Goal: Task Accomplishment & Management: Manage account settings

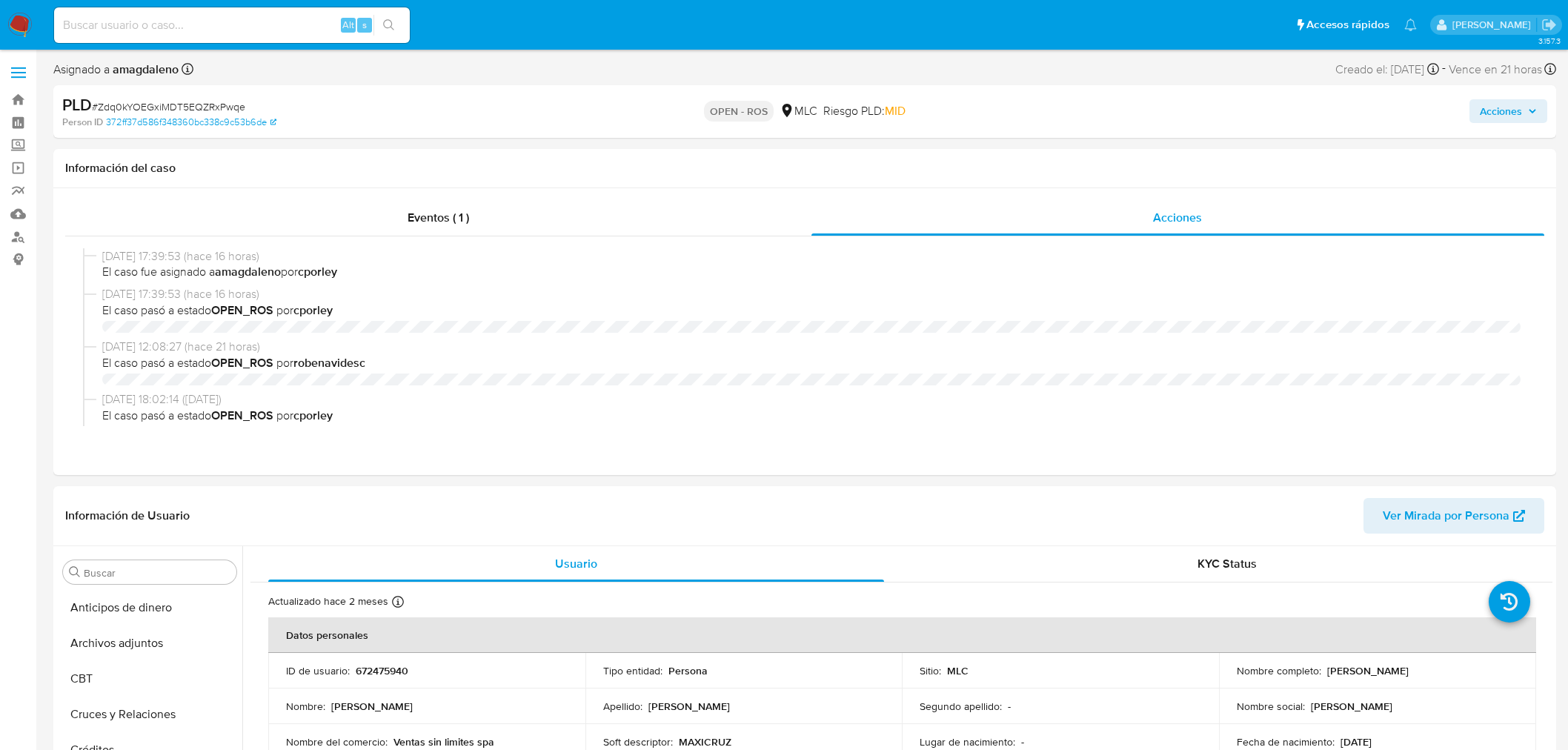
select select "10"
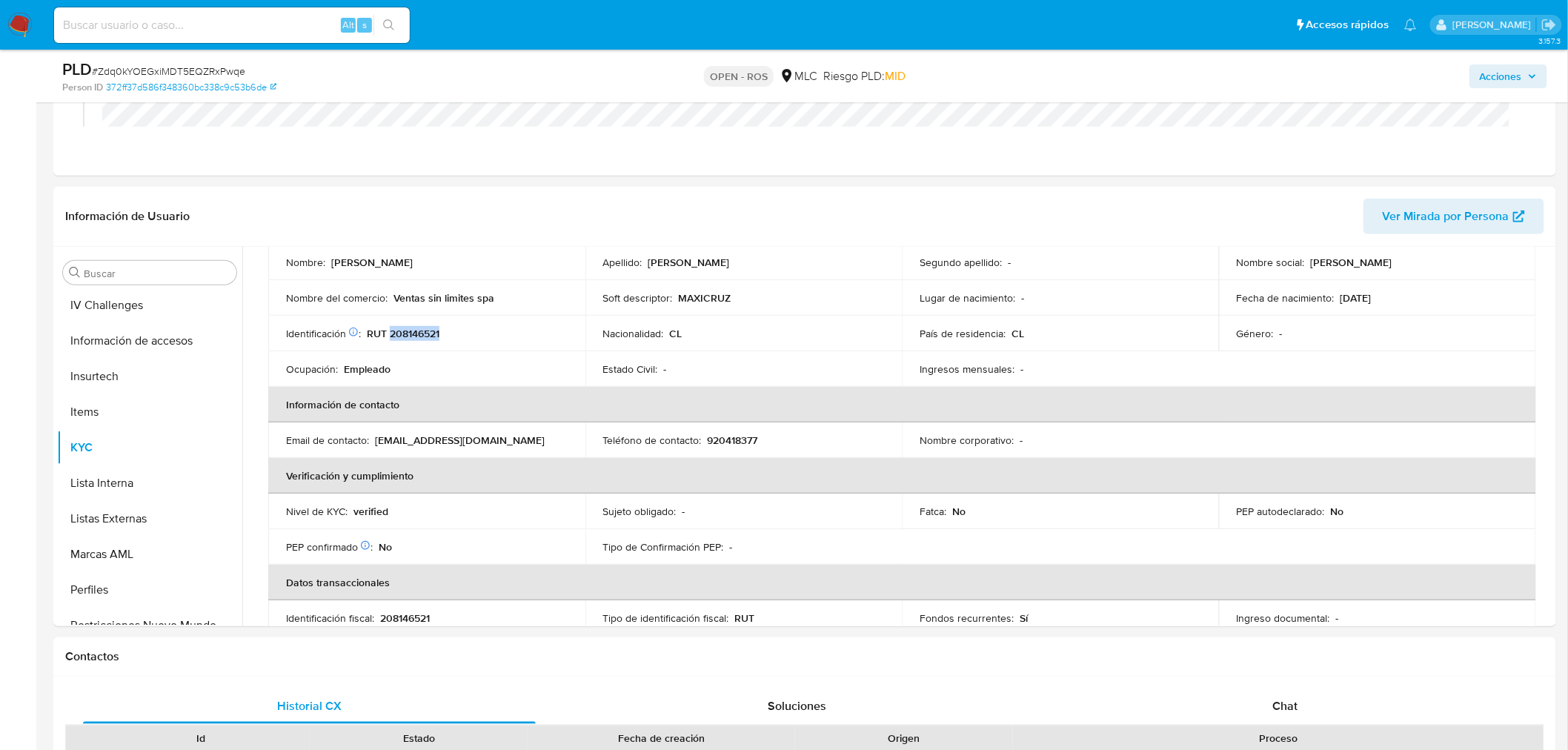
scroll to position [543, 0]
click at [744, 382] on td "Estado Civil : -" at bounding box center [744, 369] width 318 height 36
click at [424, 330] on p "RUT 208146521" at bounding box center [402, 334] width 72 height 13
copy p "208146521"
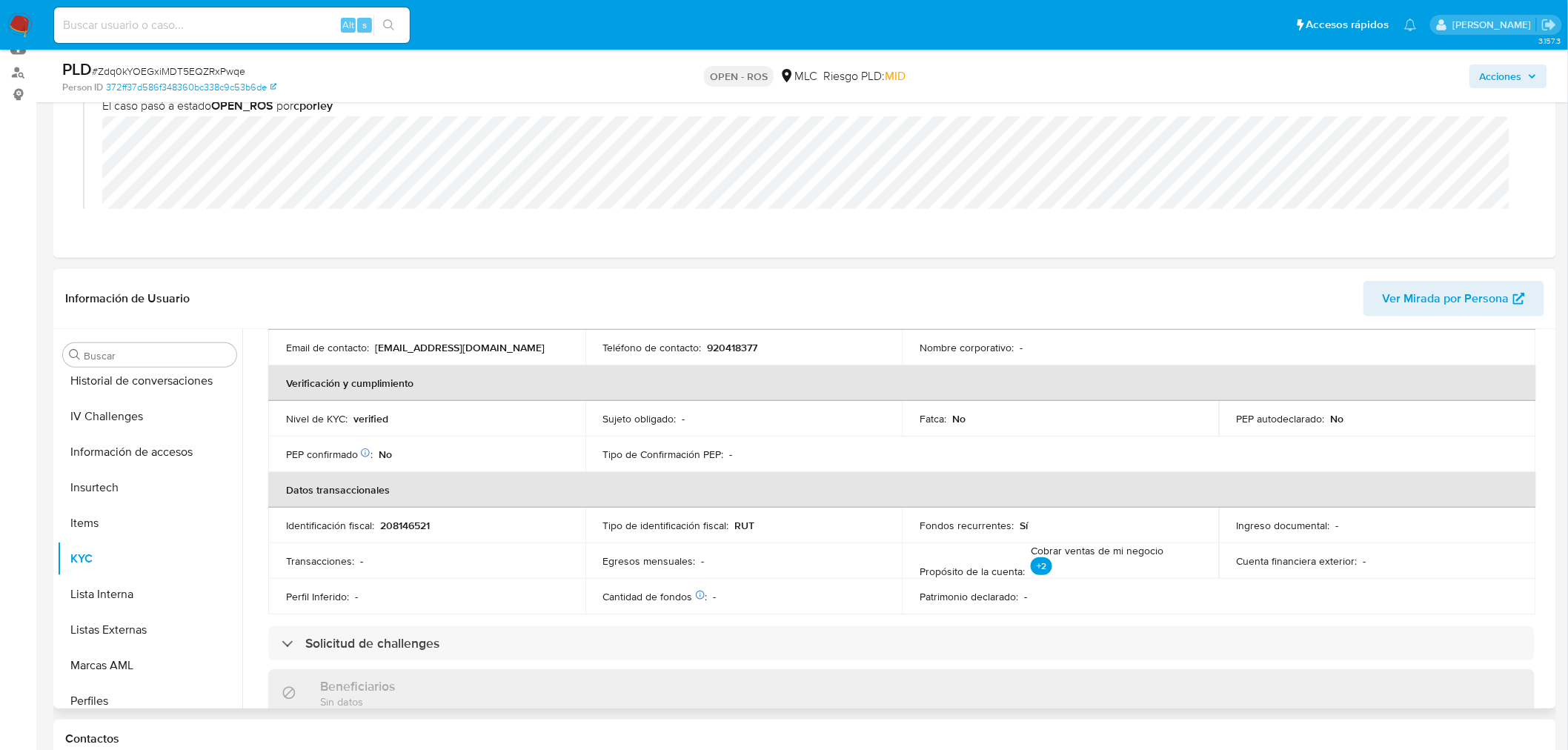
scroll to position [143, 0]
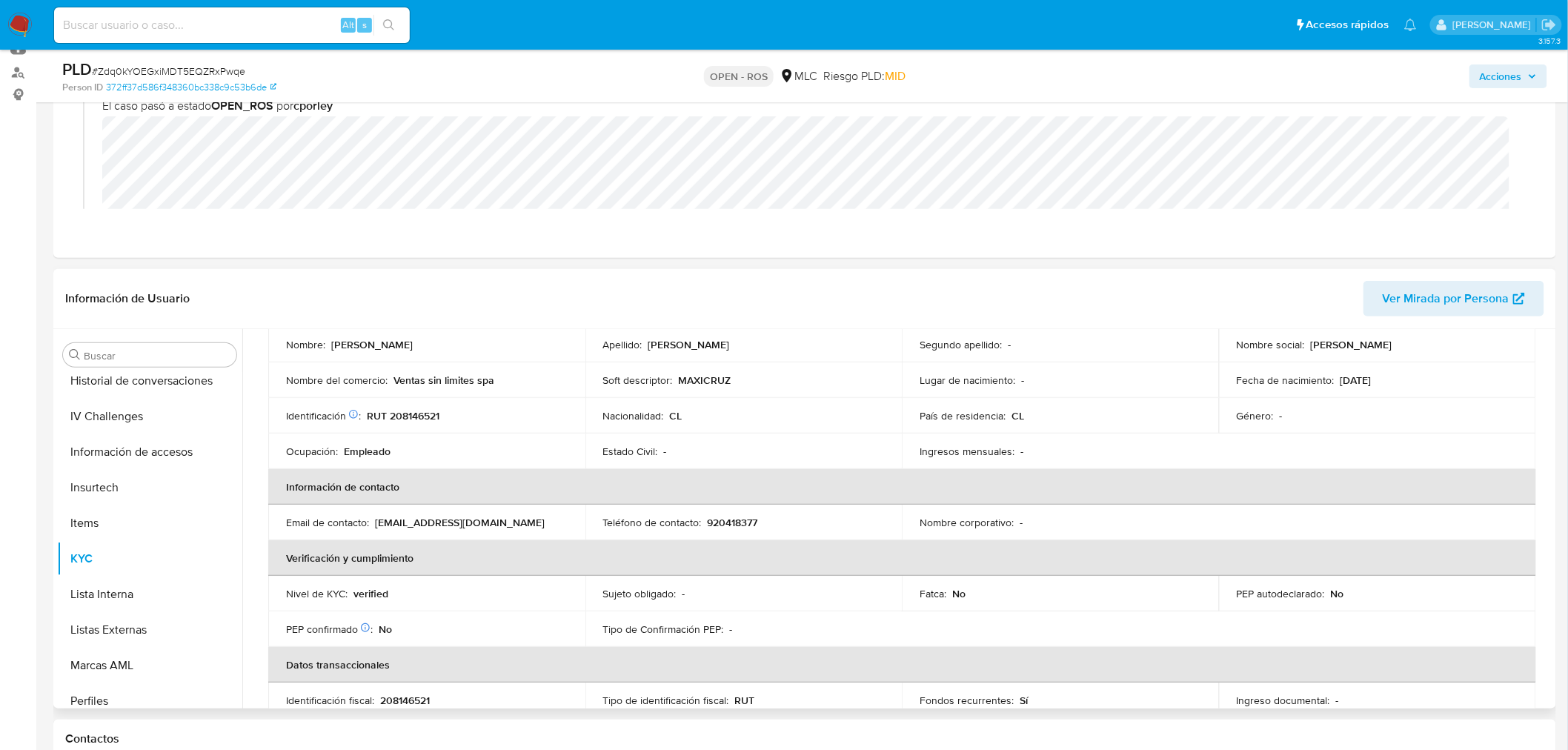
click at [721, 521] on p "920418377" at bounding box center [733, 523] width 50 height 13
copy p "920418377"
drag, startPoint x: 372, startPoint y: 524, endPoint x: 491, endPoint y: 520, distance: 119.1
click at [491, 520] on div "Email de contacto : jc717474@gmail.com" at bounding box center [426, 523] width 282 height 13
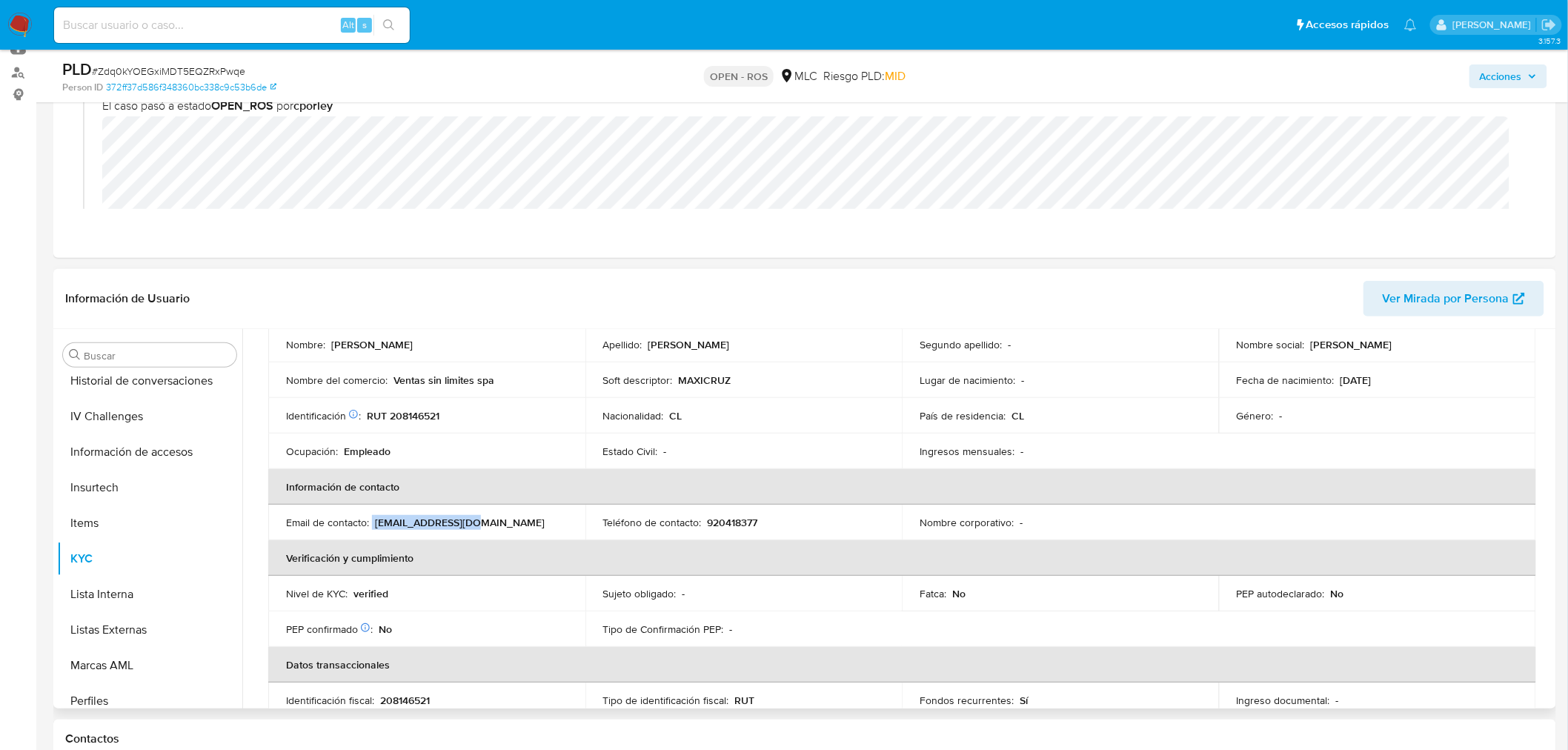
copy div "jc717474@gmail.com"
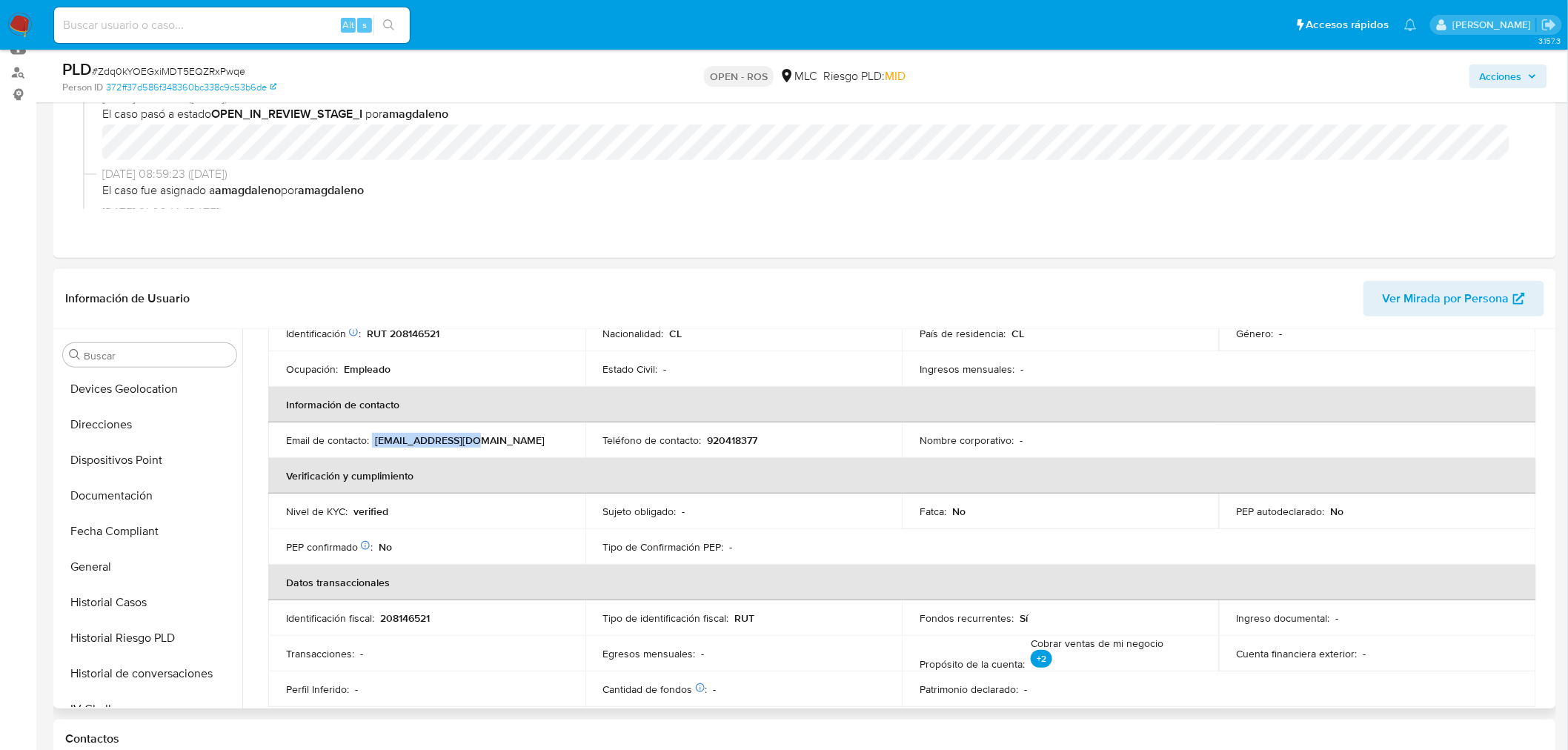
scroll to position [0, 0]
click at [179, 424] on button "Archivos adjuntos" at bounding box center [143, 426] width 173 height 36
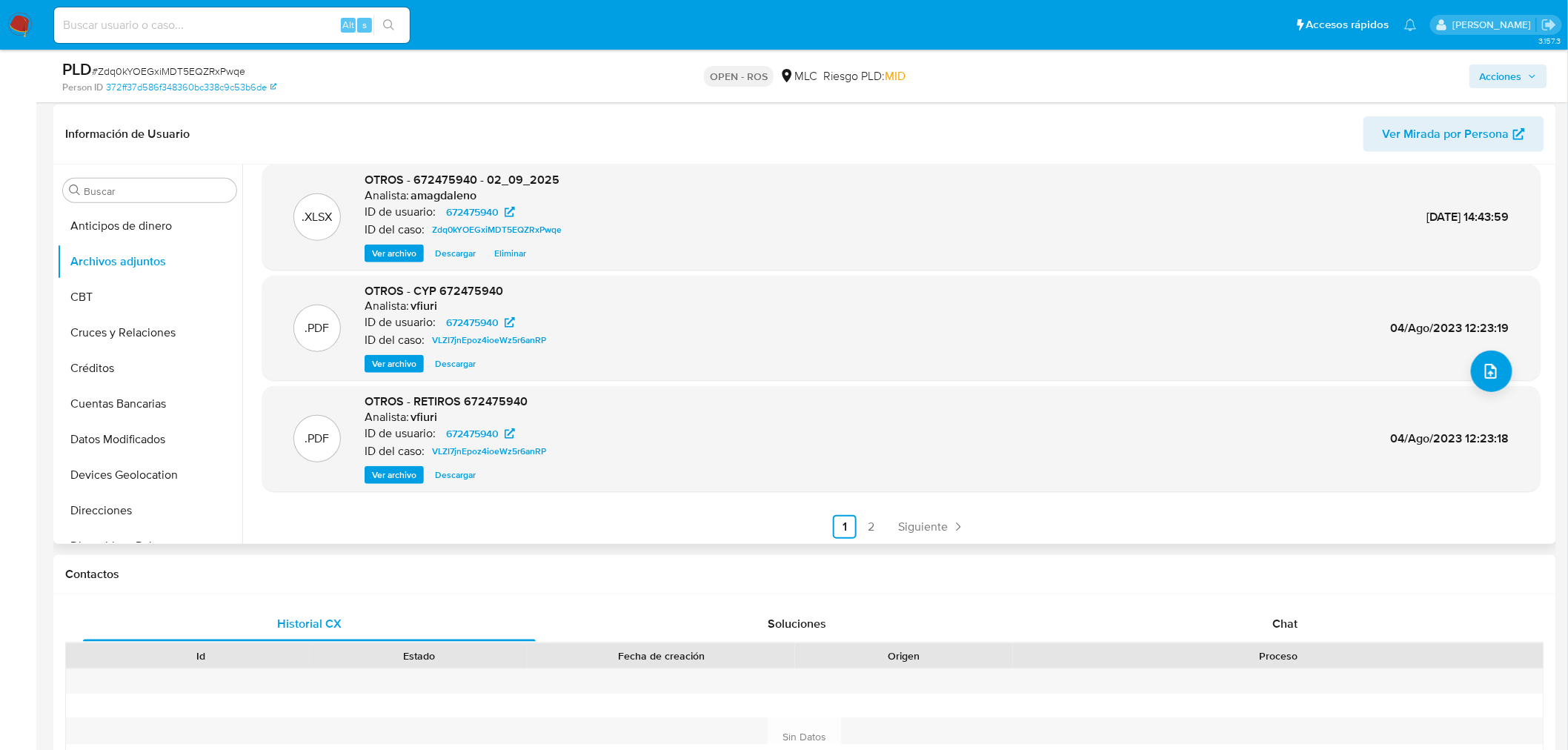
scroll to position [124, 0]
click at [877, 527] on link "2" at bounding box center [871, 526] width 24 height 24
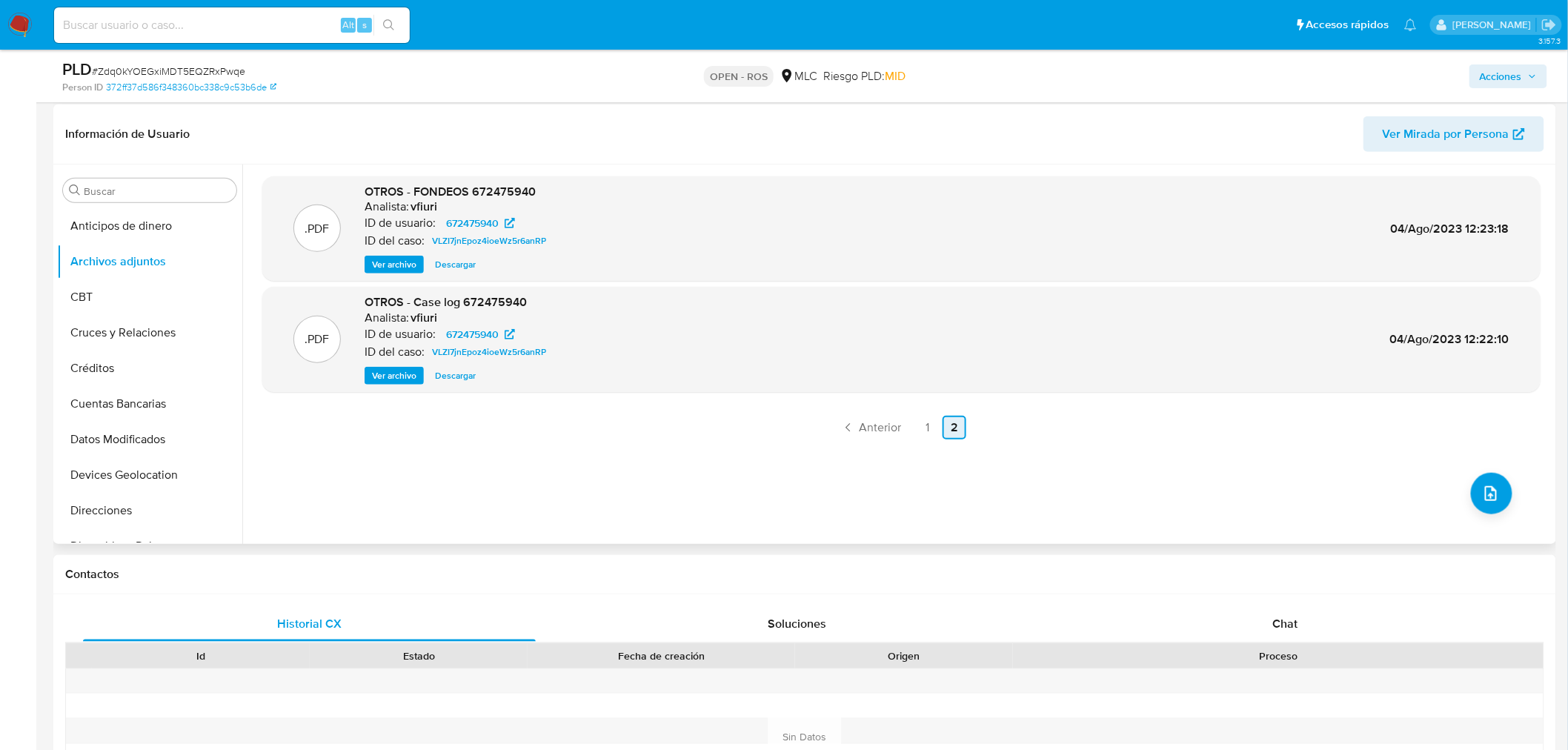
click at [942, 427] on link "2" at bounding box center [954, 427] width 24 height 24
click at [925, 427] on link "1" at bounding box center [928, 427] width 24 height 24
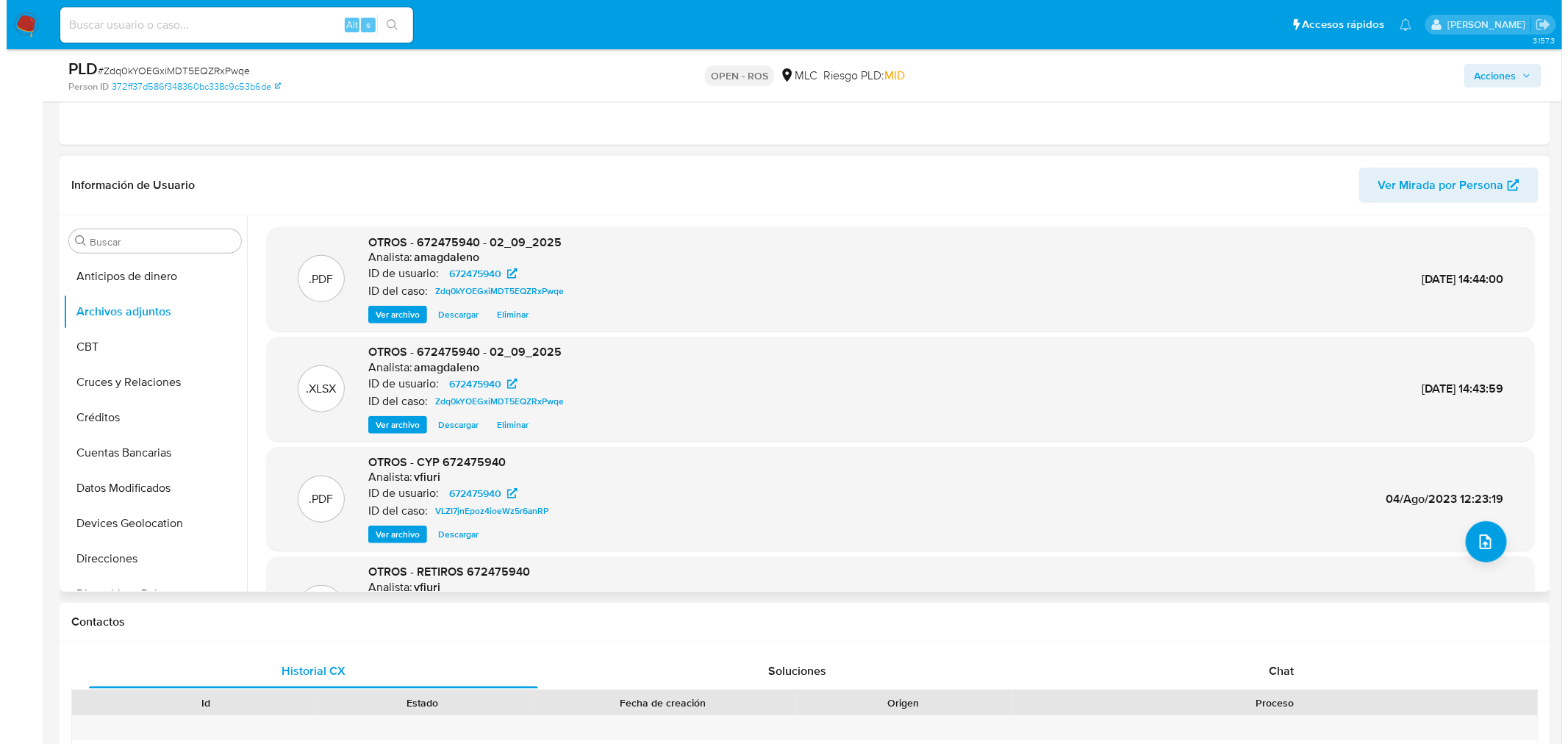
scroll to position [163, 0]
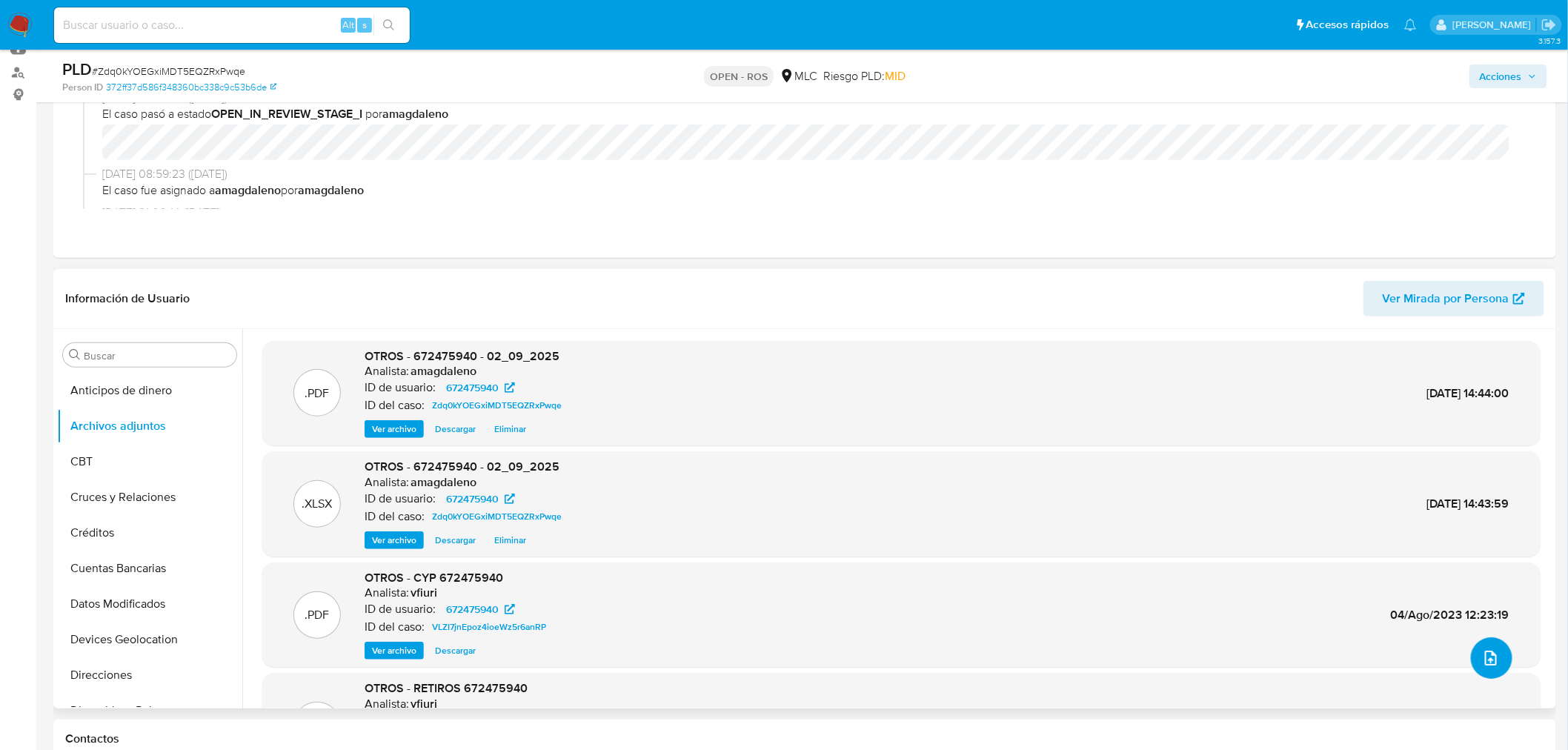
click at [1487, 657] on icon "upload-file" at bounding box center [1491, 658] width 17 height 17
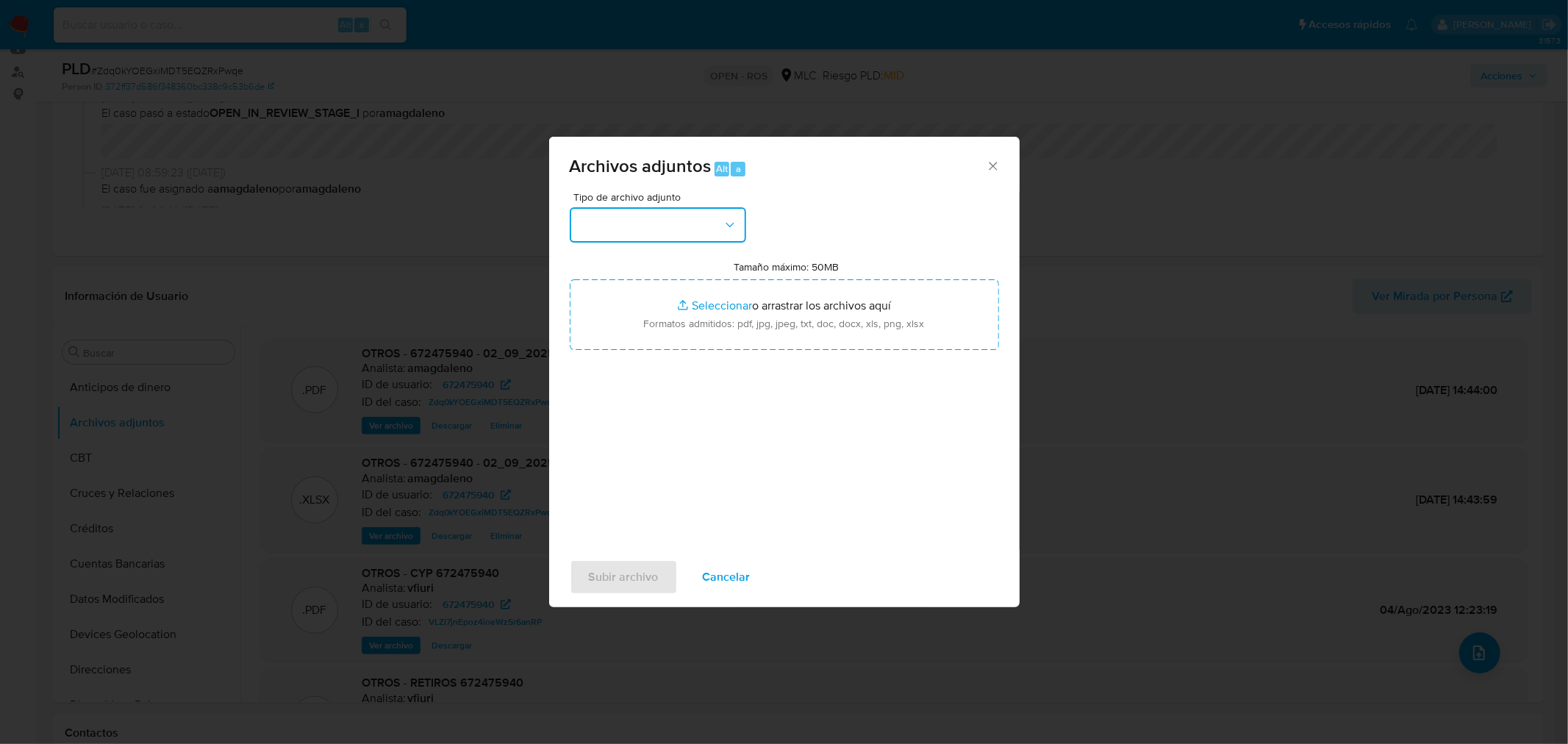
click at [697, 238] on button "button" at bounding box center [658, 224] width 177 height 35
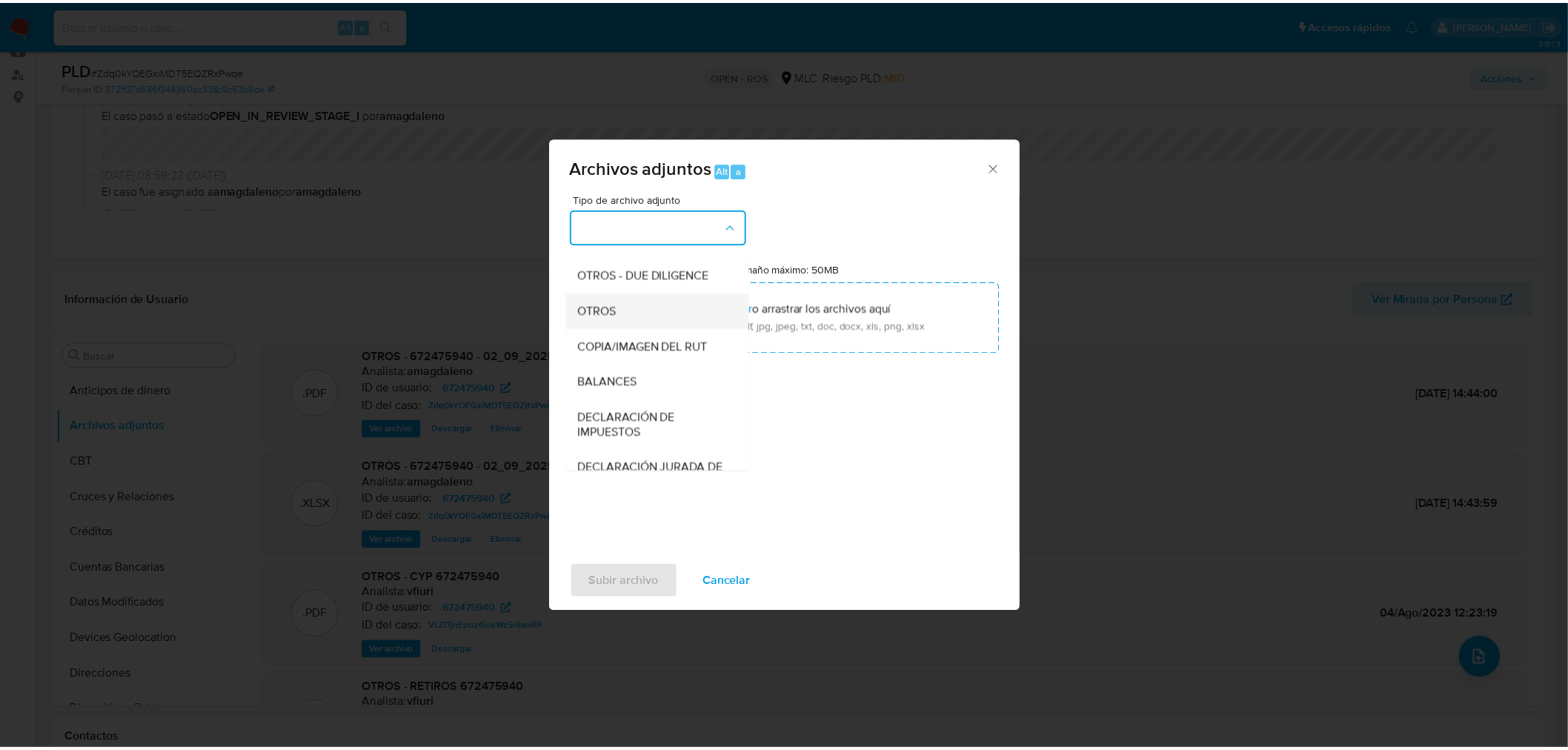
scroll to position [122, 0]
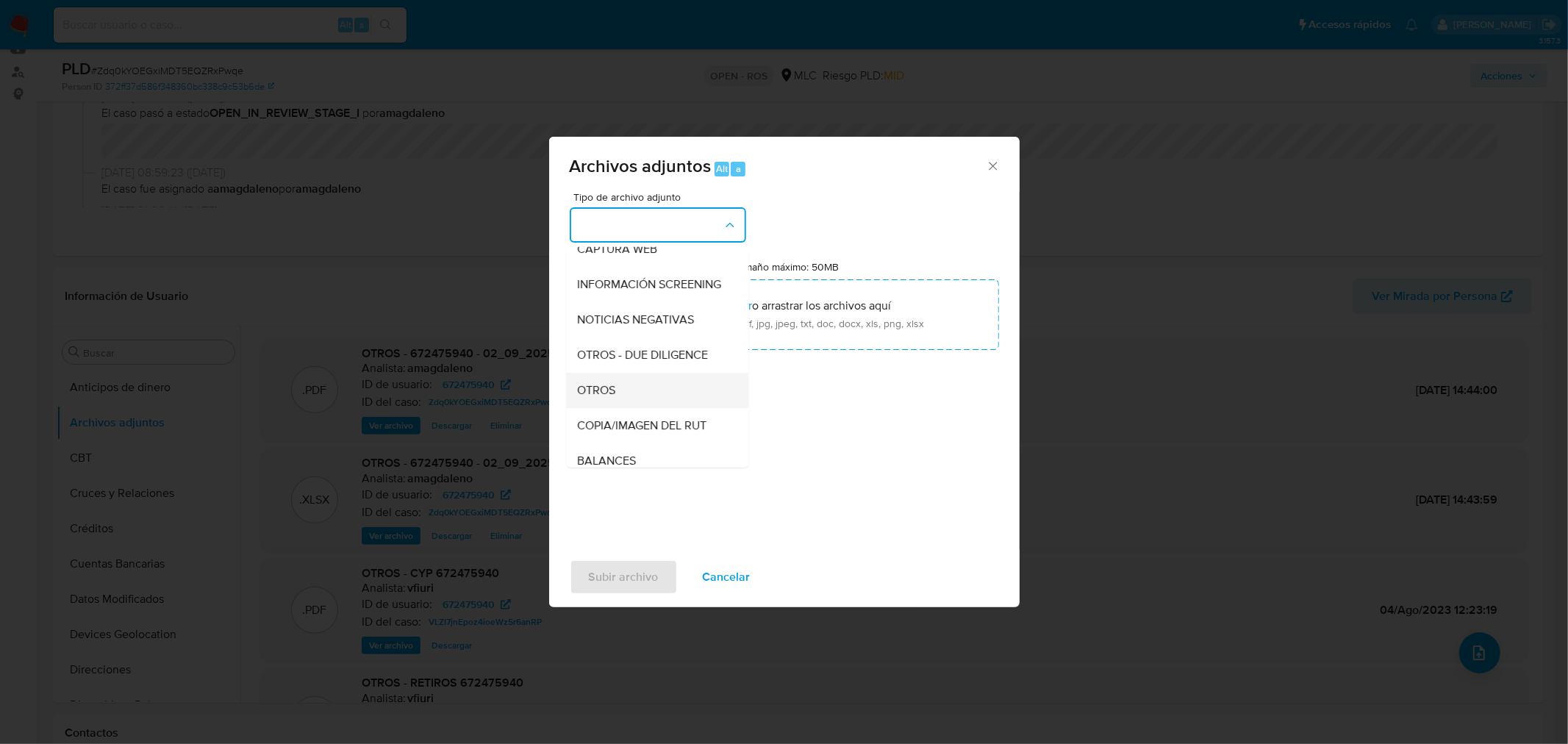
click at [641, 395] on div "OTROS" at bounding box center [652, 390] width 150 height 35
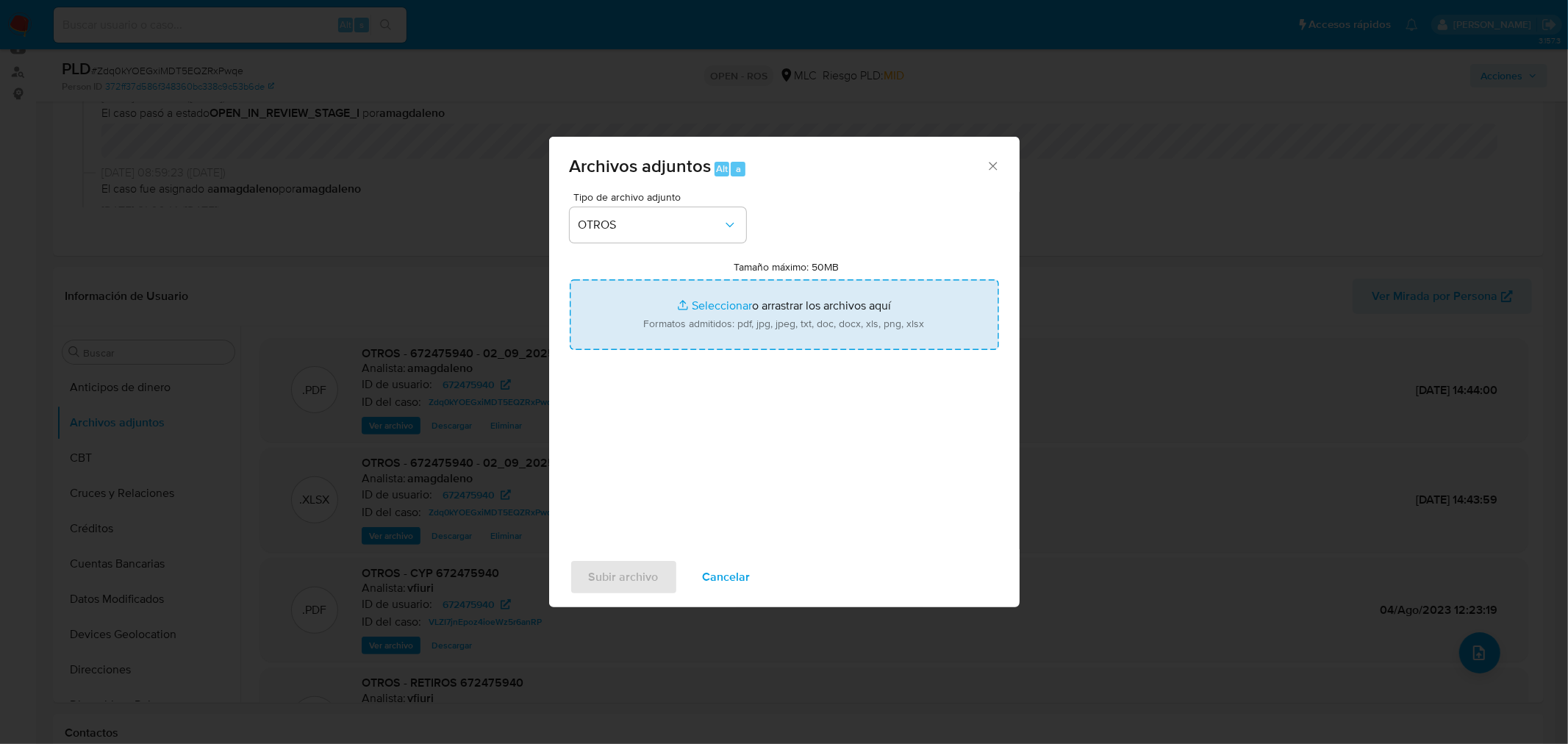
click at [709, 306] on input "Tamaño máximo: 50MB Seleccionar archivos" at bounding box center [785, 315] width 430 height 71
type input "C:\fakepath\Certificado UAF ROS #1288.pdf"
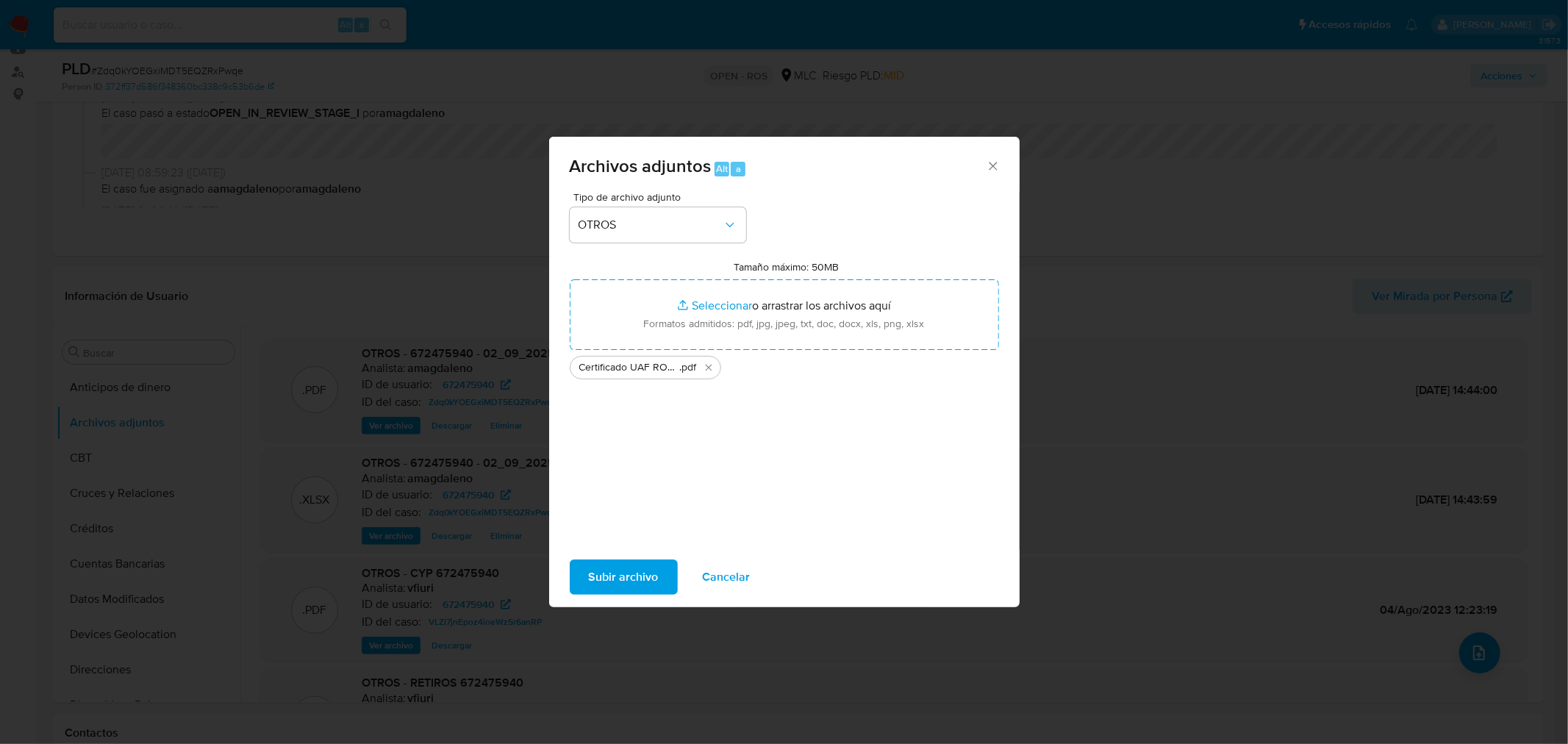
click at [614, 581] on span "Subir archivo" at bounding box center [624, 577] width 70 height 32
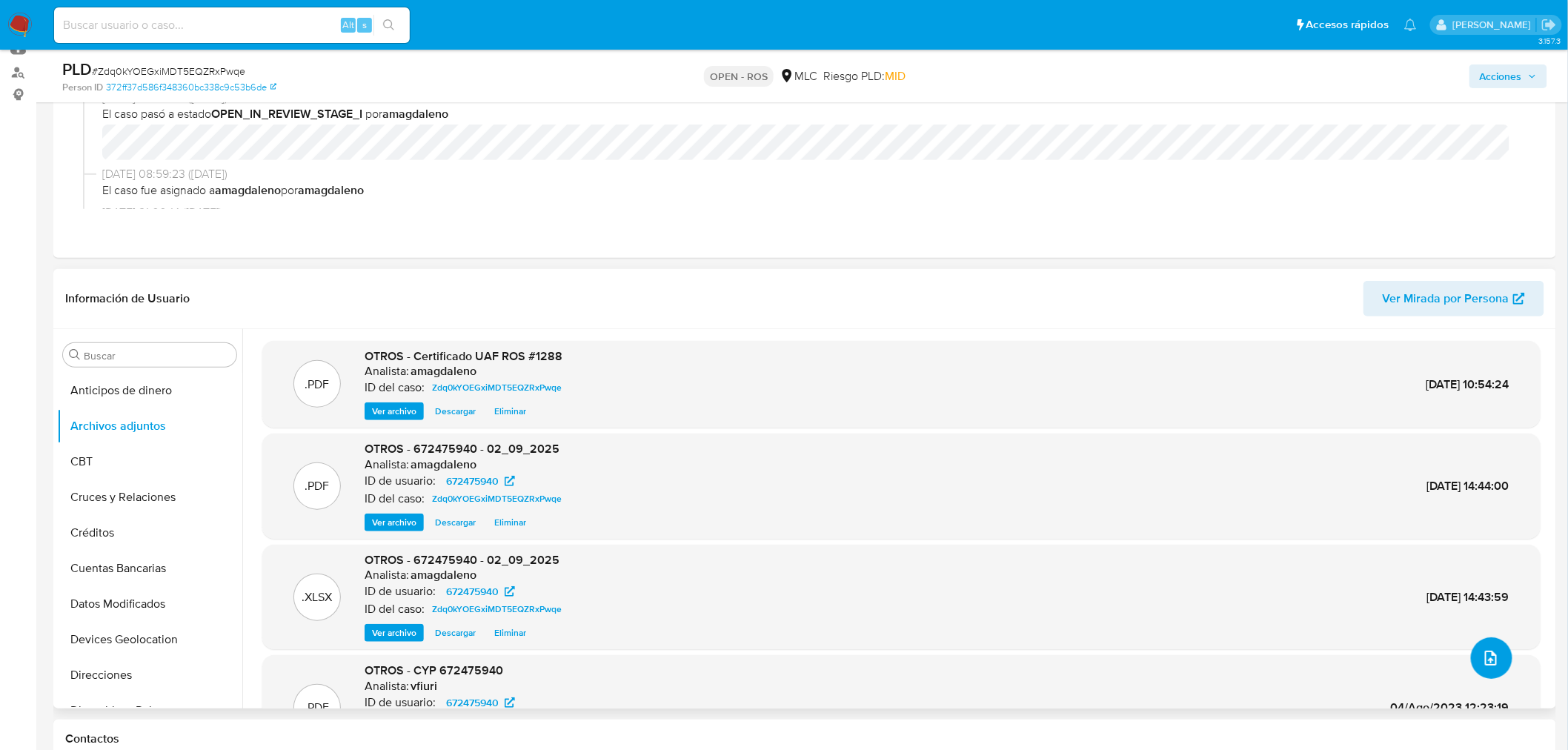
scroll to position [0, 0]
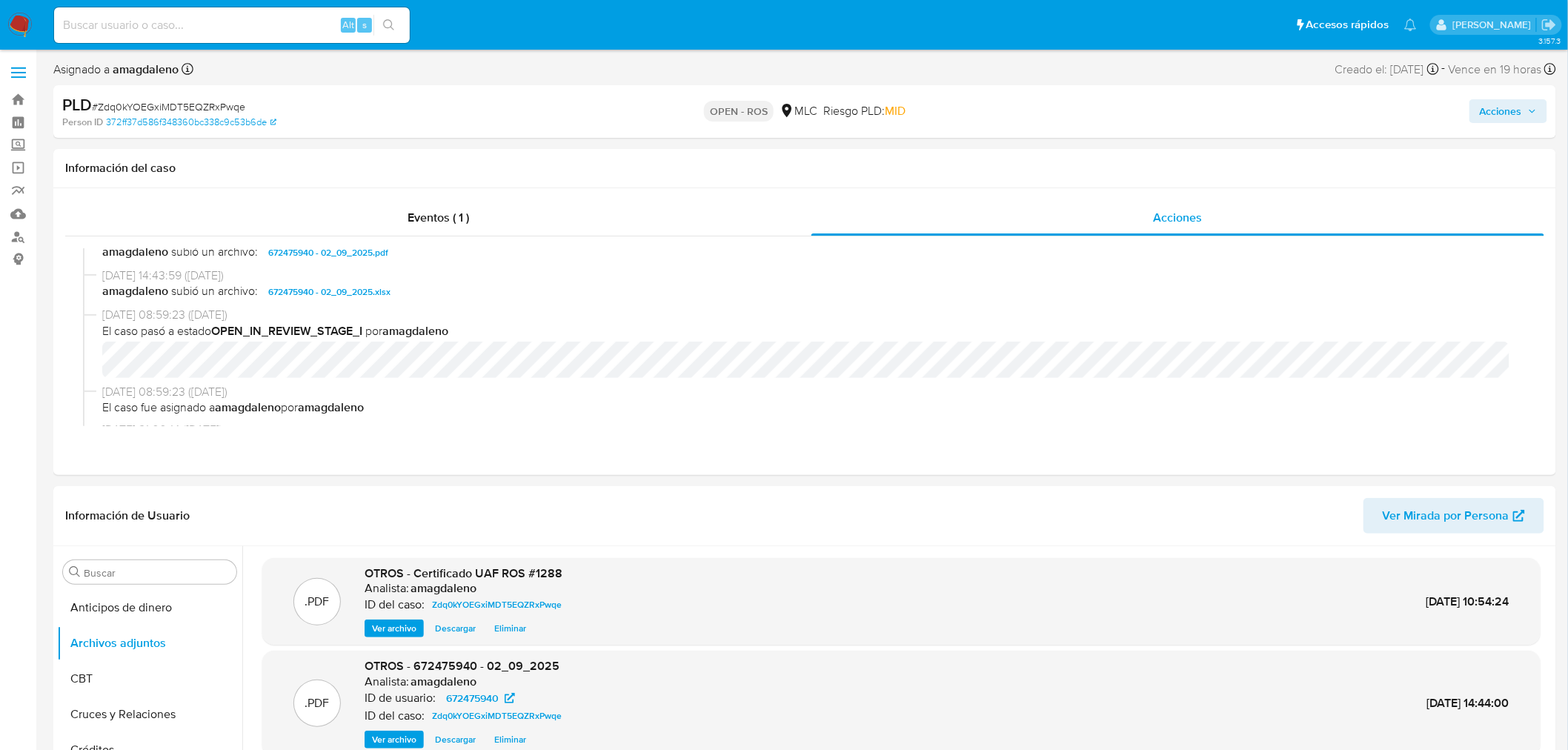
click at [1497, 111] on span "Acciones" at bounding box center [1502, 111] width 42 height 24
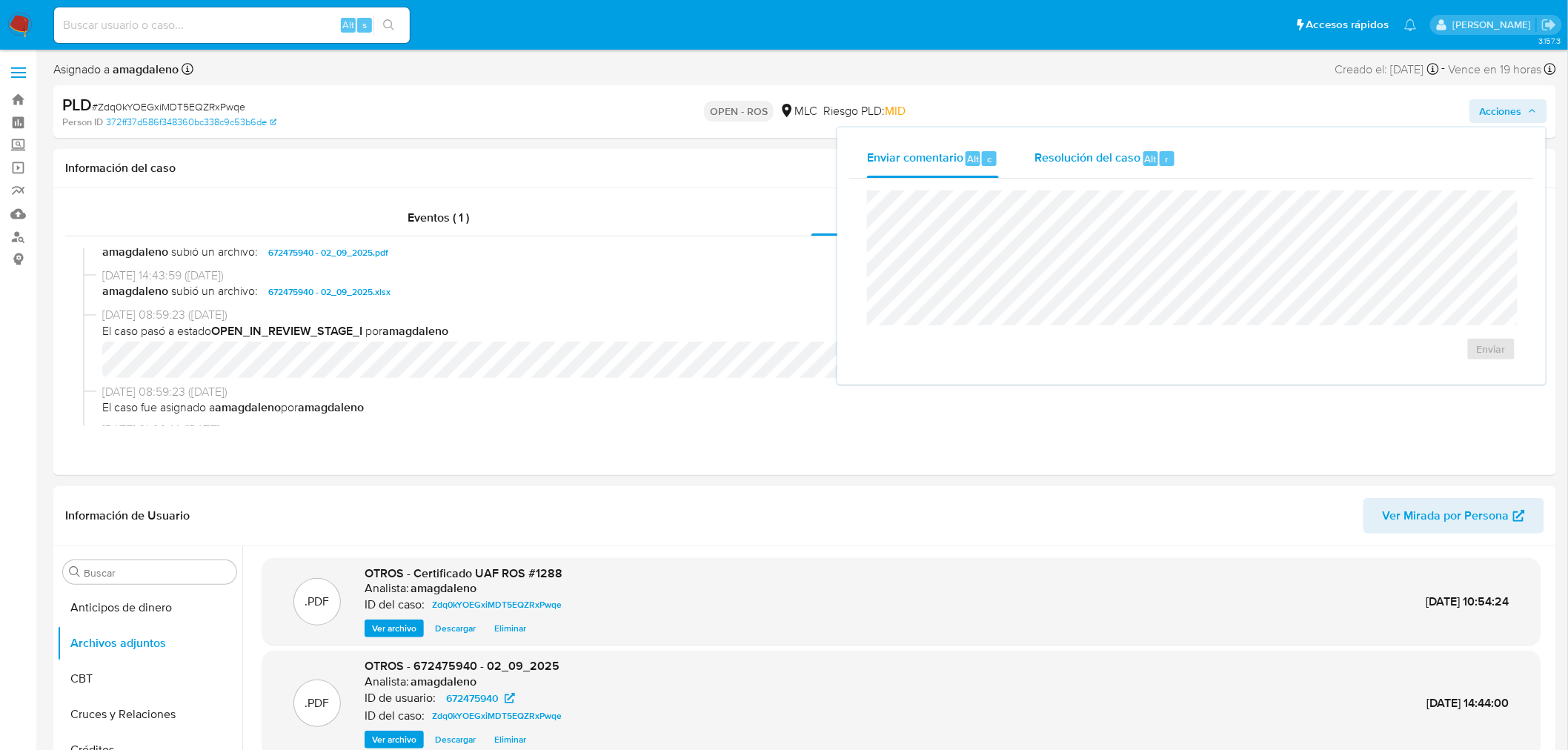
click at [1106, 161] on span "Resolución del caso" at bounding box center [1088, 159] width 106 height 17
click at [531, 224] on div "Eventos ( 1 )" at bounding box center [438, 218] width 746 height 36
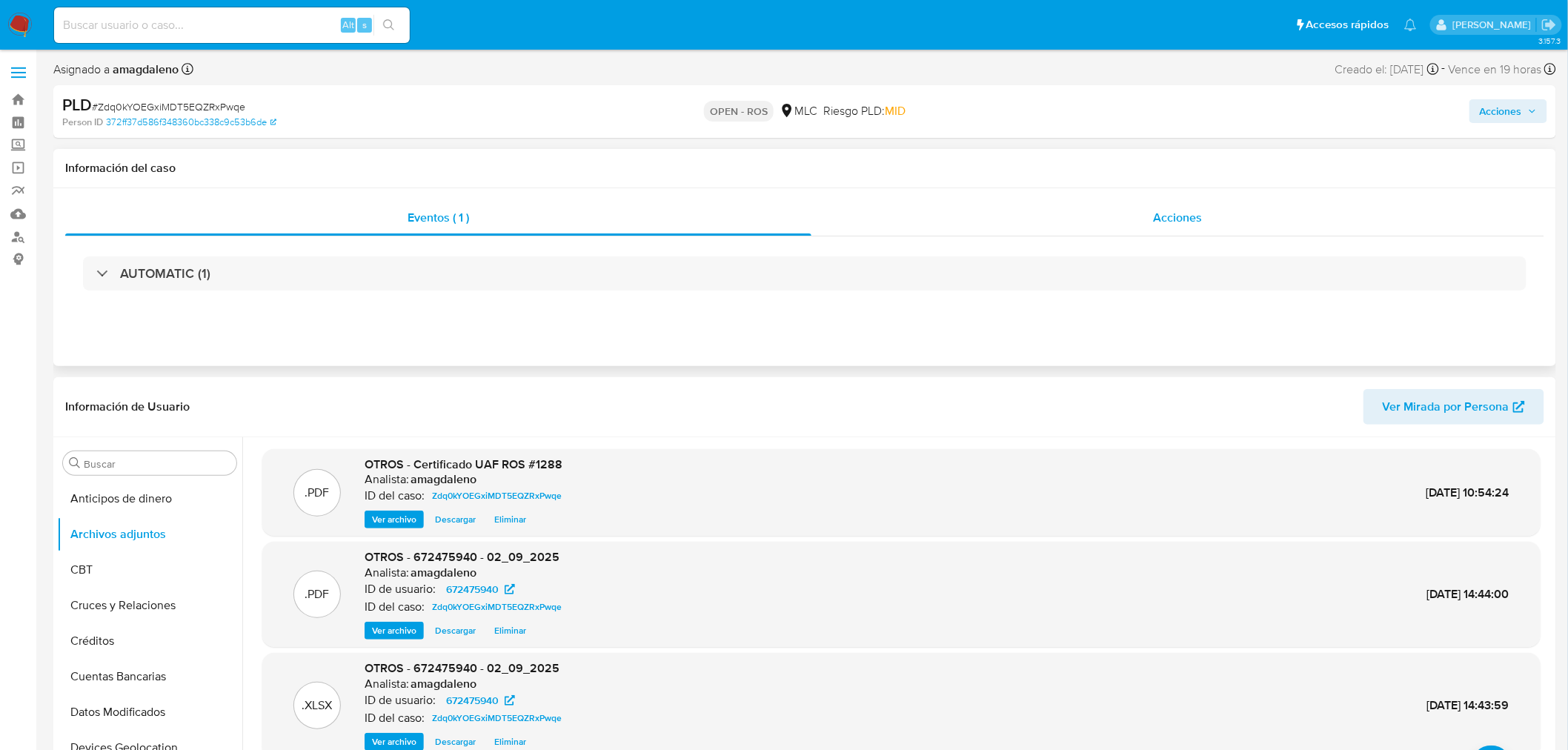
click at [897, 227] on div "Acciones" at bounding box center [1178, 218] width 733 height 36
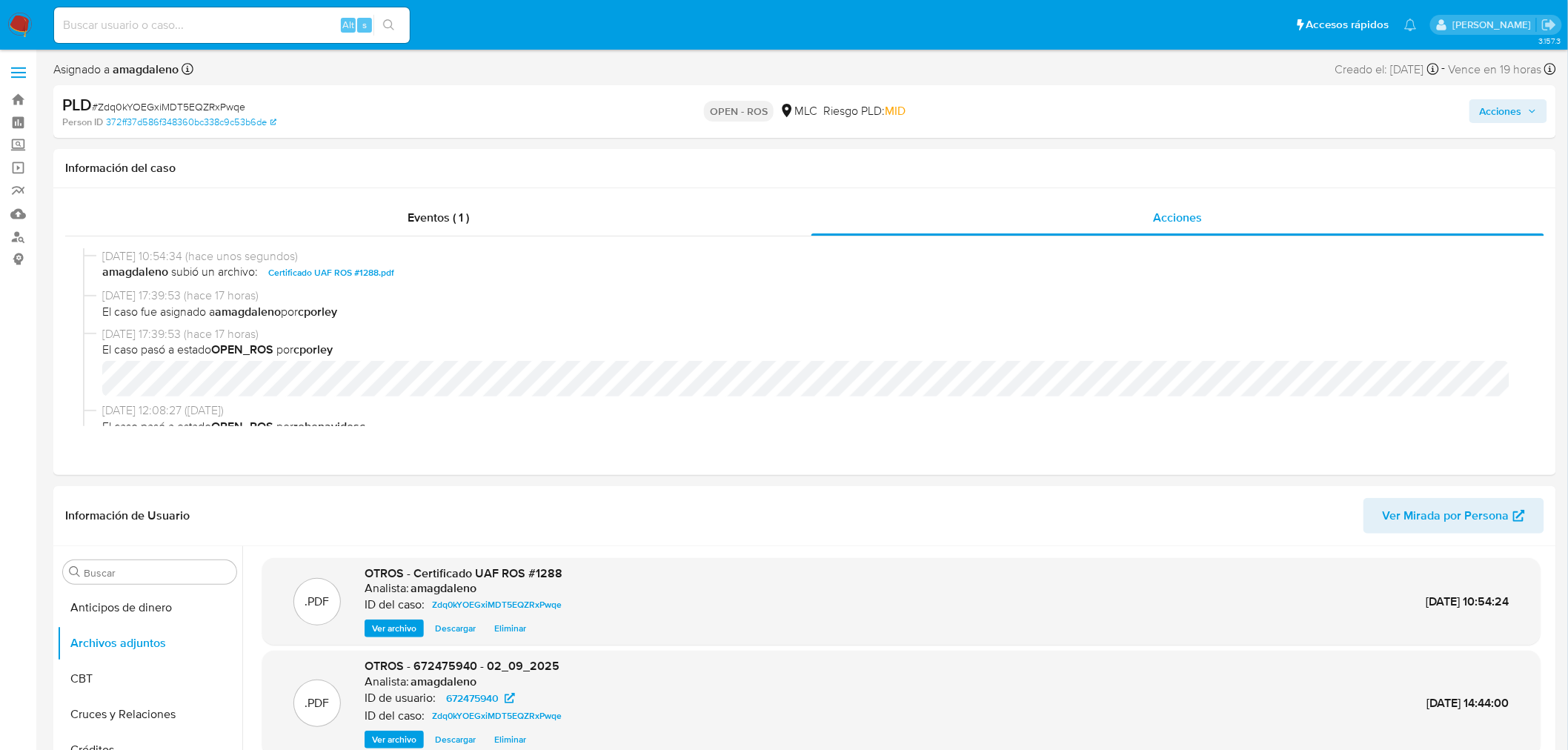
click at [1520, 109] on span "Acciones" at bounding box center [1502, 111] width 42 height 24
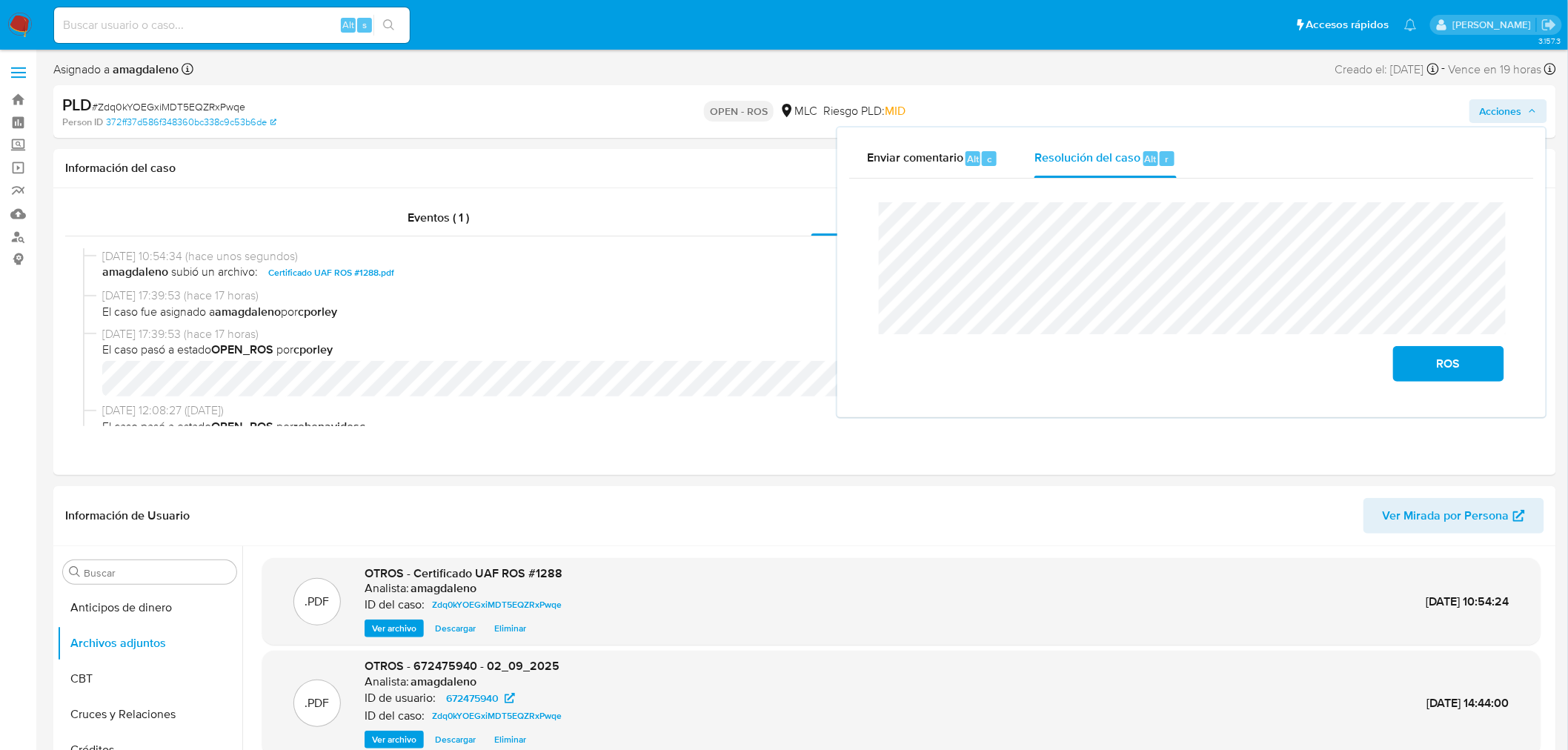
click at [0, 0] on lt-span "correspon di ente" at bounding box center [0, 0] width 0 height 0
click at [1431, 366] on span "ROS" at bounding box center [1448, 364] width 72 height 33
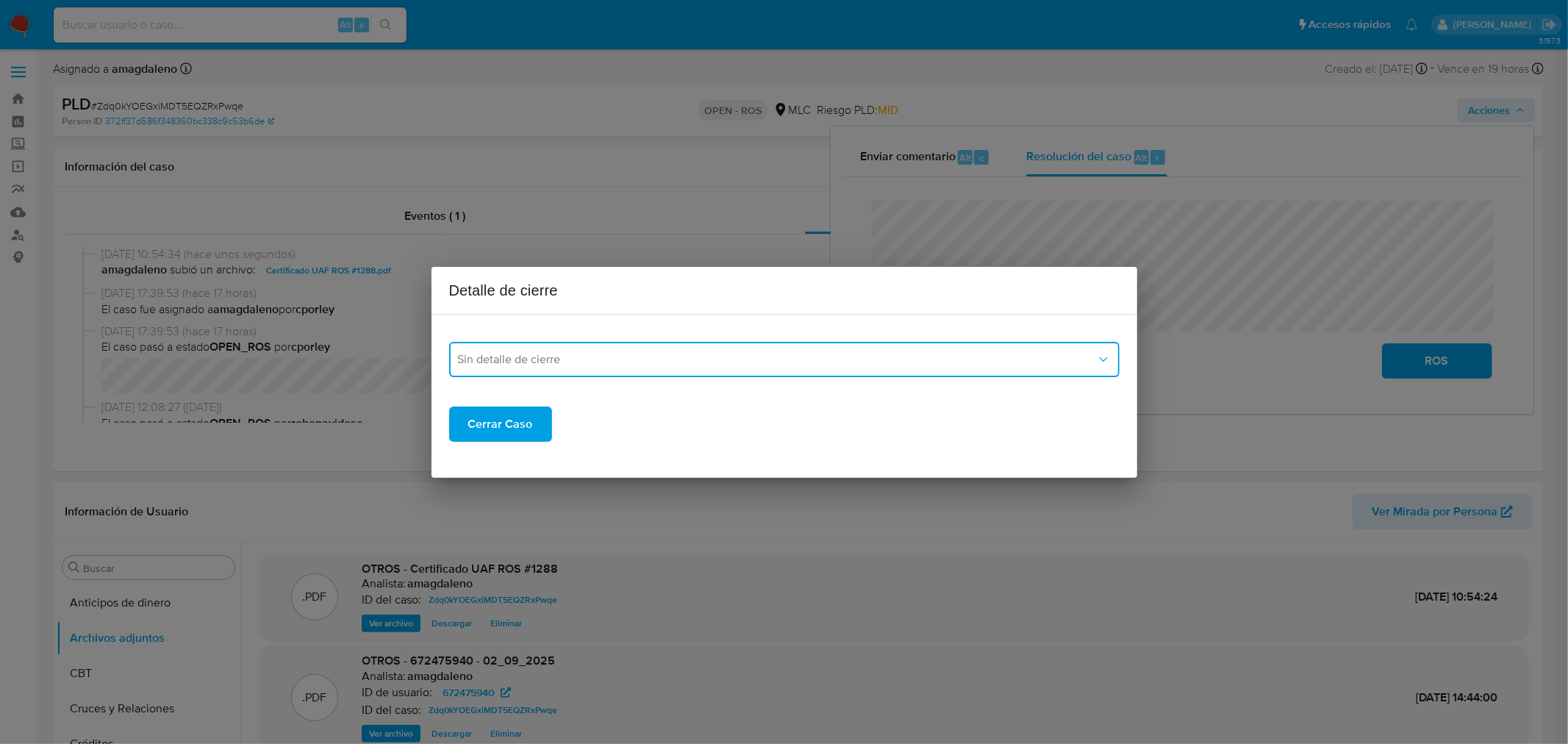
click at [533, 363] on span "Sin detalle de cierre" at bounding box center [777, 359] width 638 height 14
click at [519, 427] on span "ROS_EMISOR" at bounding box center [493, 434] width 72 height 14
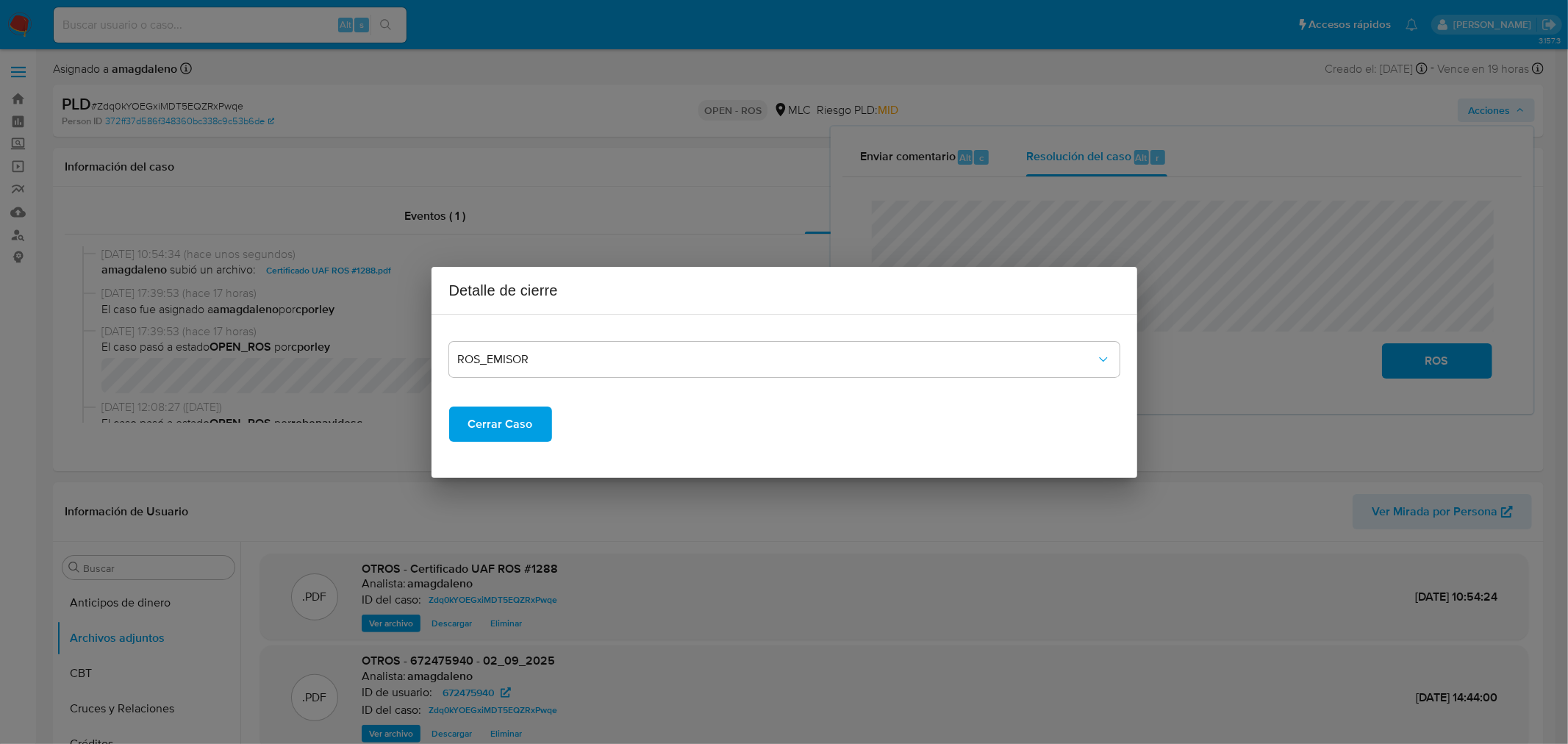
click at [505, 424] on span "Cerrar Caso" at bounding box center [500, 424] width 65 height 32
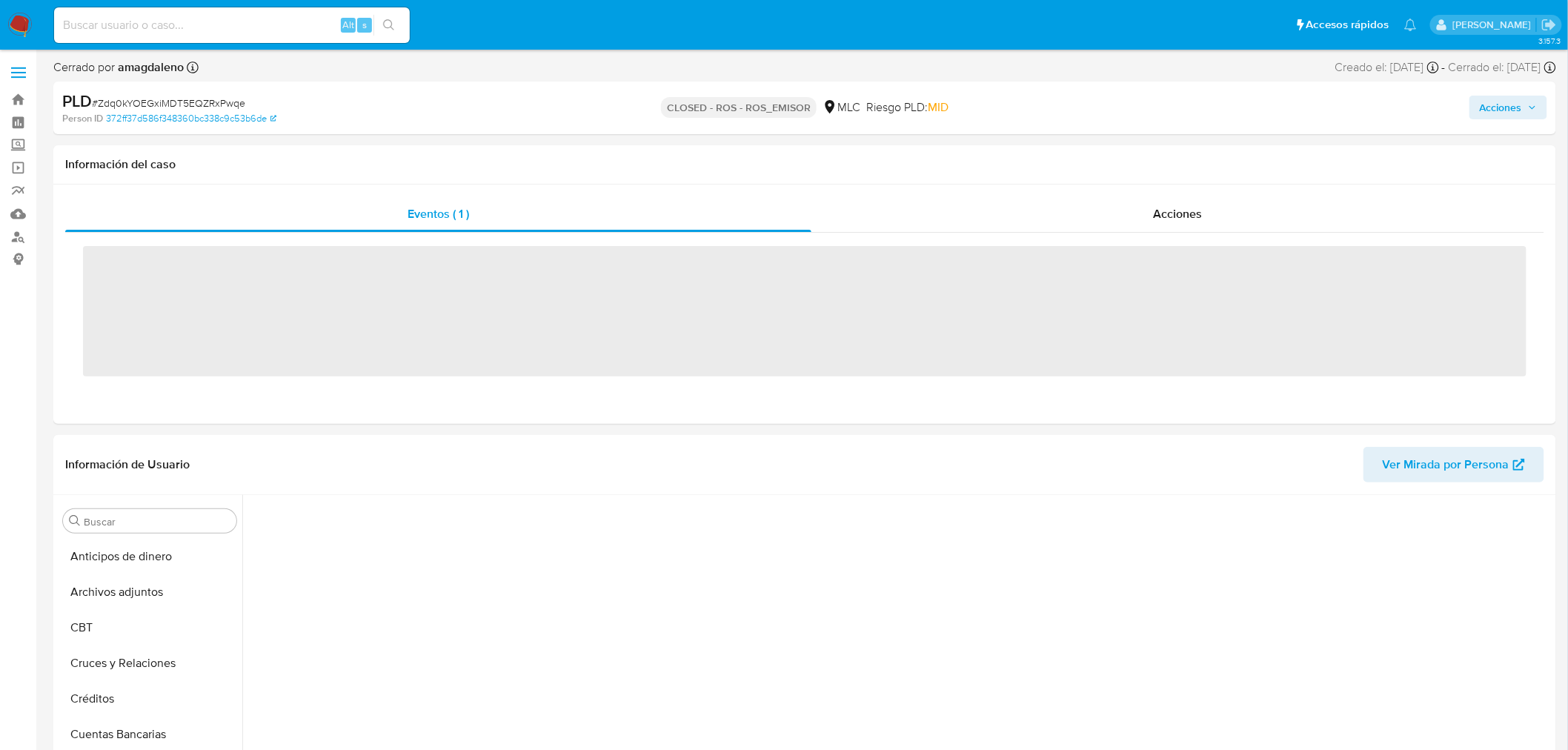
scroll to position [265, 0]
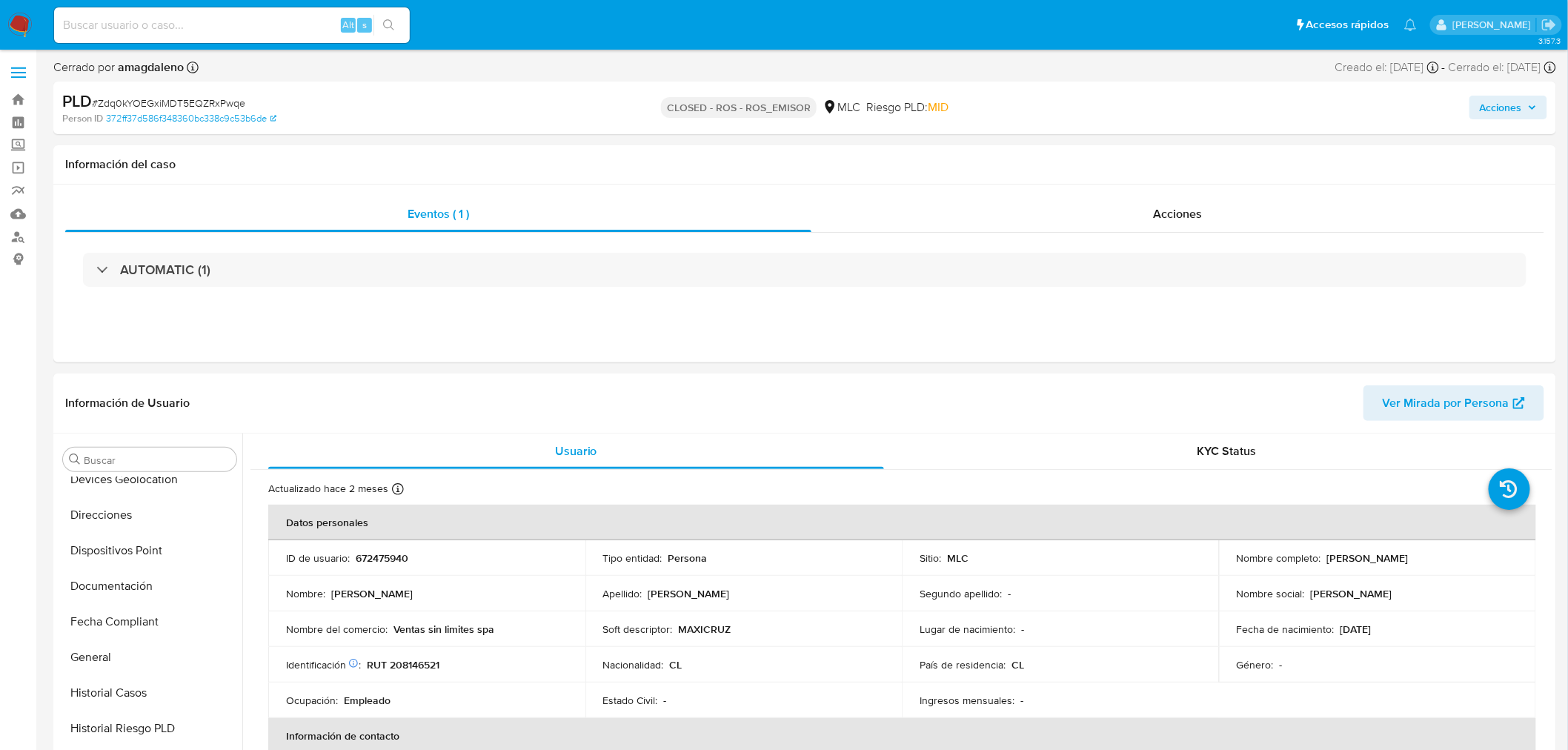
select select "10"
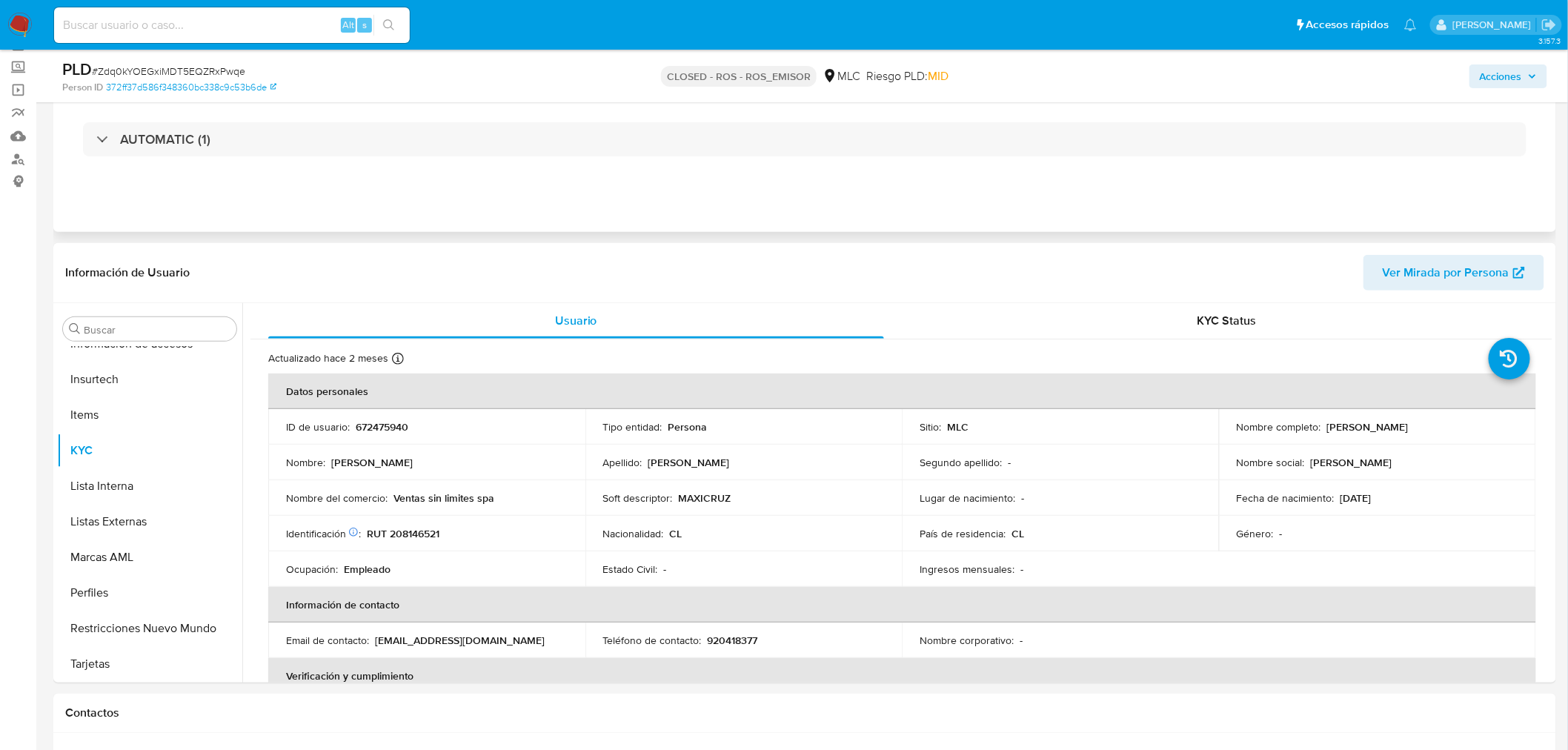
scroll to position [0, 0]
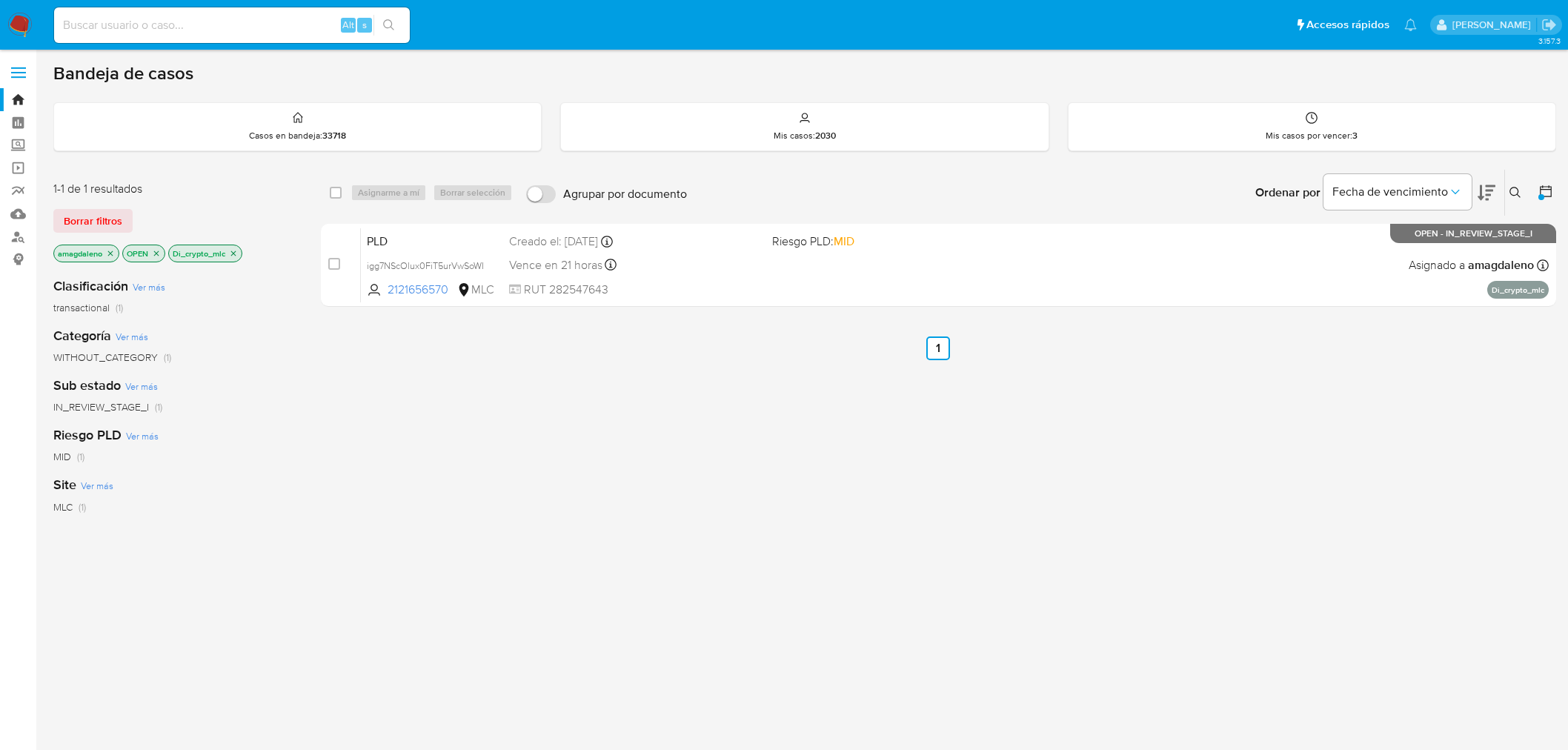
scroll to position [98, 0]
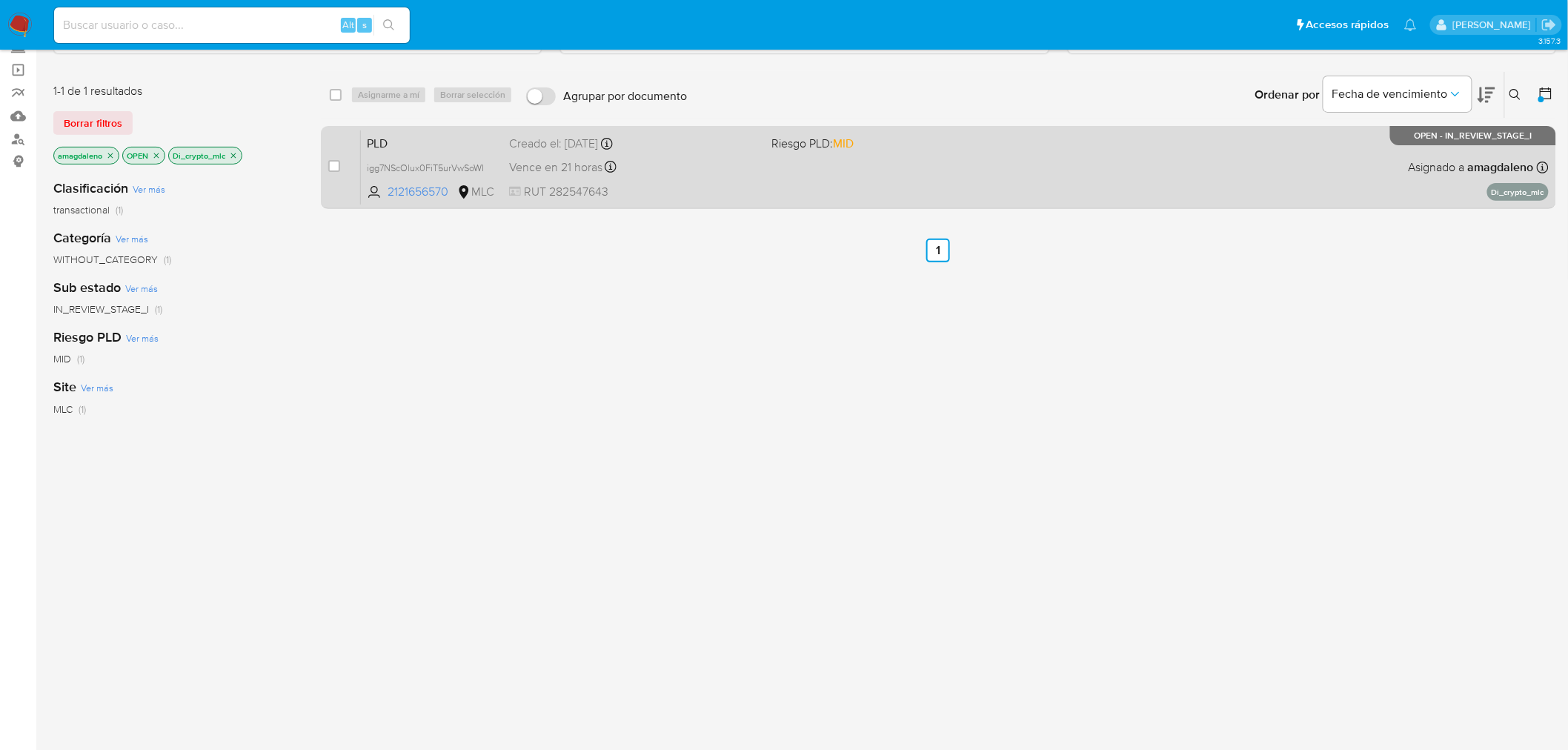
click at [711, 178] on div "PLD igg7NScOlux0FiT5urVwSoWI 2121656570 MLC Riesgo PLD: MID Creado el: 12/06/20…" at bounding box center [955, 168] width 1188 height 75
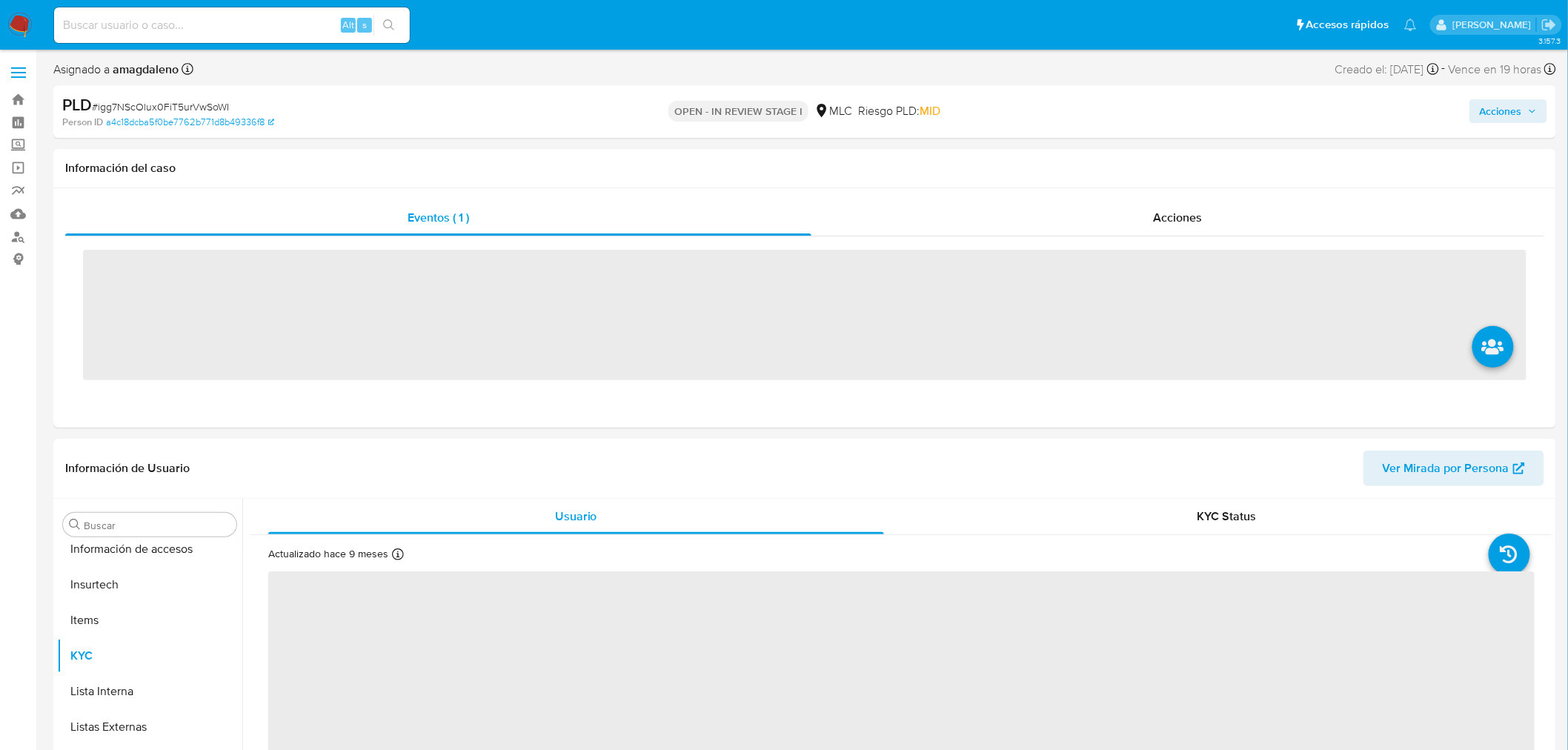
scroll to position [626, 0]
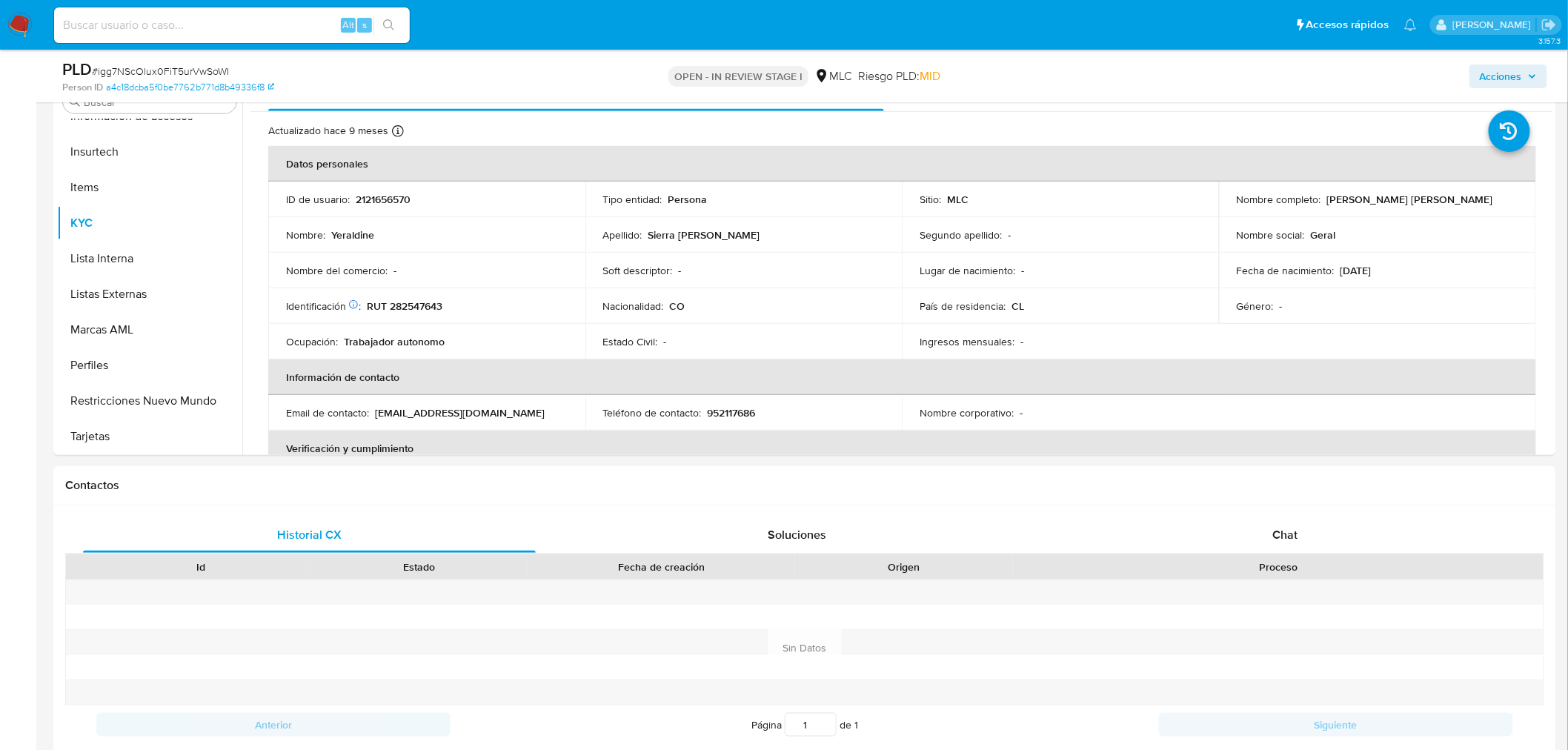
select select "10"
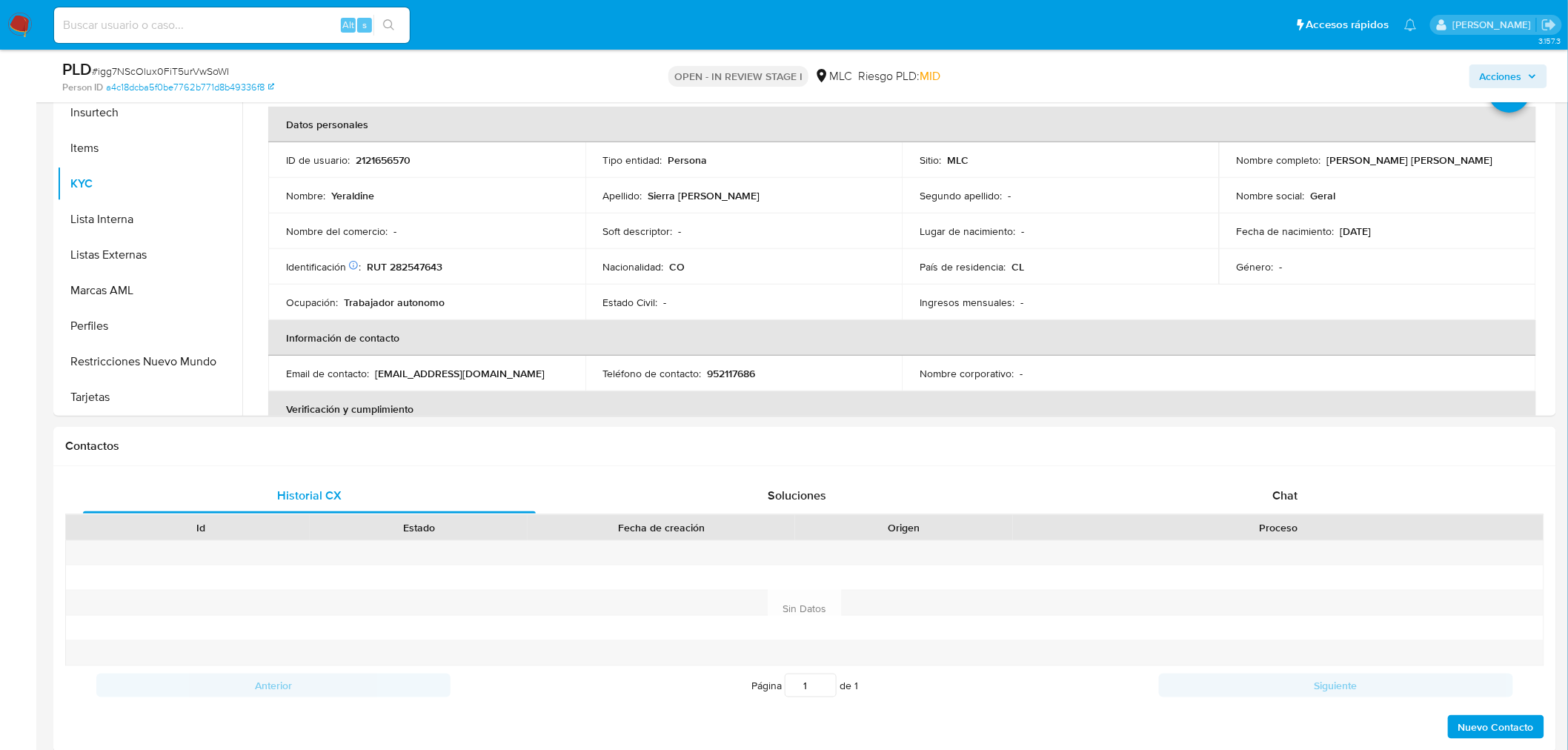
scroll to position [342, 0]
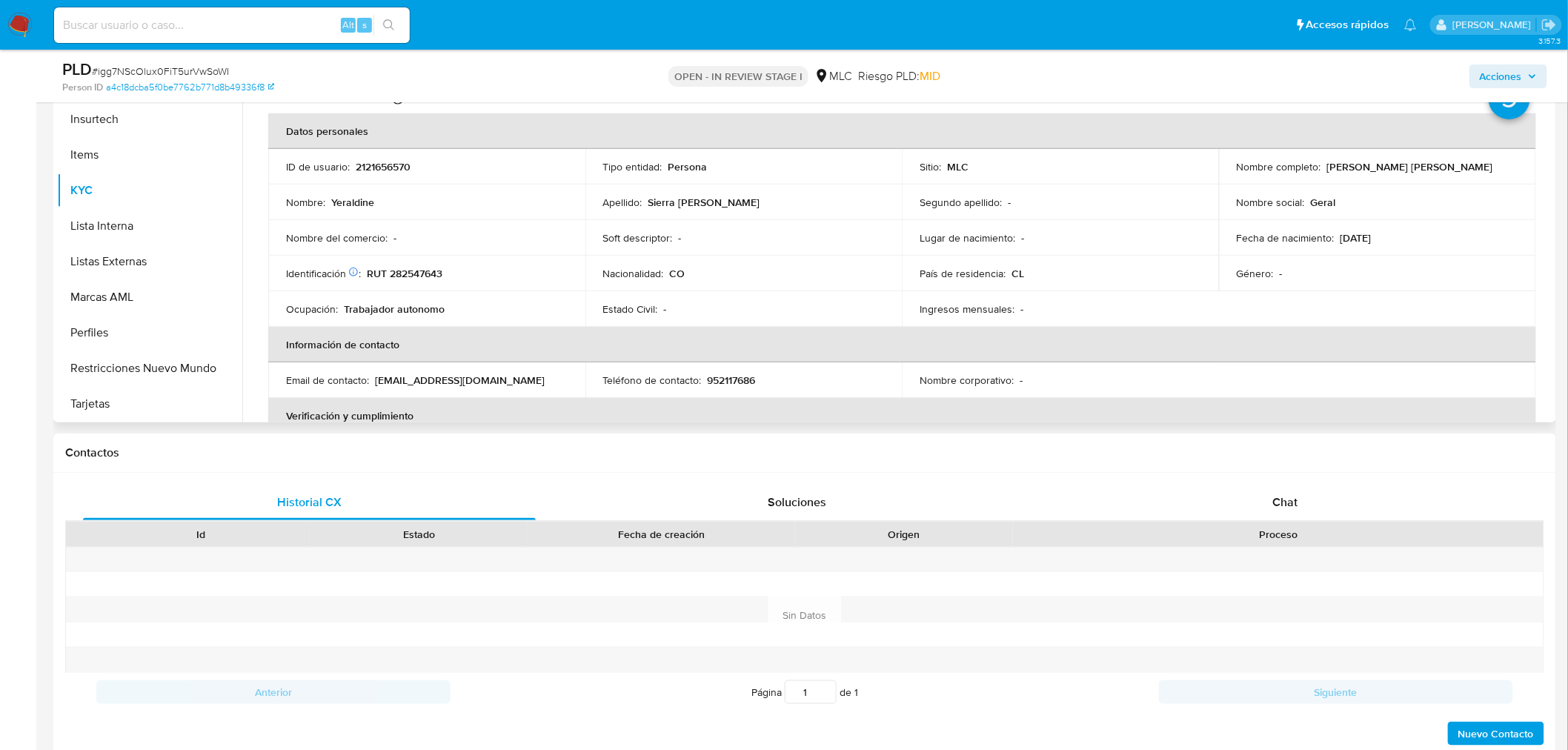
click at [413, 269] on p "RUT 282547643" at bounding box center [404, 273] width 76 height 13
copy p "282547643"
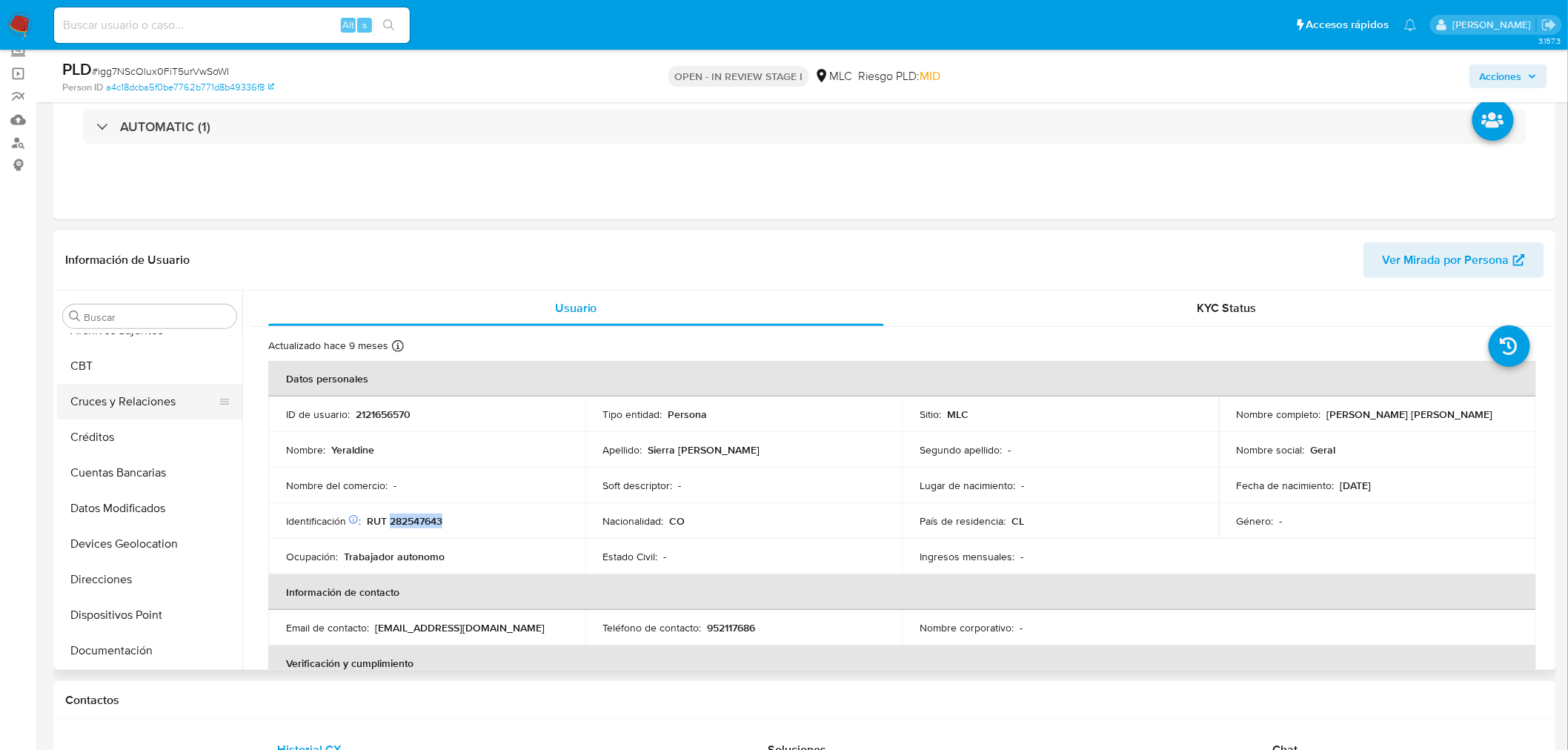
scroll to position [82, 0]
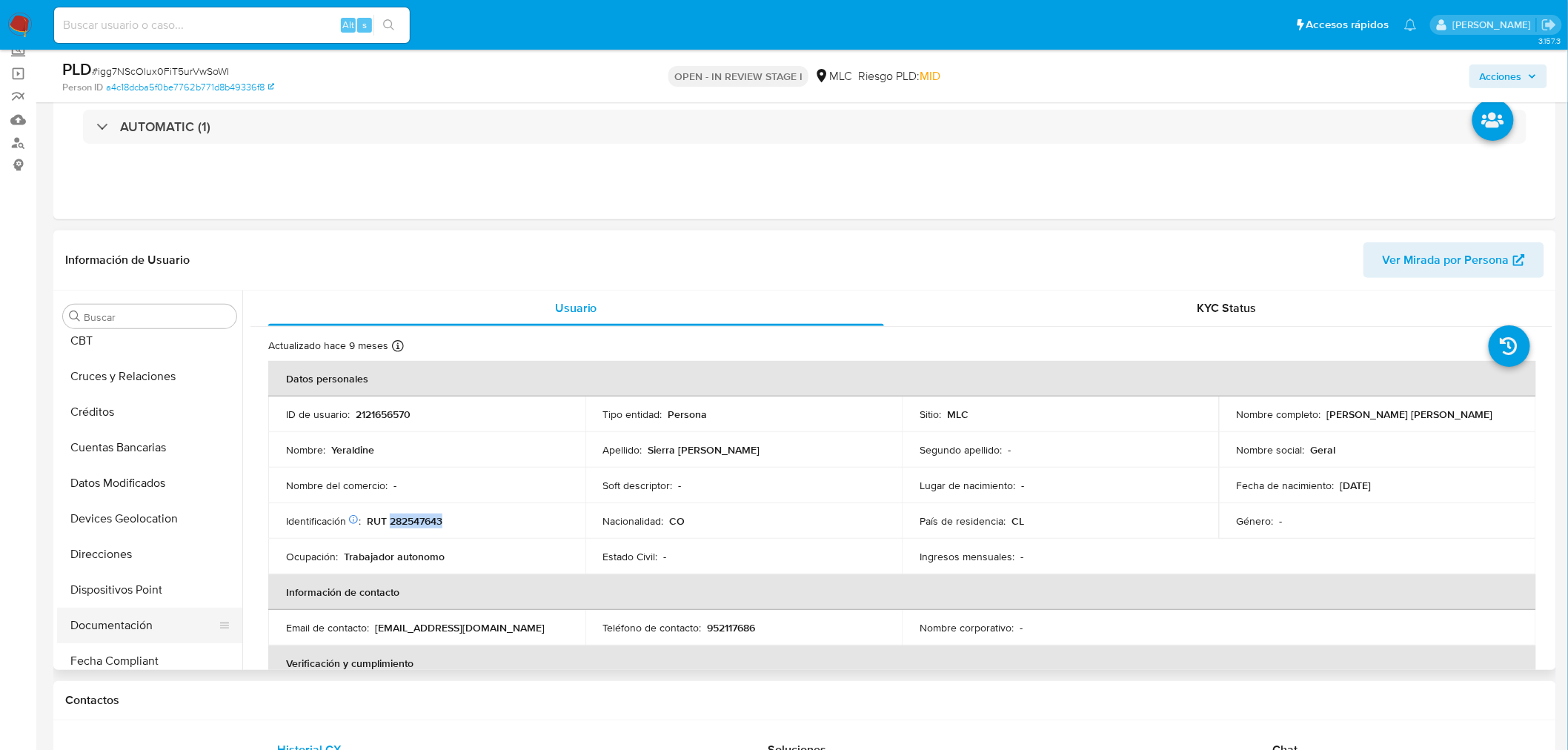
click at [108, 620] on button "Documentación" at bounding box center [143, 625] width 173 height 36
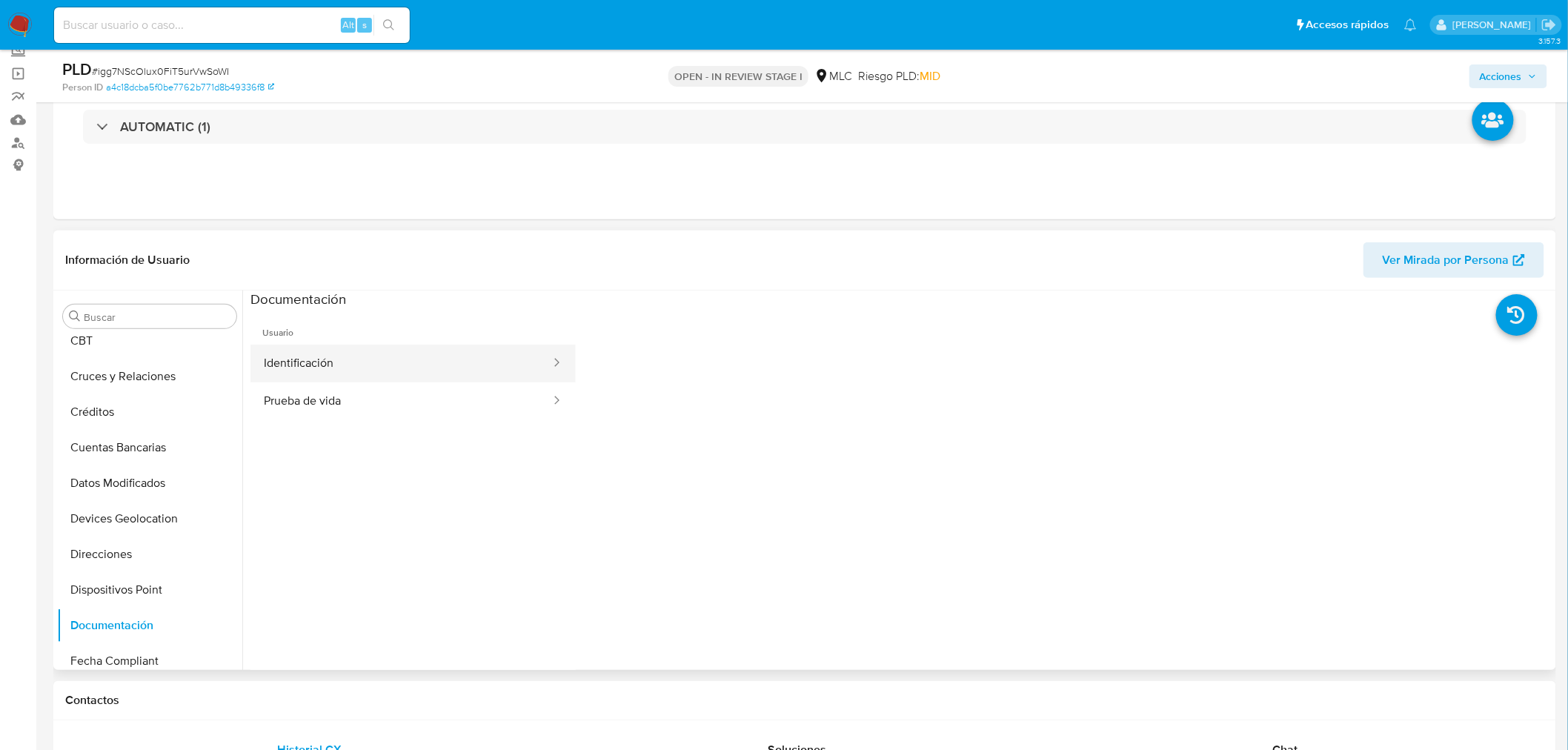
click at [314, 362] on button "Identificación" at bounding box center [400, 363] width 301 height 38
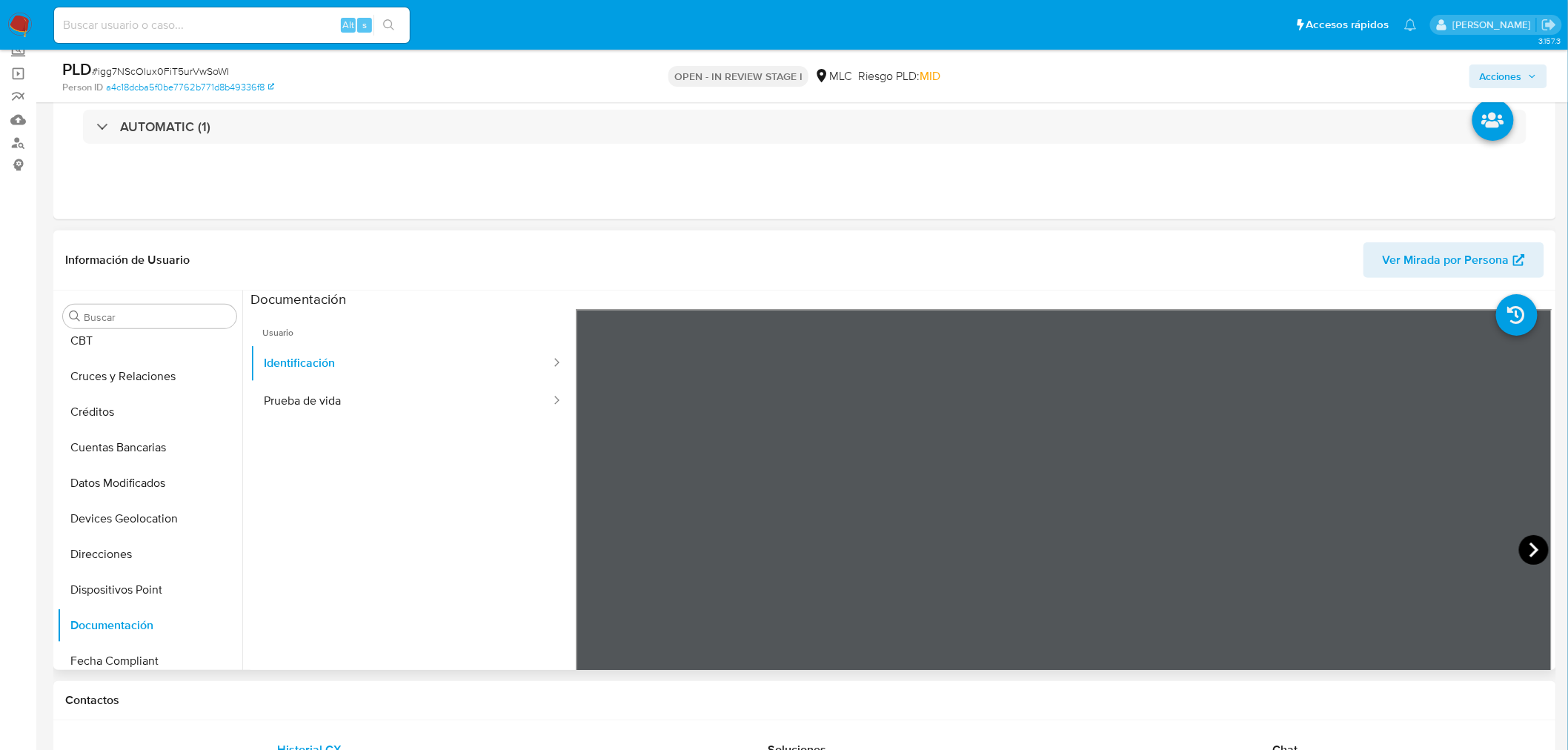
click at [1537, 550] on icon at bounding box center [1533, 550] width 30 height 30
click at [329, 401] on button "Prueba de vida" at bounding box center [400, 401] width 301 height 38
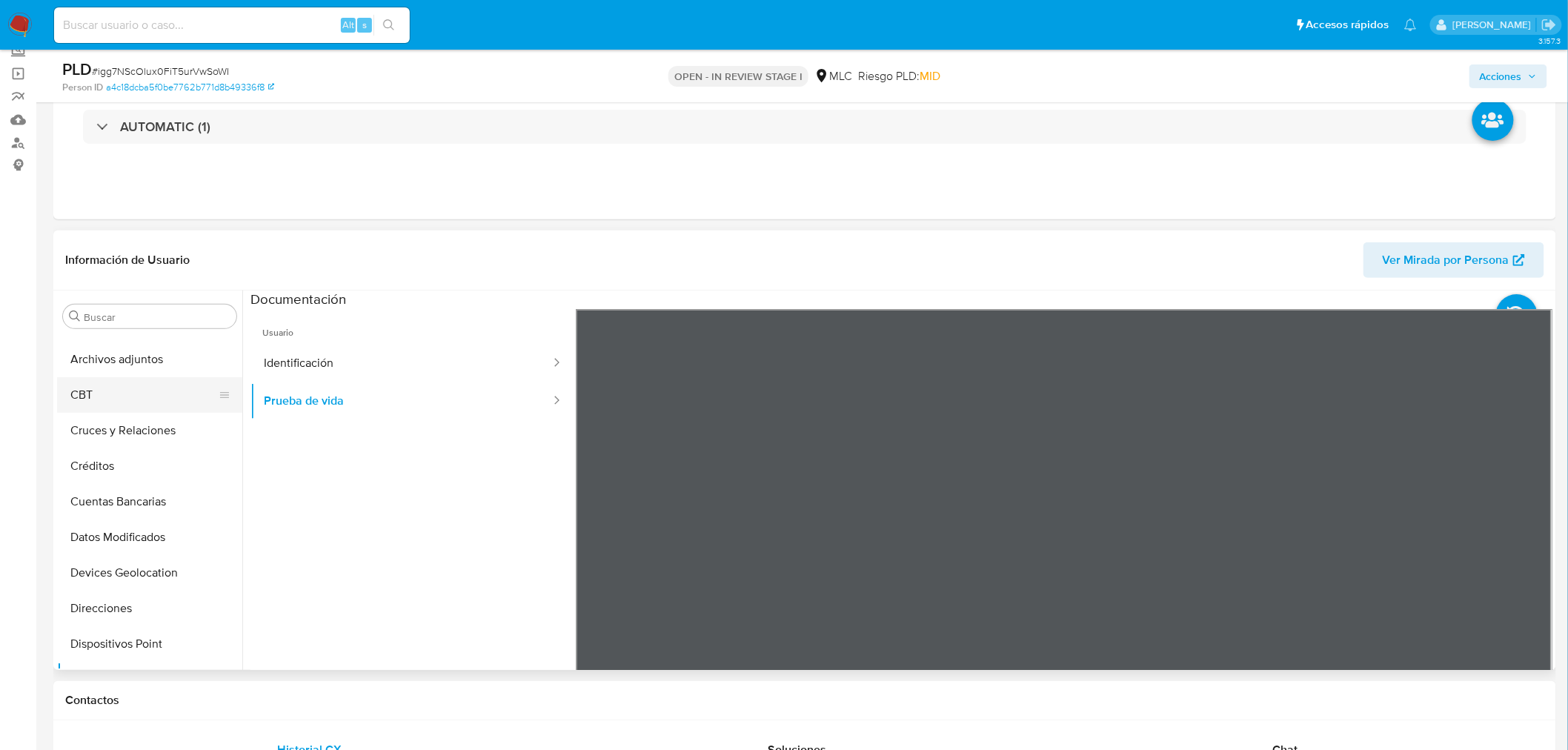
scroll to position [0, 0]
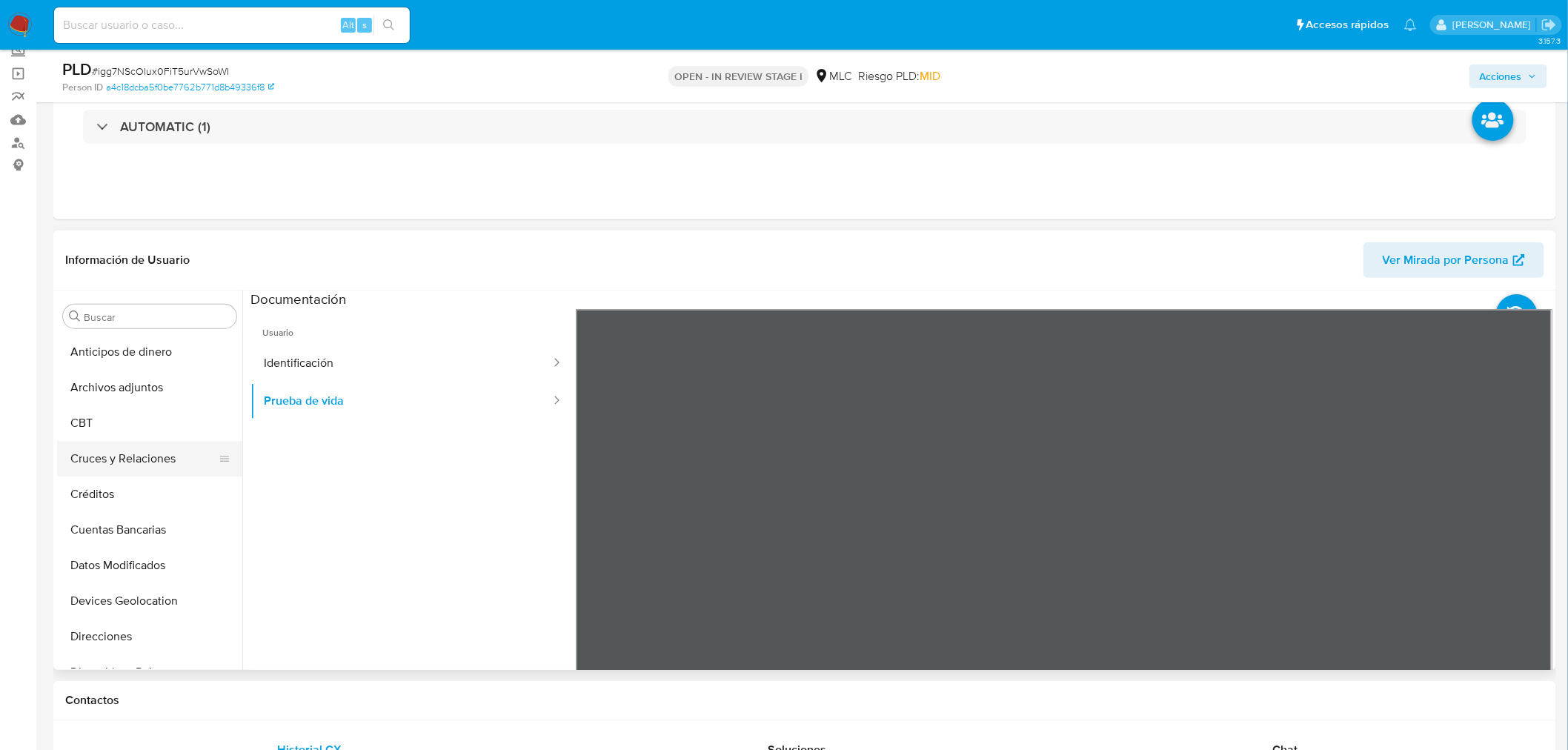
click at [171, 463] on button "Cruces y Relaciones" at bounding box center [143, 458] width 173 height 36
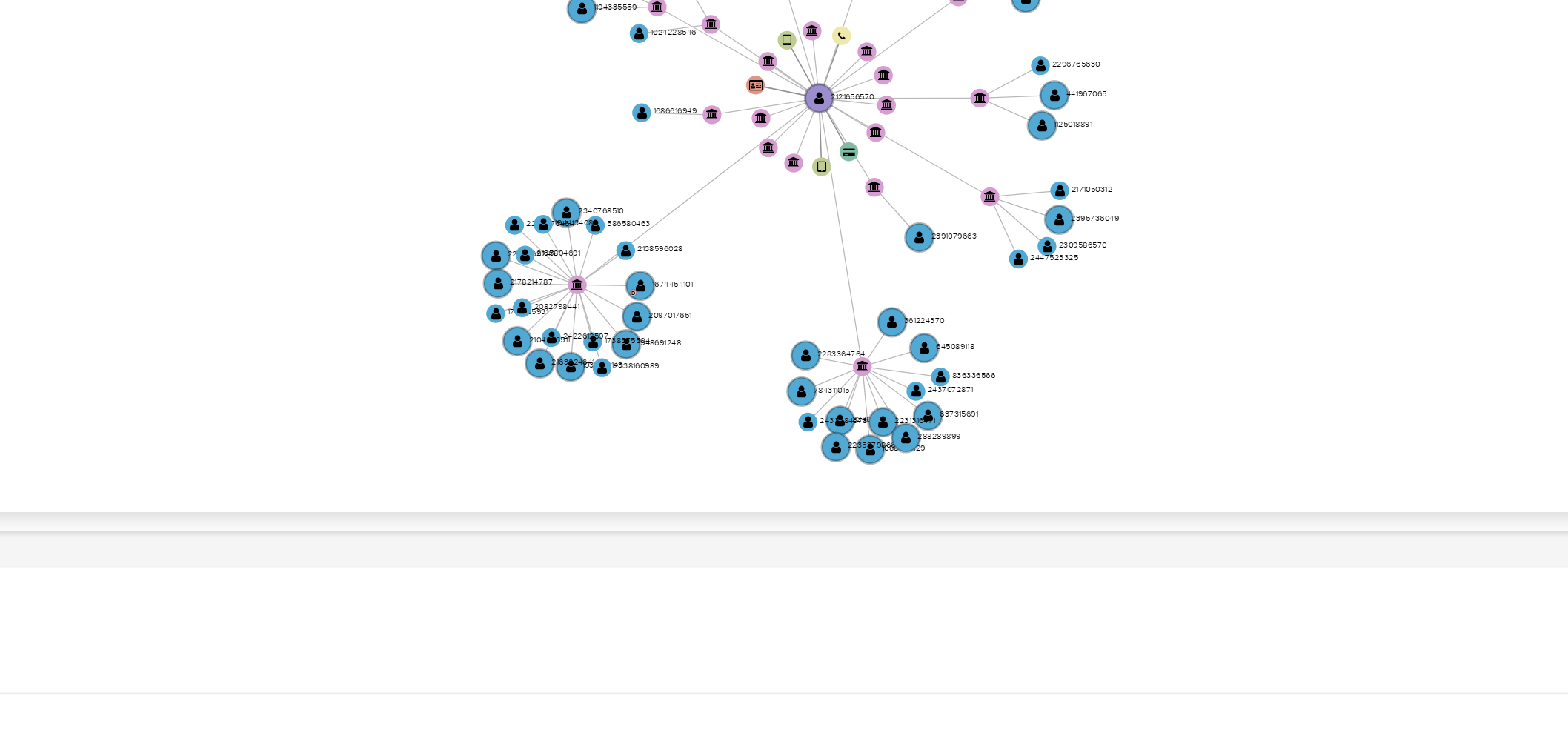
scroll to position [216, 0]
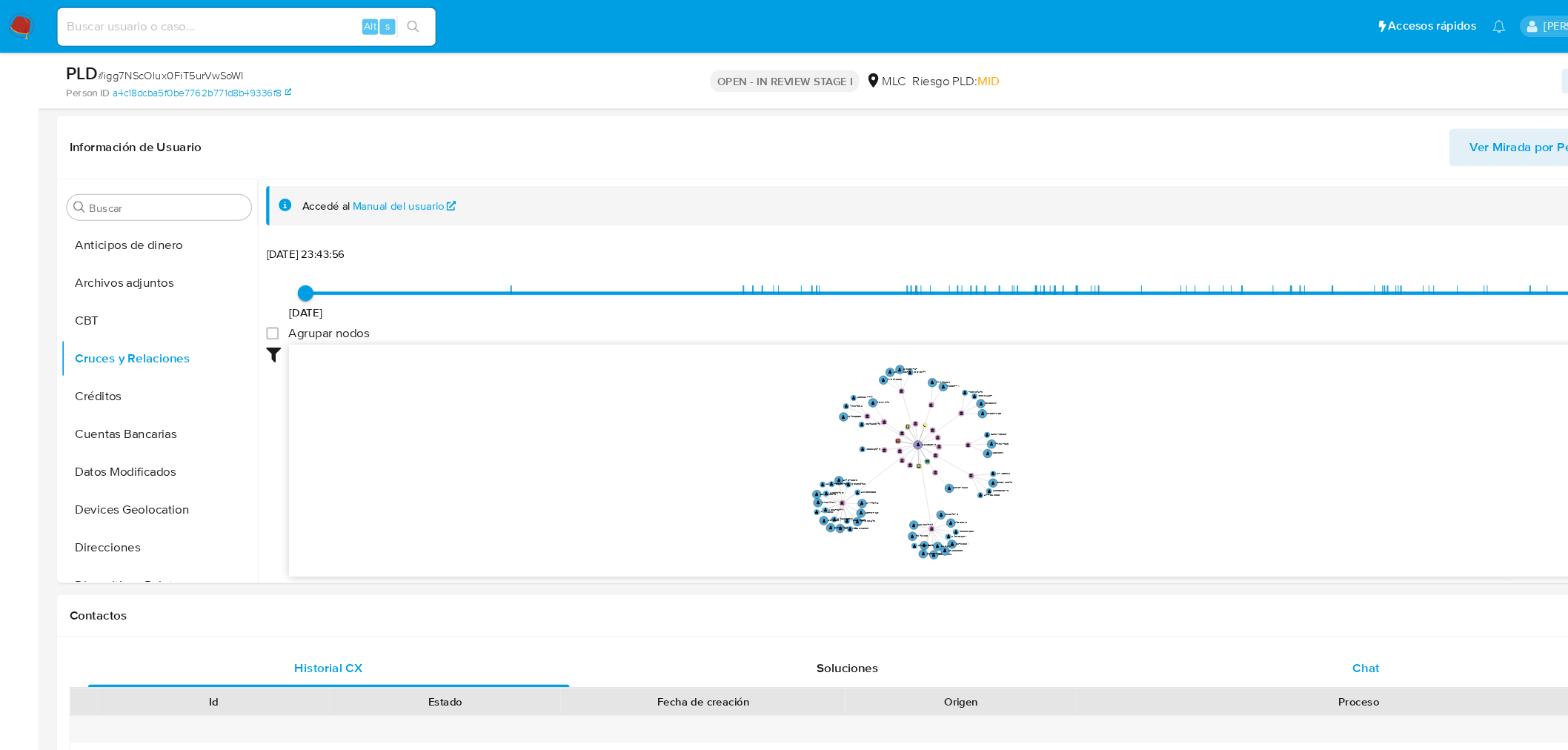
click at [1293, 625] on span "Chat" at bounding box center [1286, 629] width 25 height 17
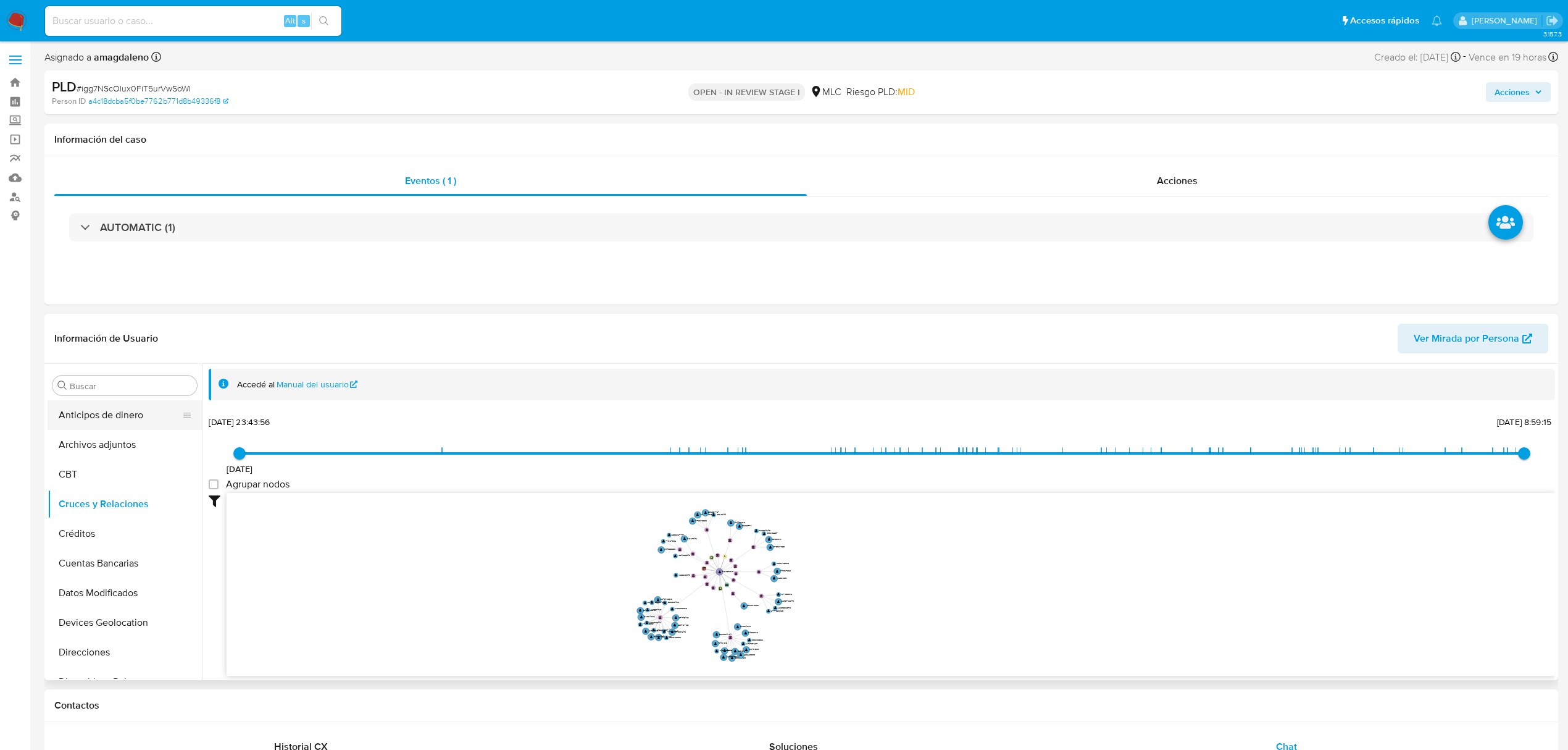
scroll to position [0, 0]
drag, startPoint x: 84, startPoint y: 462, endPoint x: 75, endPoint y: 552, distance: 90.4
click at [75, 542] on ul "Anticipos de dinero Archivos adjuntos CBT Cruces y Relaciones Créditos Cuentas …" at bounding box center [124, 540] width 154 height 278
click at [92, 462] on button "Documentación" at bounding box center [119, 464] width 144 height 30
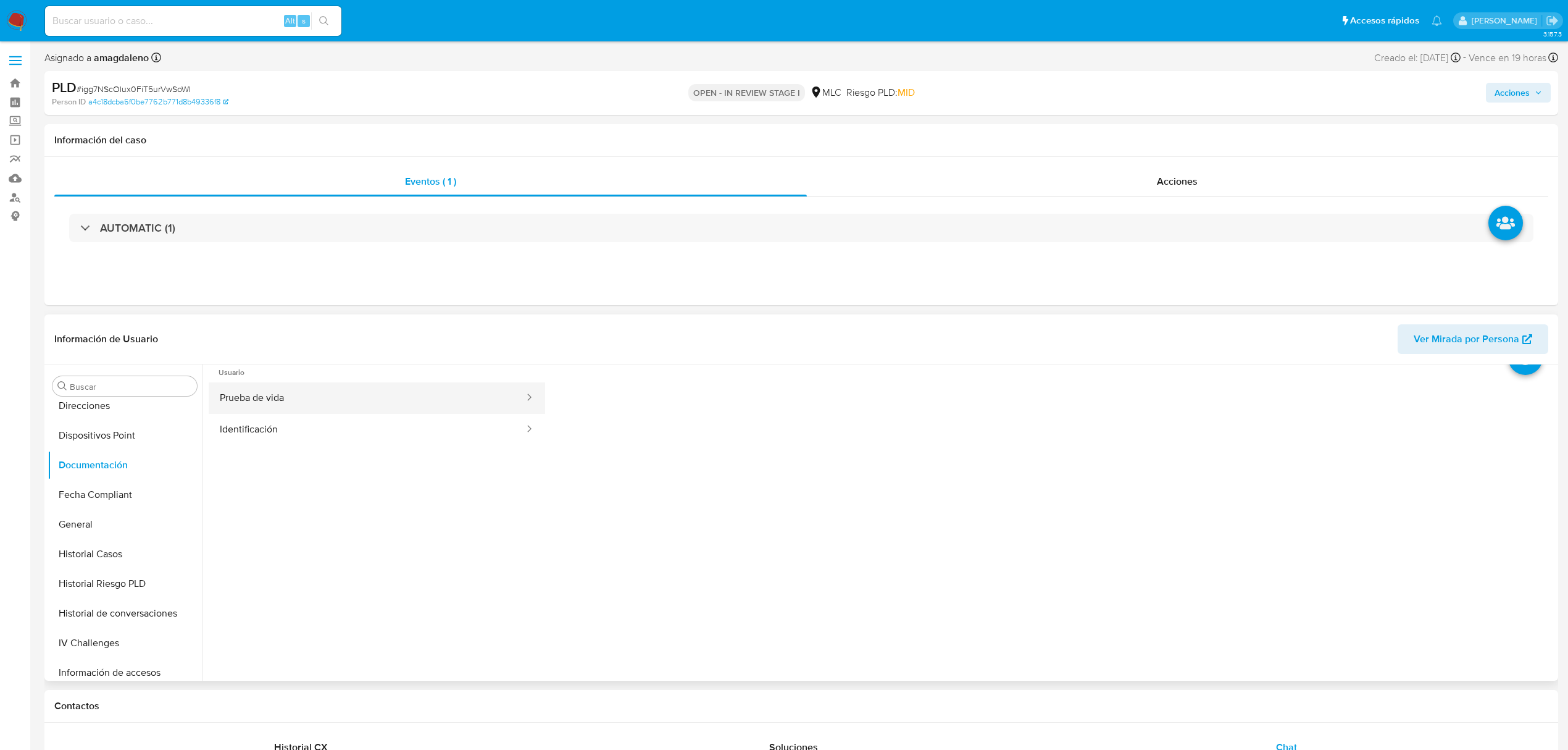
scroll to position [0, 0]
click at [384, 430] on button "Prueba de vida" at bounding box center [366, 424] width 317 height 31
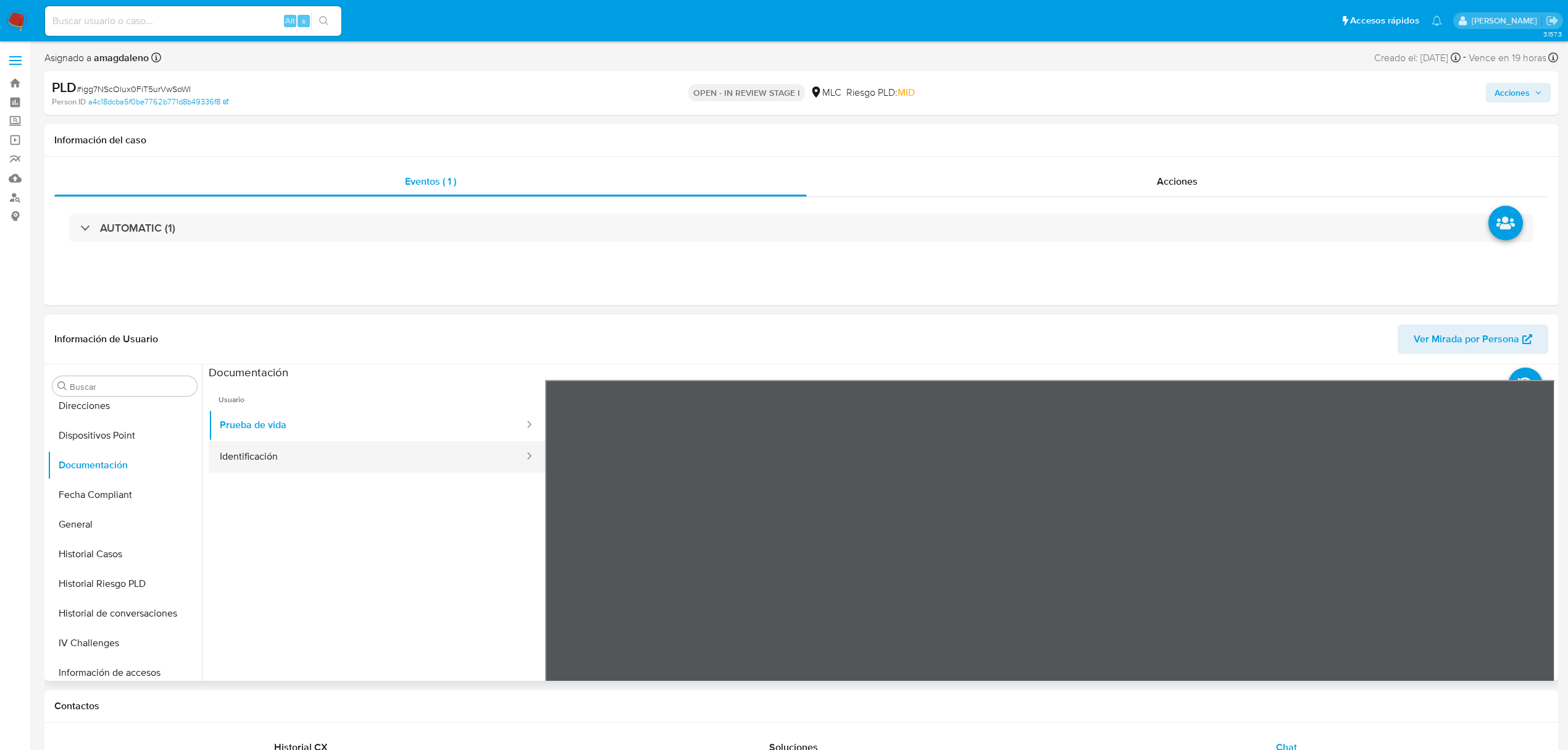
click at [261, 460] on button "Identificación" at bounding box center [366, 456] width 317 height 31
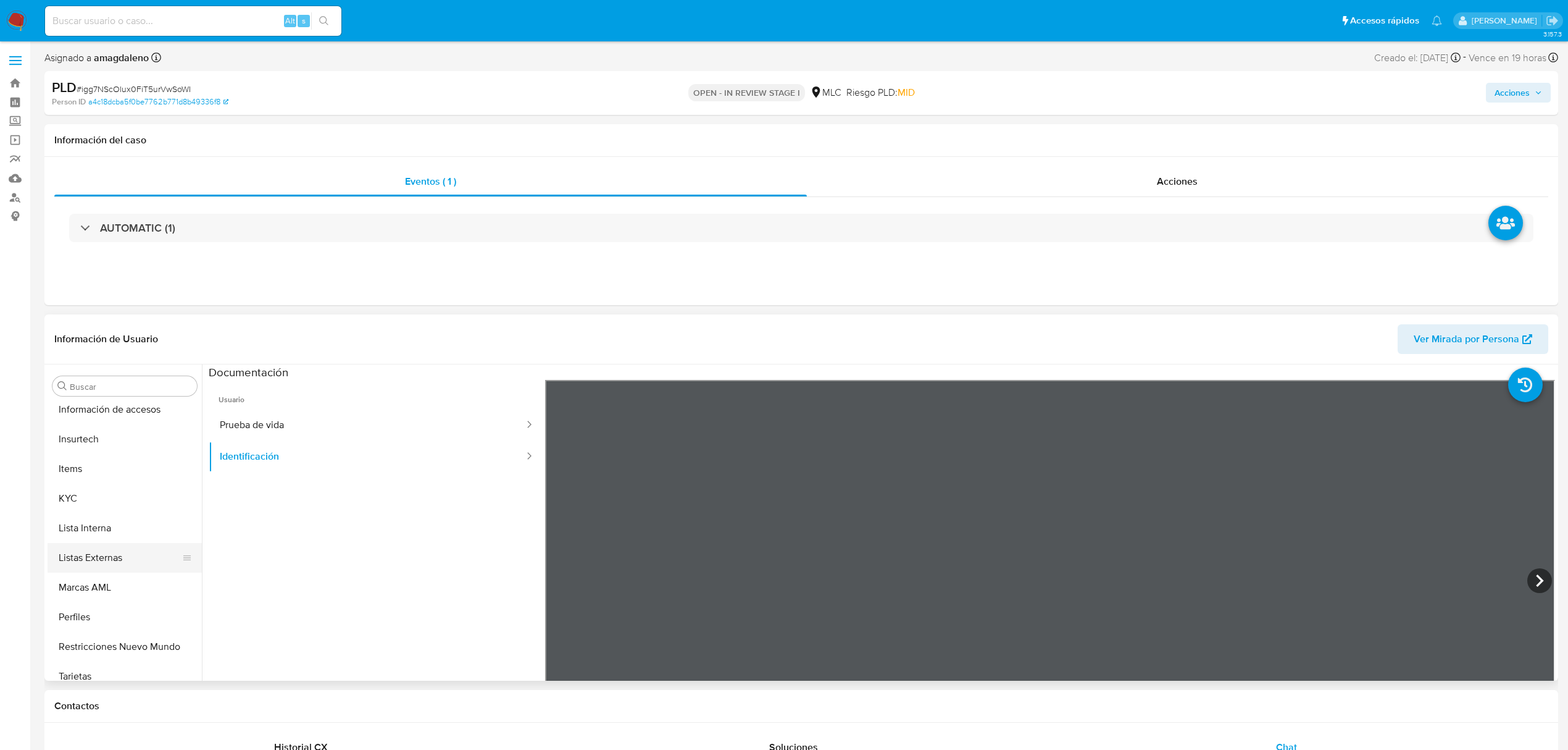
scroll to position [522, 0]
click at [99, 493] on button "KYC" at bounding box center [119, 486] width 144 height 30
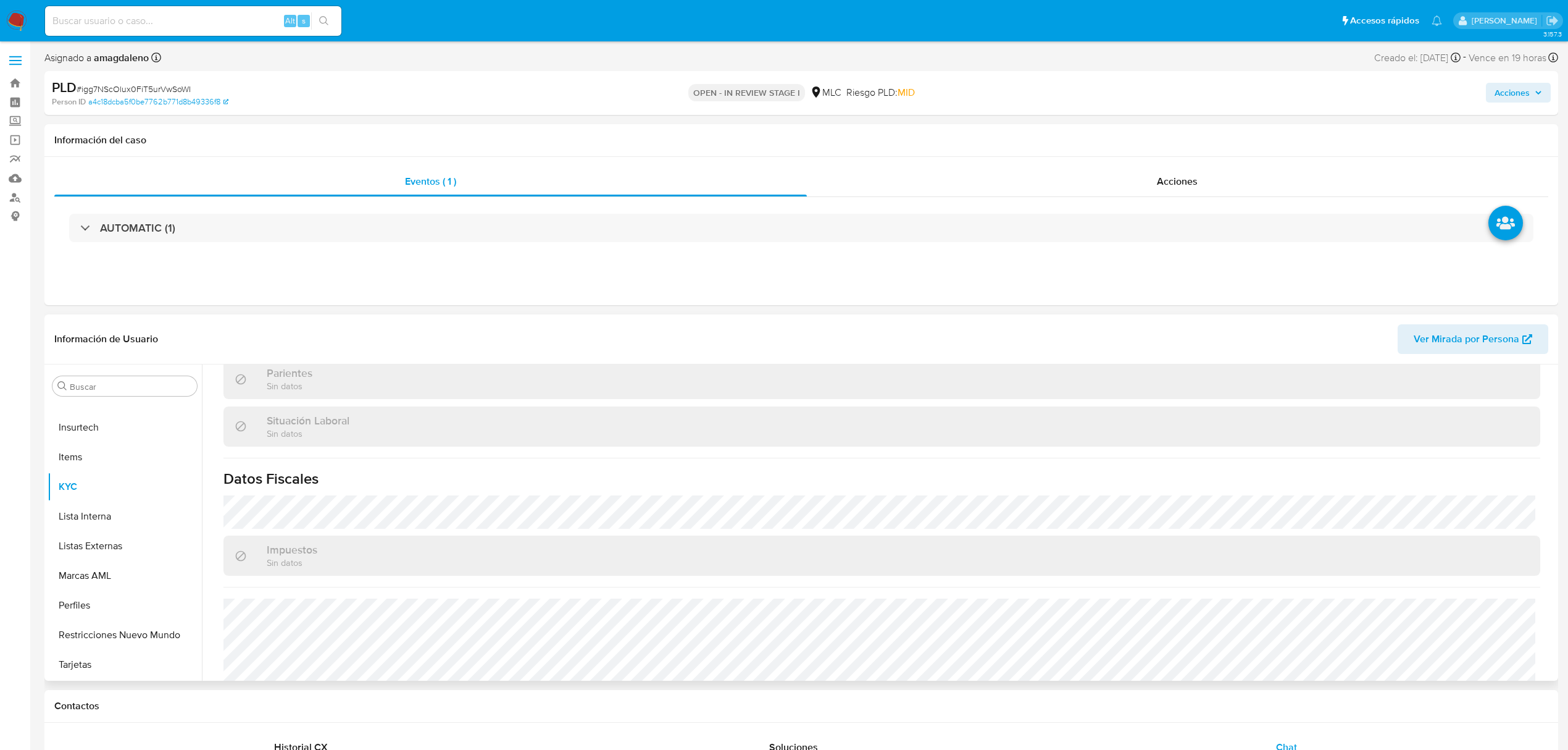
scroll to position [682, 0]
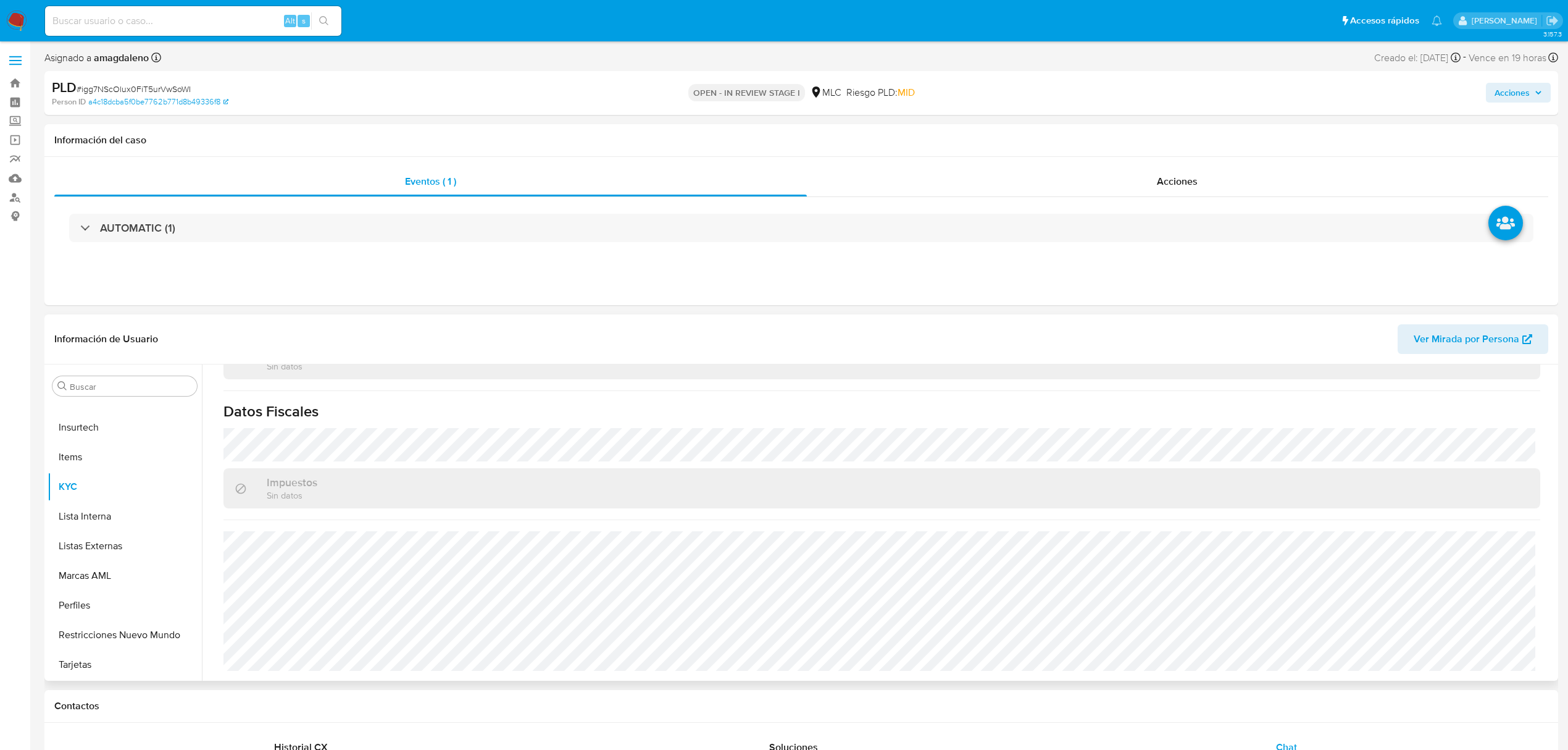
click at [645, 505] on div "Impuestos Sin datos" at bounding box center [882, 489] width 1316 height 40
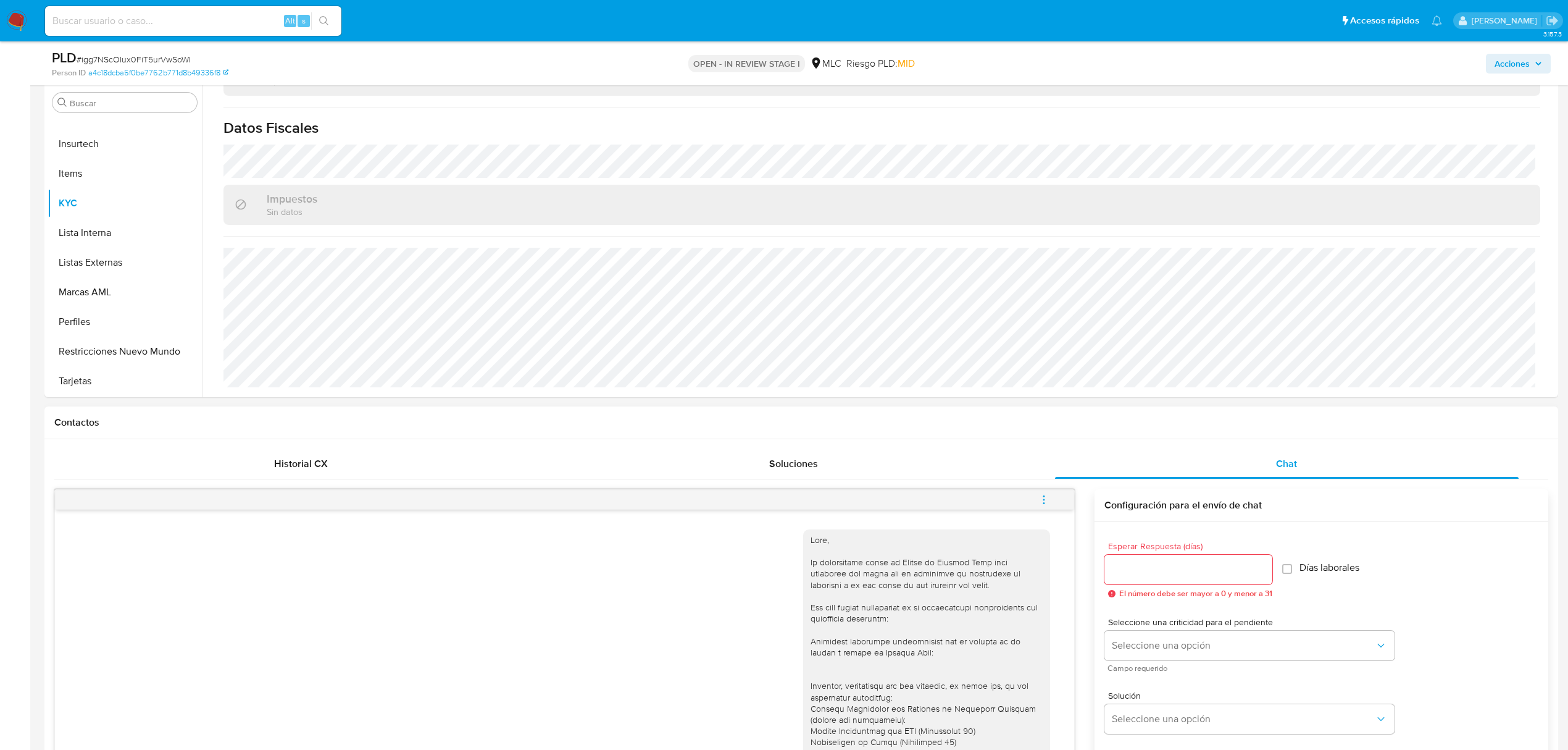
scroll to position [247, 0]
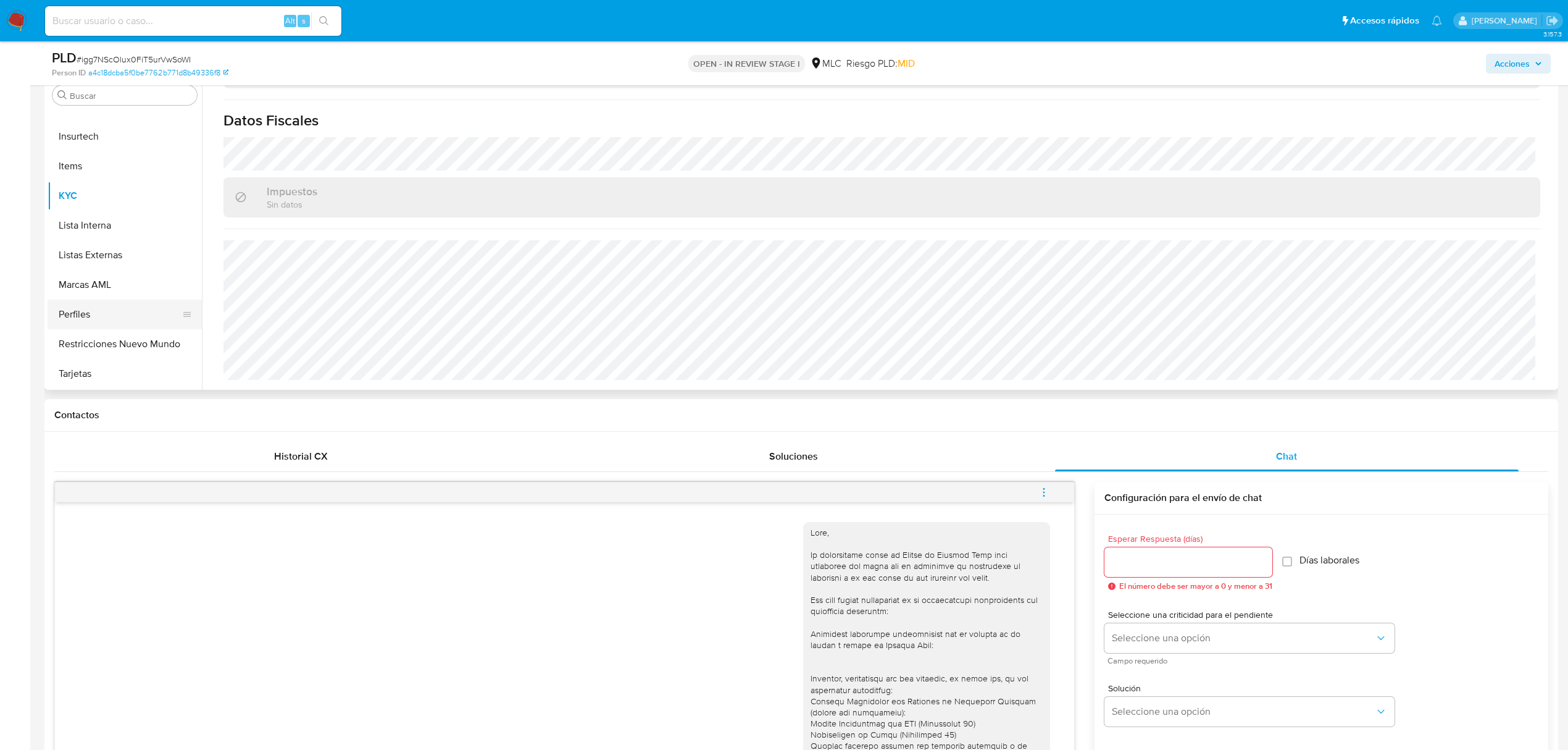
click at [92, 325] on button "Perfiles" at bounding box center [119, 314] width 144 height 30
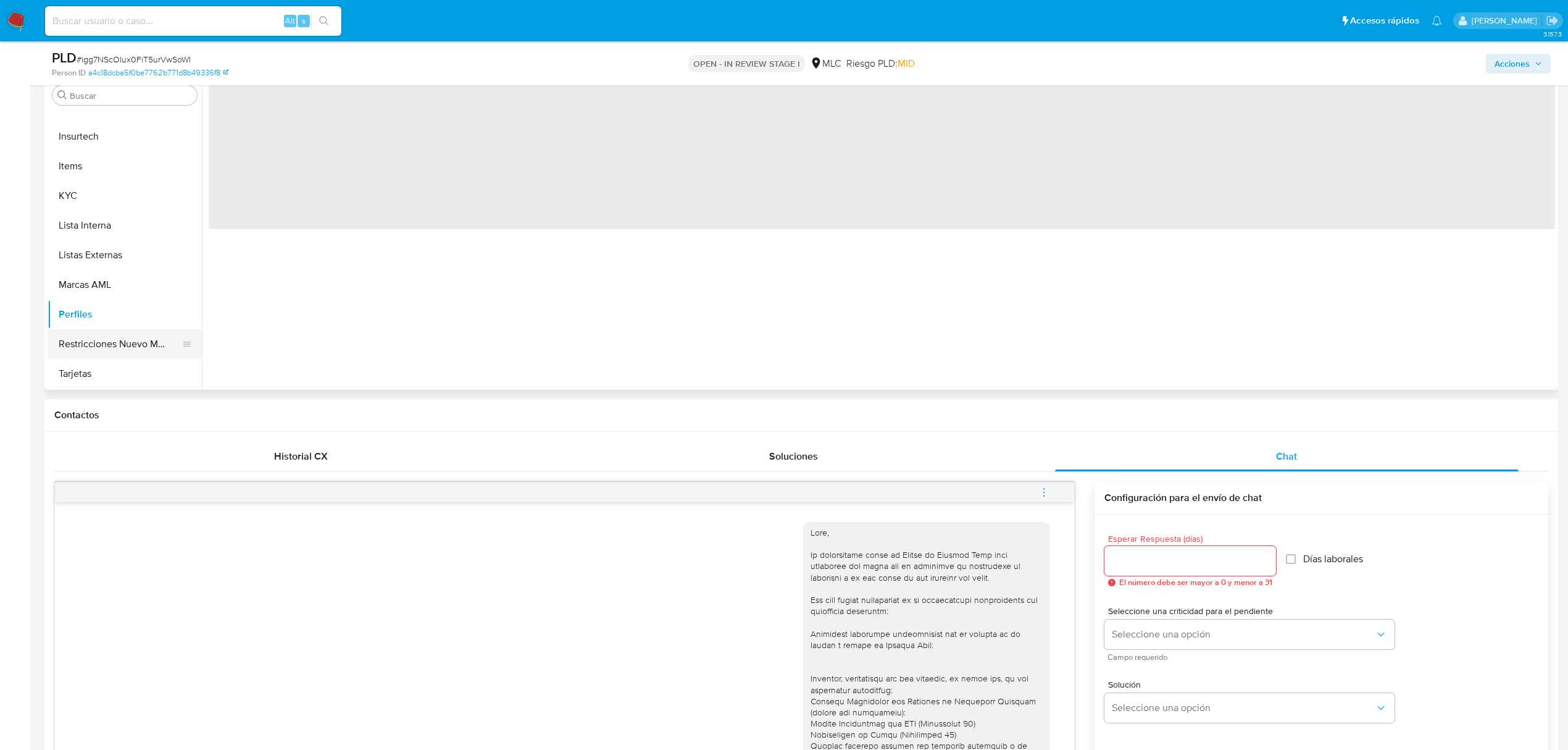
scroll to position [0, 0]
click at [104, 346] on button "Restricciones Nuevo Mundo" at bounding box center [119, 343] width 144 height 30
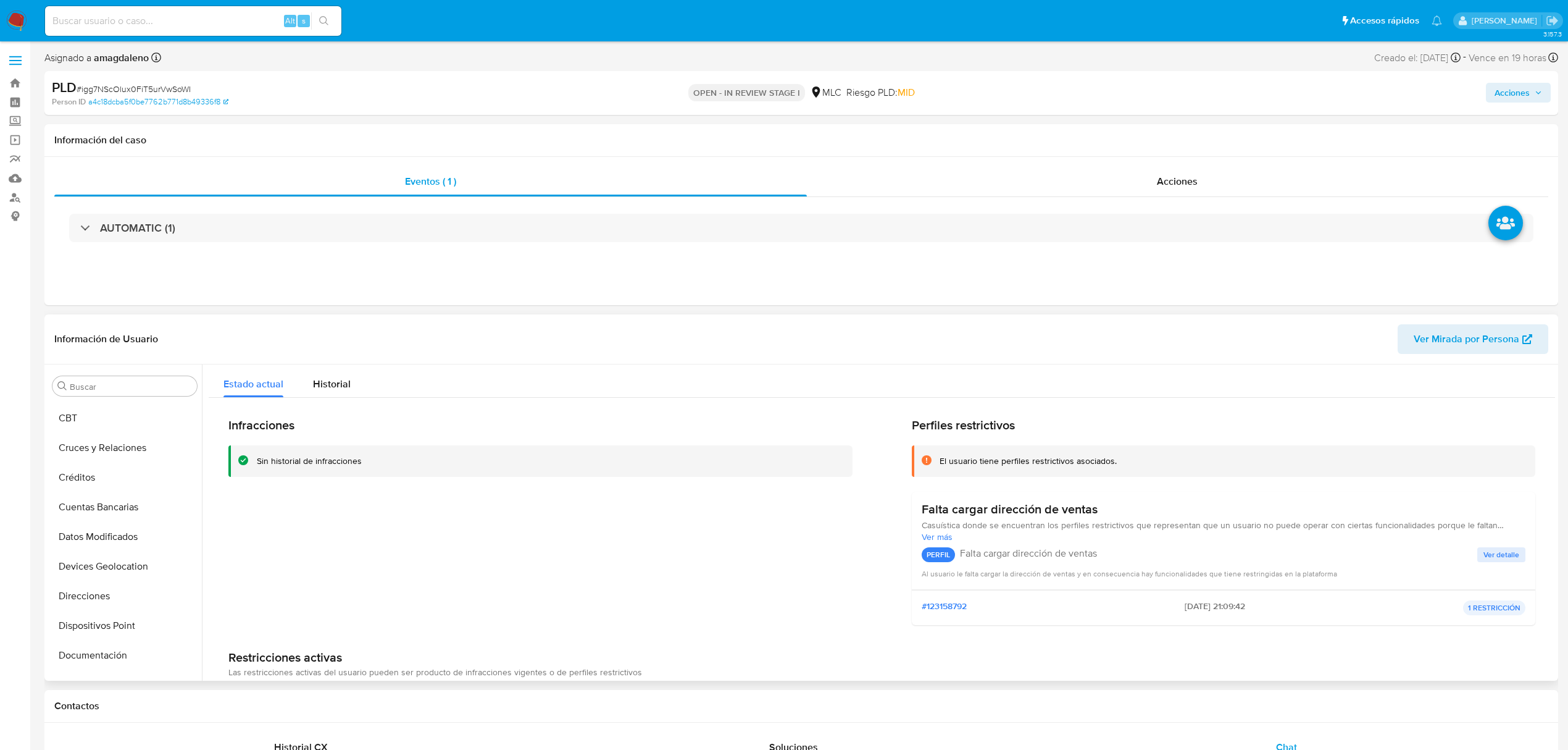
scroll to position [28, 0]
click at [111, 480] on button "Cruces y Relaciones" at bounding box center [119, 476] width 144 height 30
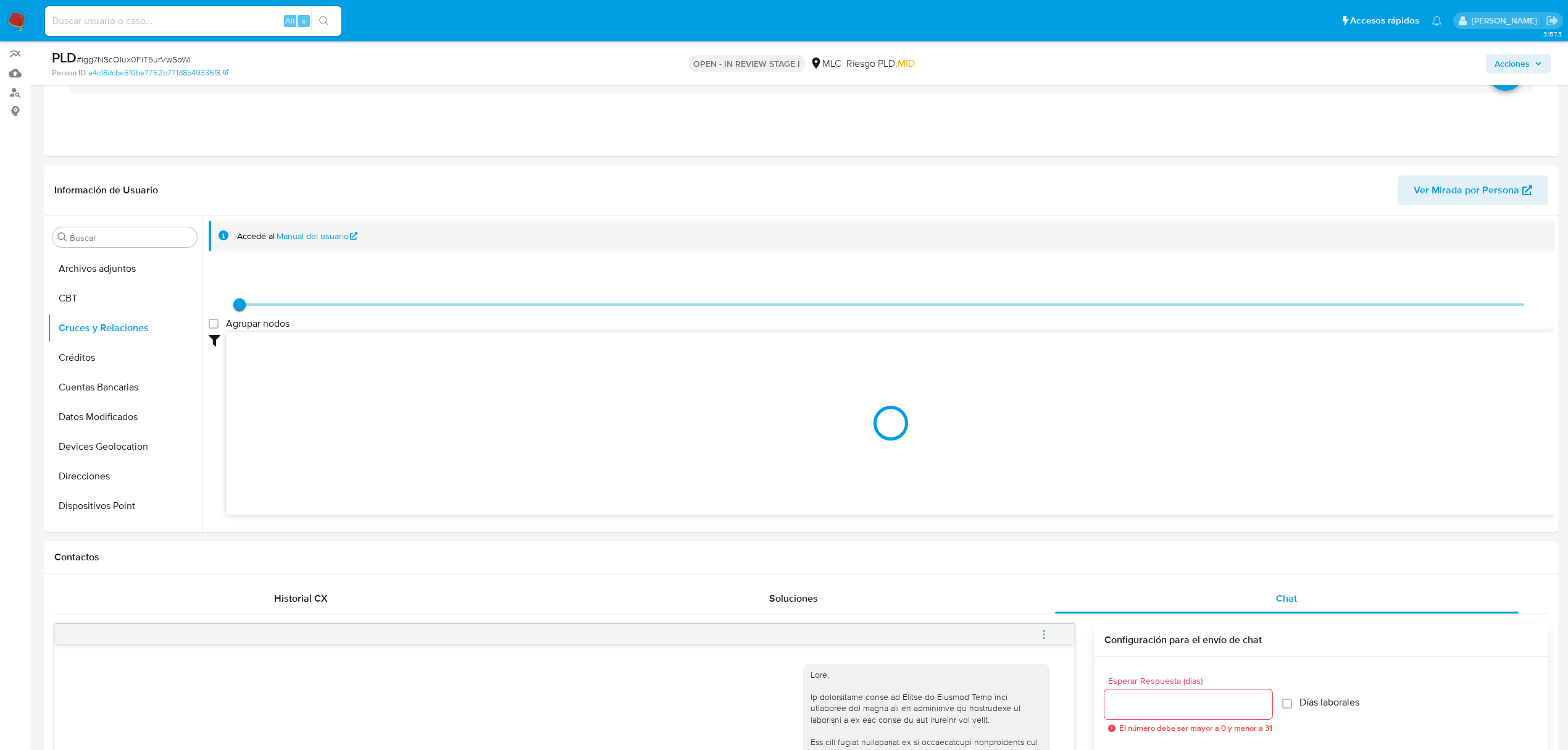
scroll to position [89, 0]
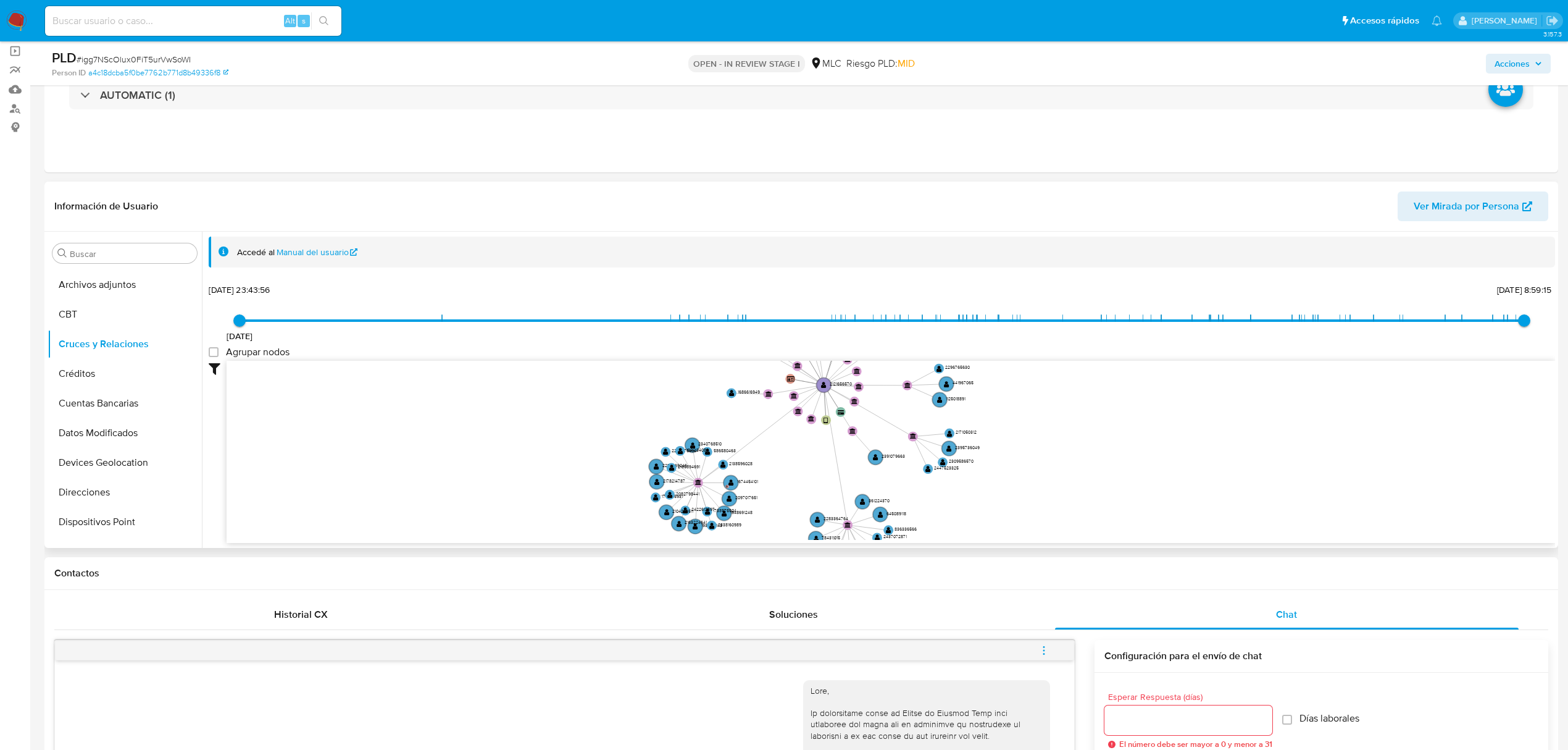
drag, startPoint x: 843, startPoint y: 455, endPoint x: 766, endPoint y: 473, distance: 79.1
click at [766, 473] on icon "device-6746876cdec3593cf2c0d3cd  user-2121656570  2121656570 device-67799552f…" at bounding box center [891, 450] width 1328 height 179
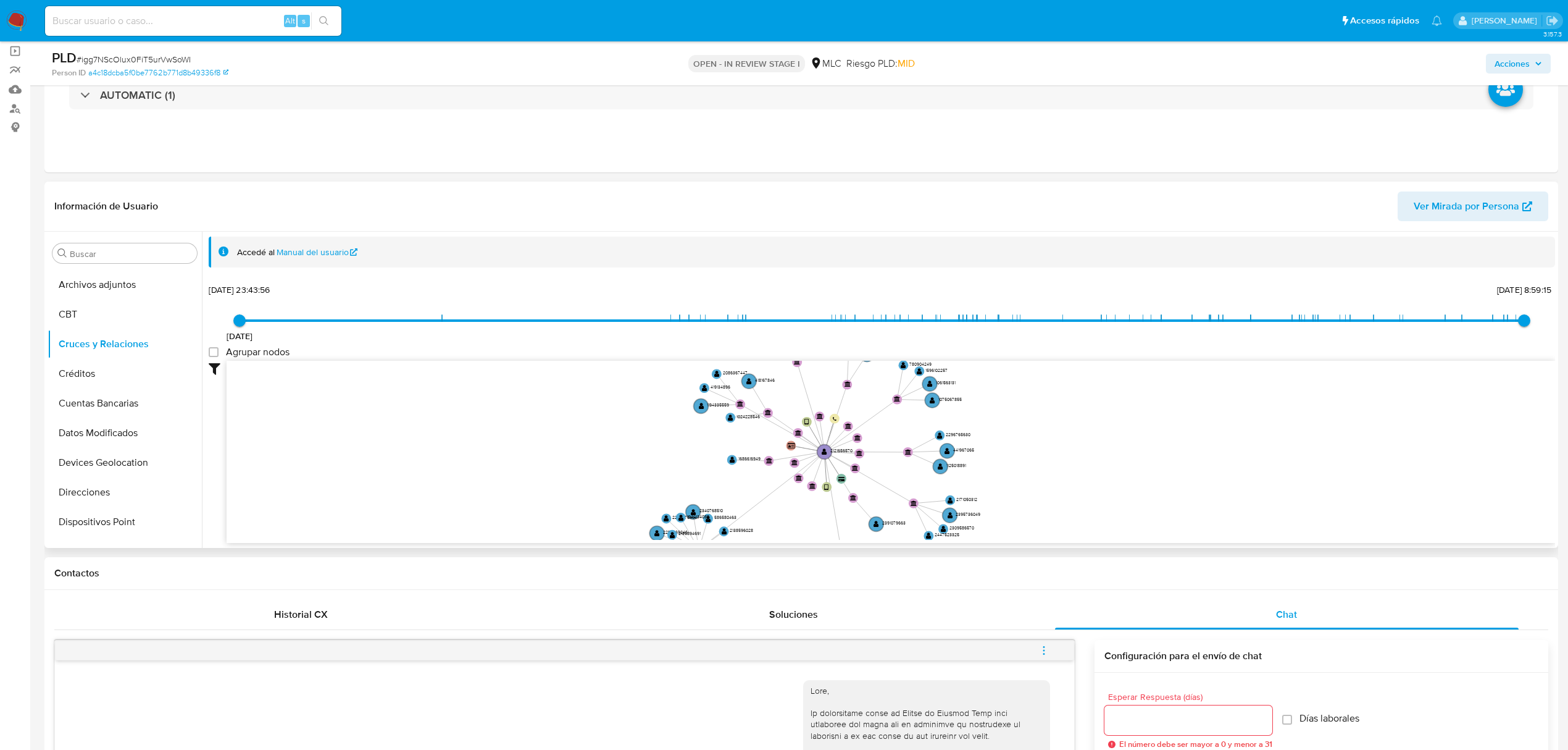
drag, startPoint x: 887, startPoint y: 441, endPoint x: 887, endPoint y: 468, distance: 27.0
click at [887, 497] on icon "device-6746876cdec3593cf2c0d3cd  user-2121656570  2121656570 device-67799552f…" at bounding box center [891, 450] width 1328 height 179
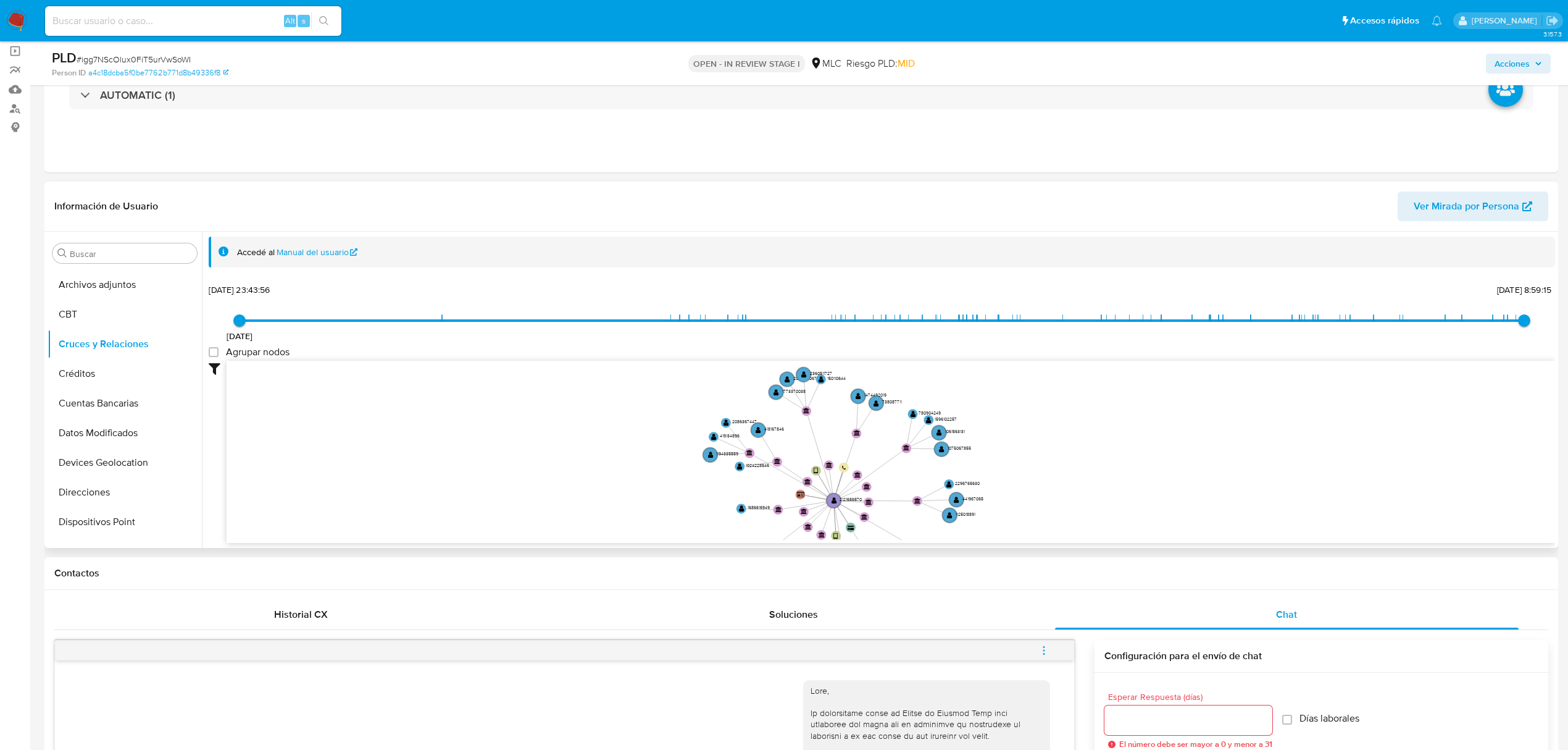
drag, startPoint x: 890, startPoint y: 433, endPoint x: 903, endPoint y: 492, distance: 60.4
click at [903, 492] on icon "device-6746876cdec3593cf2c0d3cd  user-2121656570  2121656570 device-67799552f…" at bounding box center [891, 450] width 1328 height 179
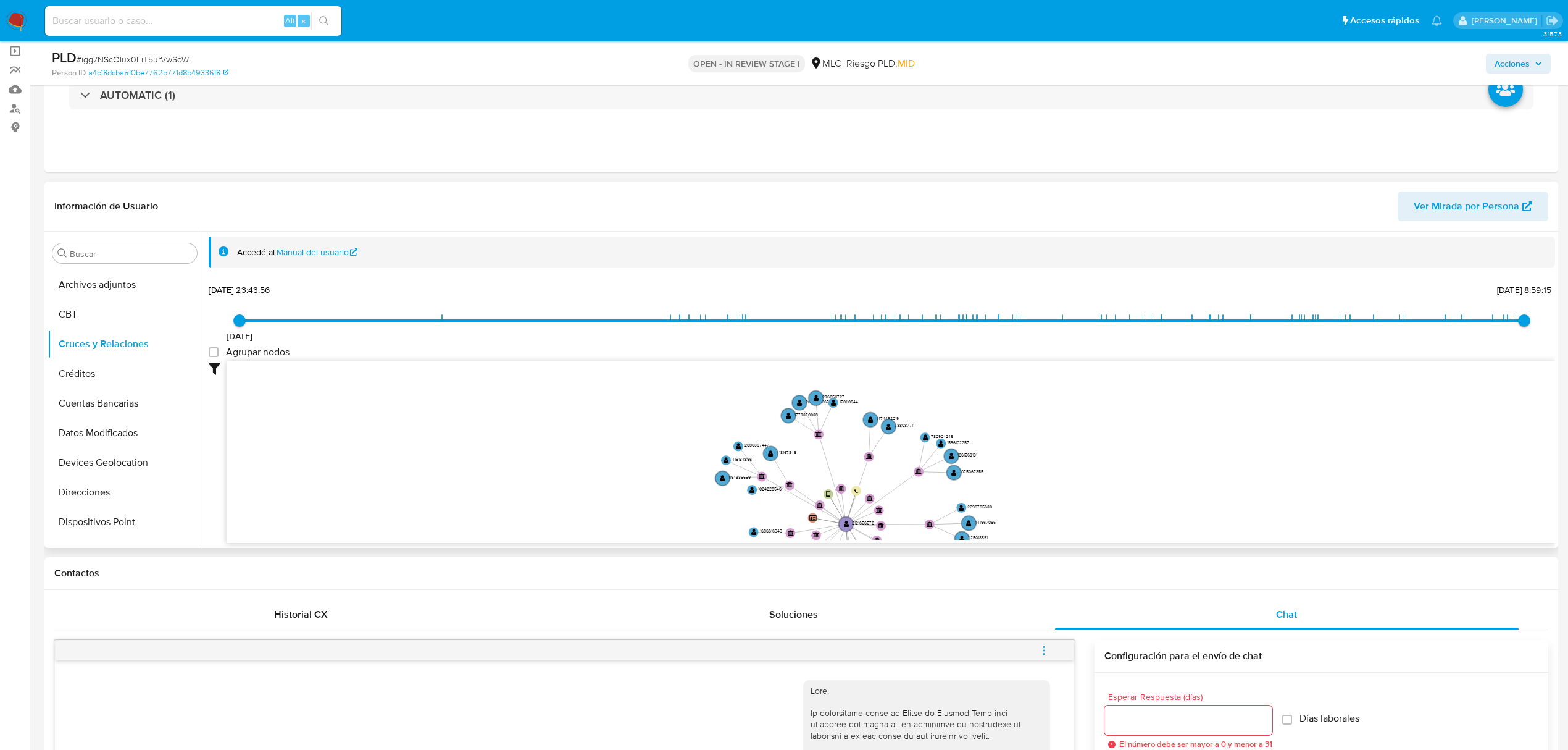
drag, startPoint x: 887, startPoint y: 432, endPoint x: 911, endPoint y: 442, distance: 26.0
click at [911, 442] on icon "device-6746876cdec3593cf2c0d3cd  user-2121656570  2121656570 device-67799552f…" at bounding box center [891, 450] width 1328 height 179
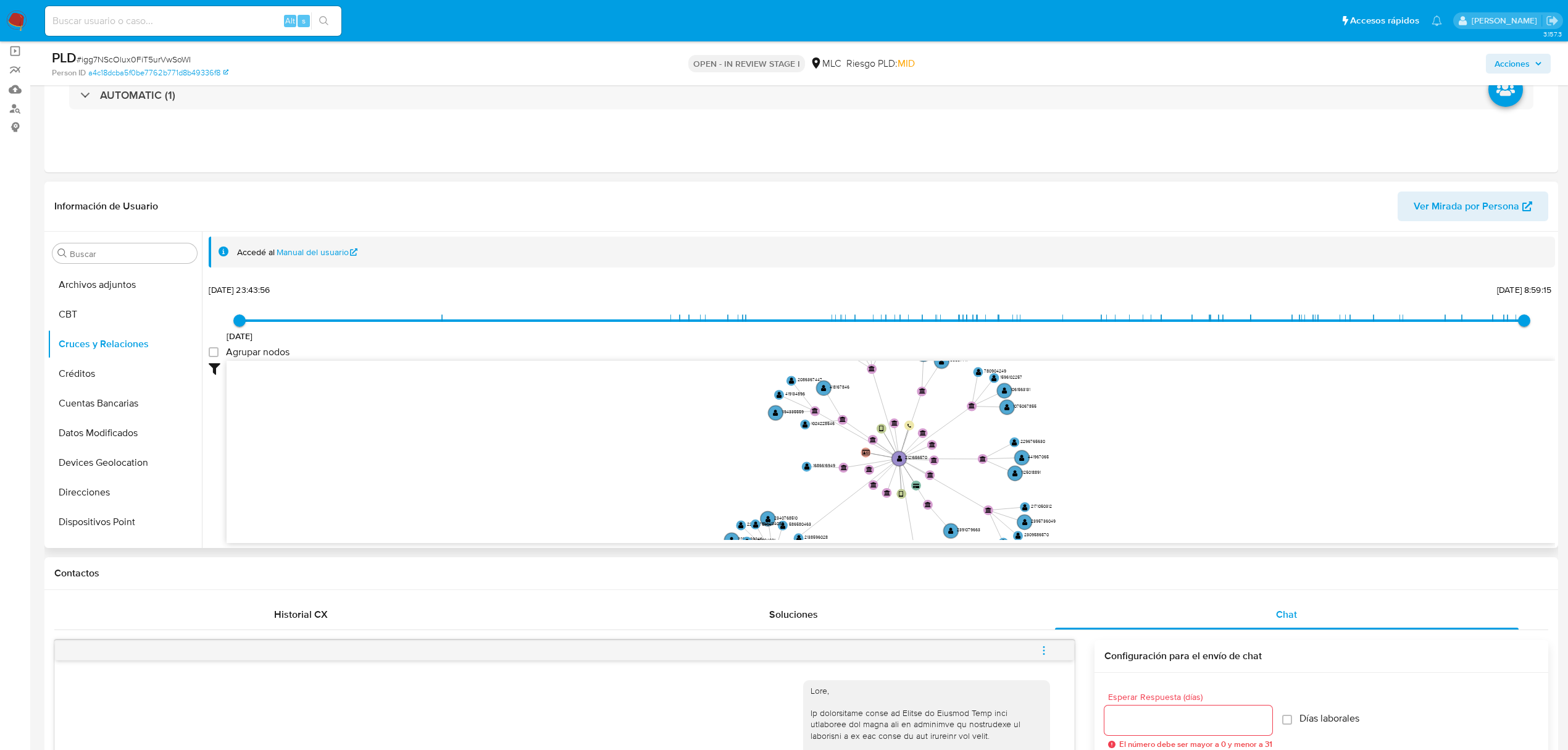
drag, startPoint x: 787, startPoint y: 479, endPoint x: 830, endPoint y: 393, distance: 96.2
click at [830, 393] on icon "device-6746876cdec3593cf2c0d3cd  user-2121656570  2121656570 device-67799552f…" at bounding box center [891, 450] width 1328 height 179
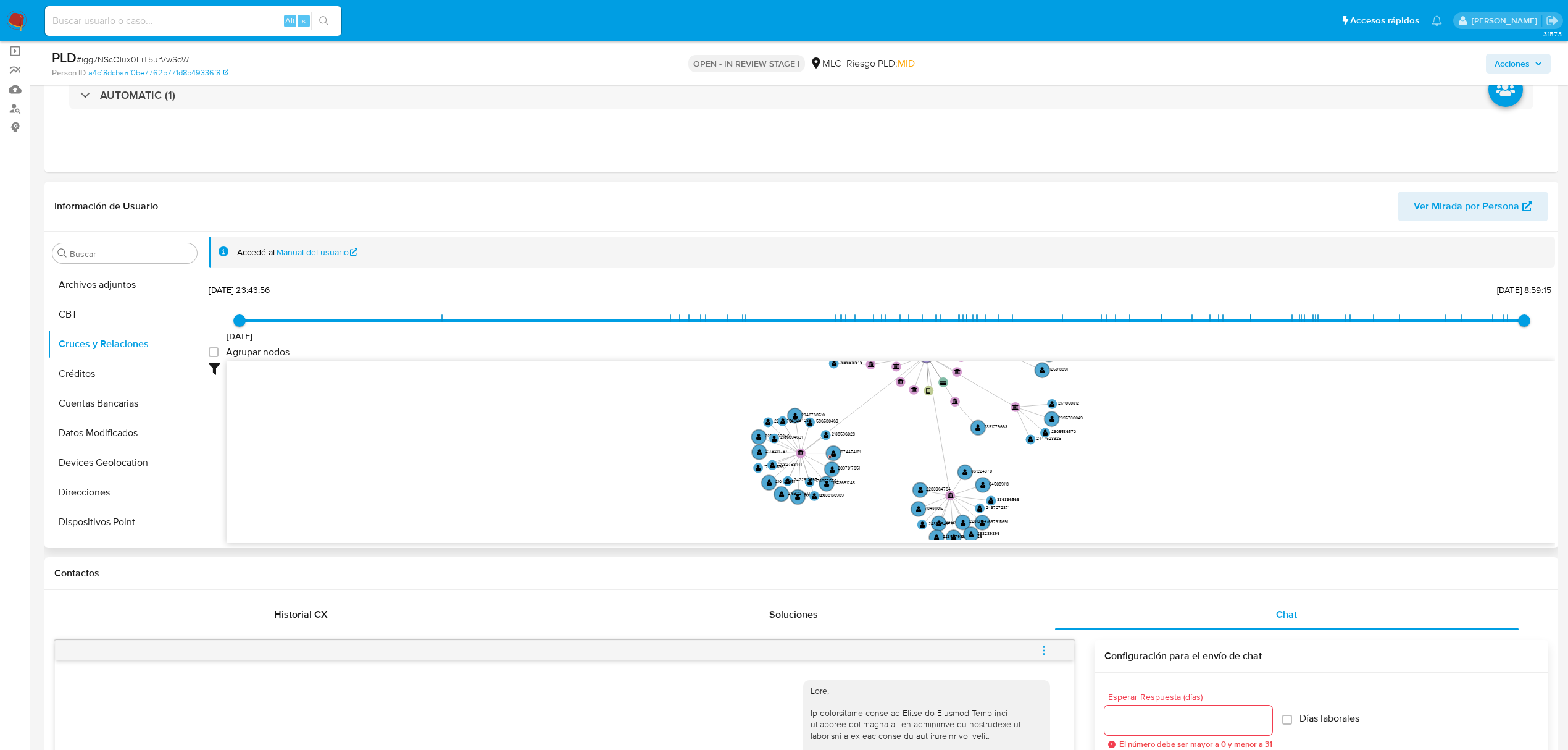
drag, startPoint x: 754, startPoint y: 475, endPoint x: 769, endPoint y: 386, distance: 90.3
click at [770, 386] on icon "device-6746876cdec3593cf2c0d3cd  user-2121656570  2121656570 device-67799552f…" at bounding box center [891, 450] width 1328 height 179
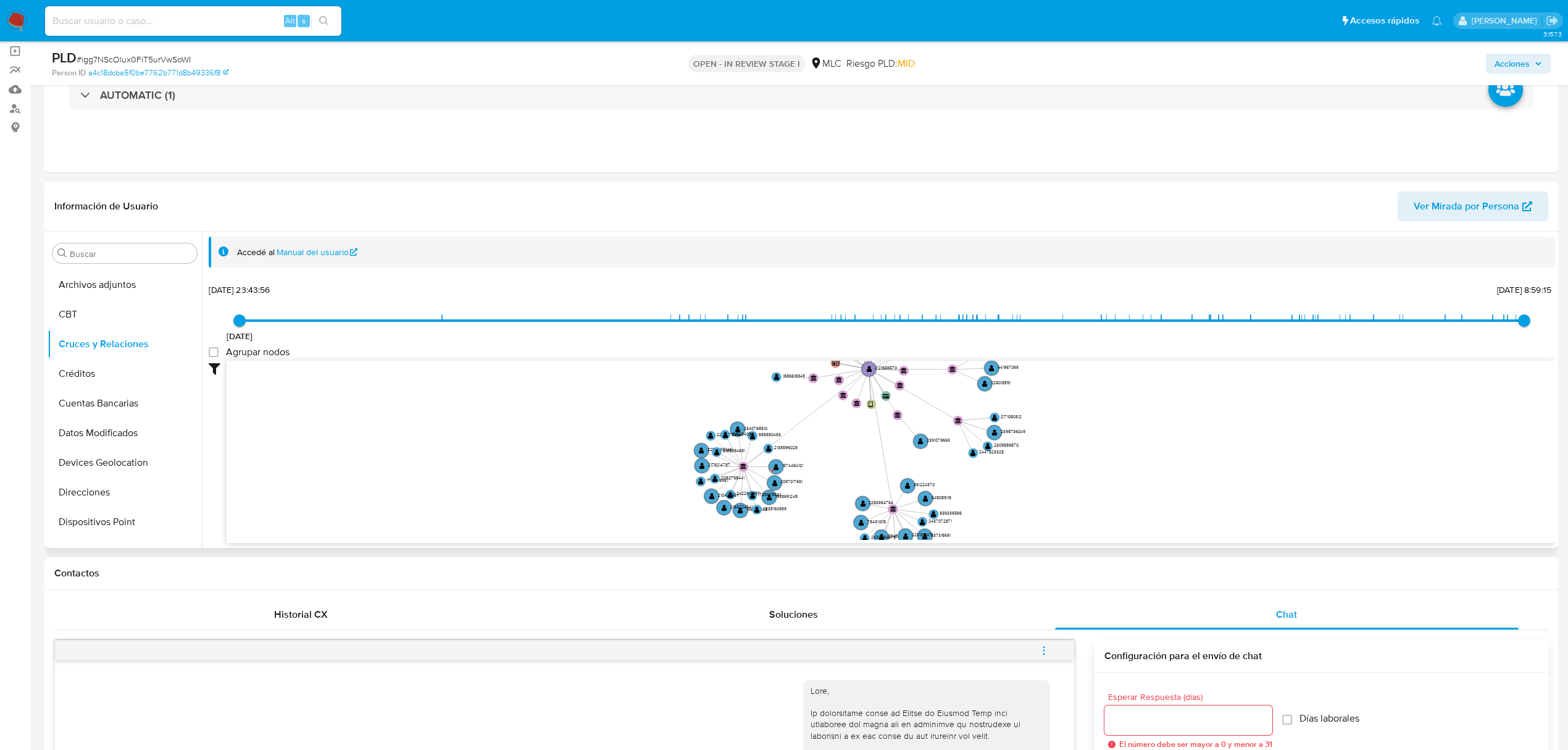
drag, startPoint x: 750, startPoint y: 501, endPoint x: 694, endPoint y: 517, distance: 58.2
click at [694, 517] on icon "device-6746876cdec3593cf2c0d3cd  user-2121656570  2121656570 device-67799552f…" at bounding box center [891, 450] width 1328 height 179
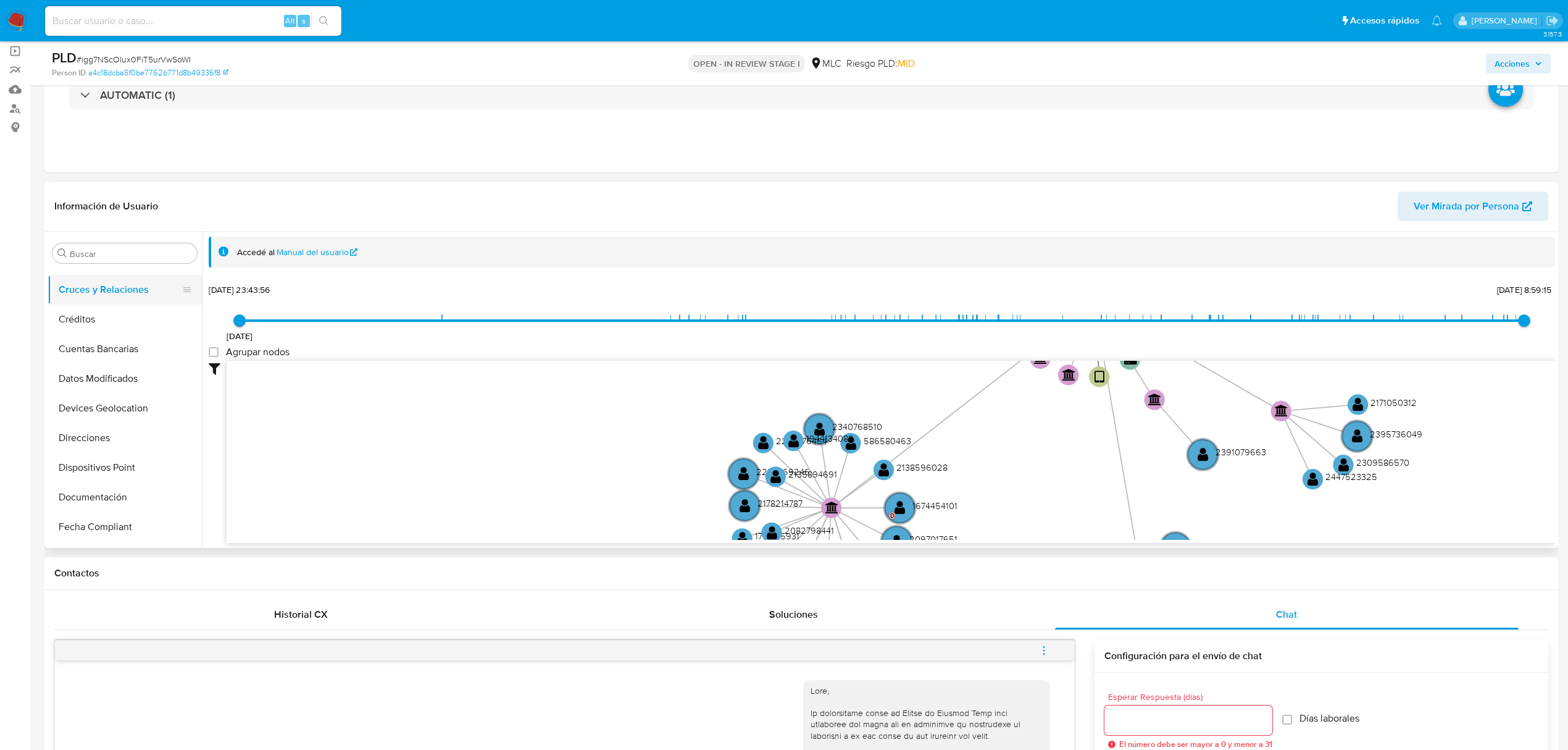
scroll to position [164, 0]
click at [107, 408] on button "Documentación" at bounding box center [119, 415] width 144 height 30
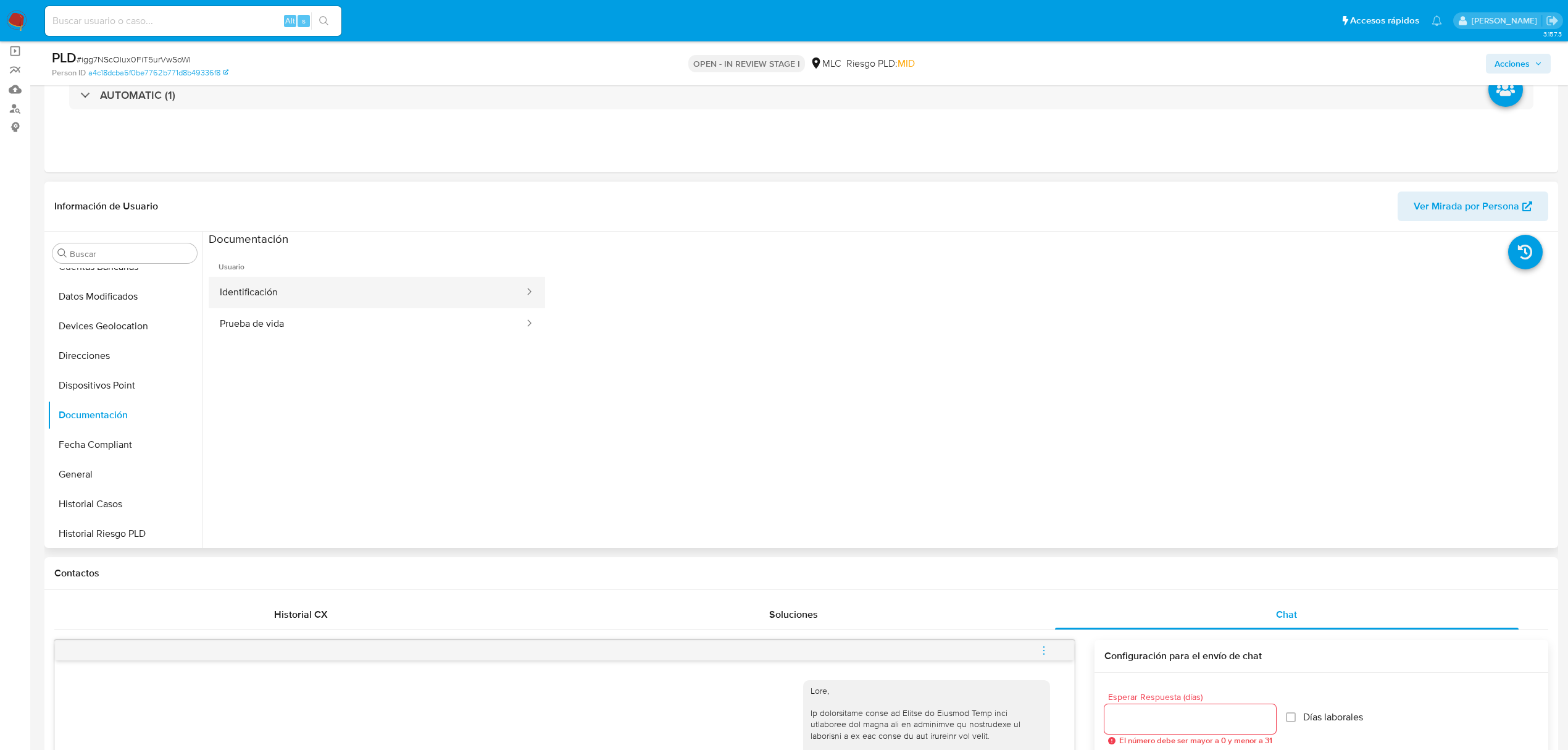
click at [358, 294] on button "Identificación" at bounding box center [366, 292] width 317 height 31
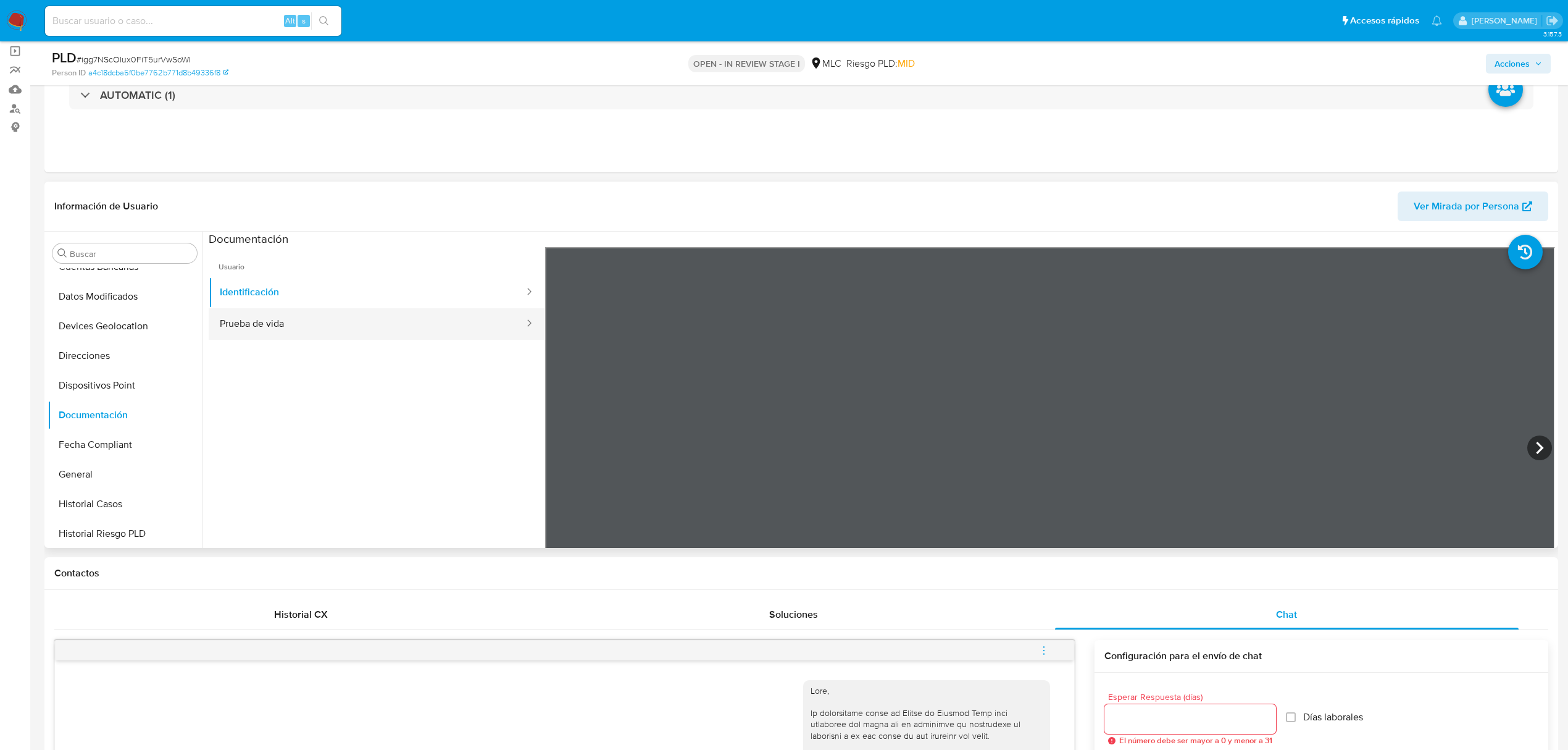
click at [249, 325] on button "Prueba de vida" at bounding box center [366, 323] width 317 height 31
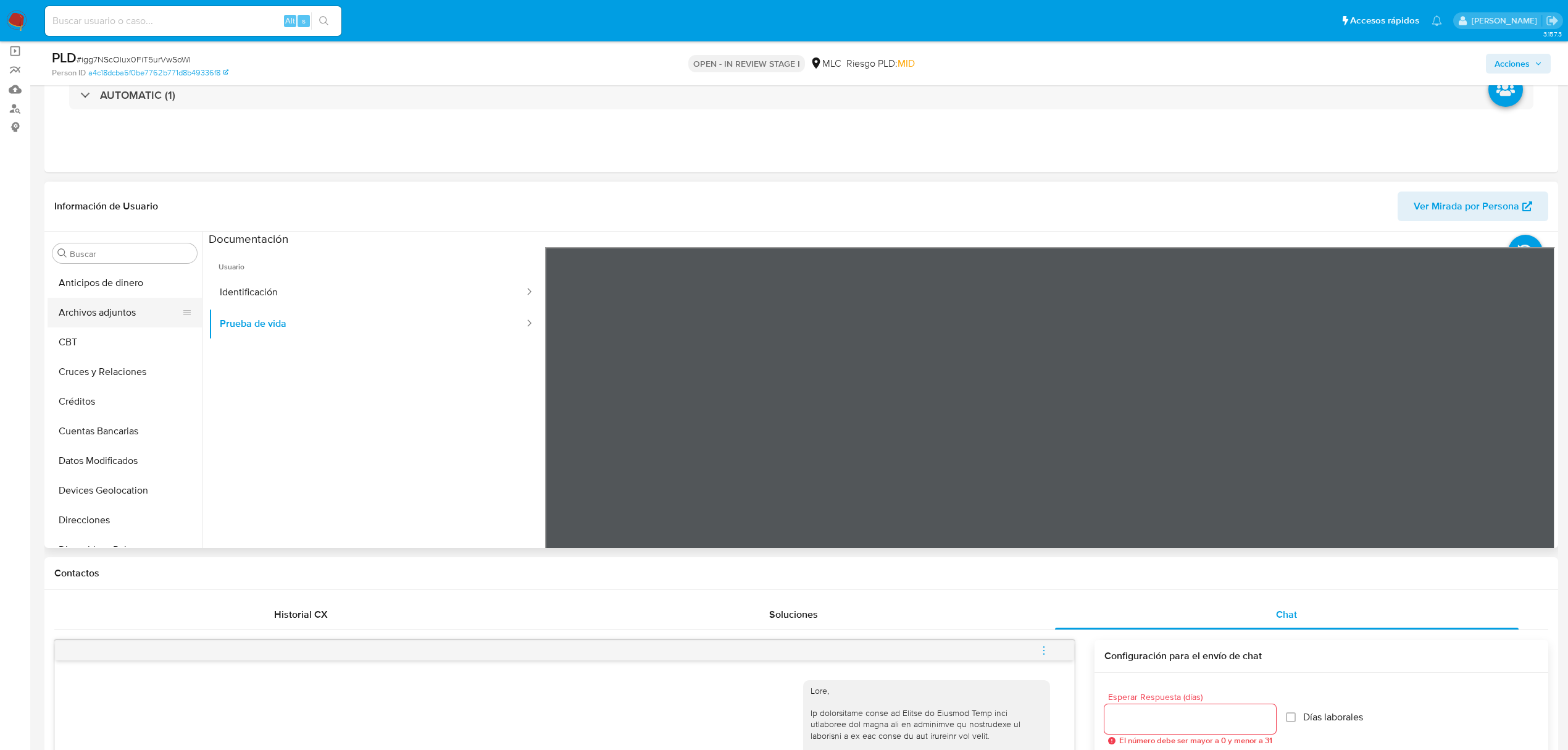
click at [97, 310] on button "Archivos adjuntos" at bounding box center [119, 312] width 144 height 30
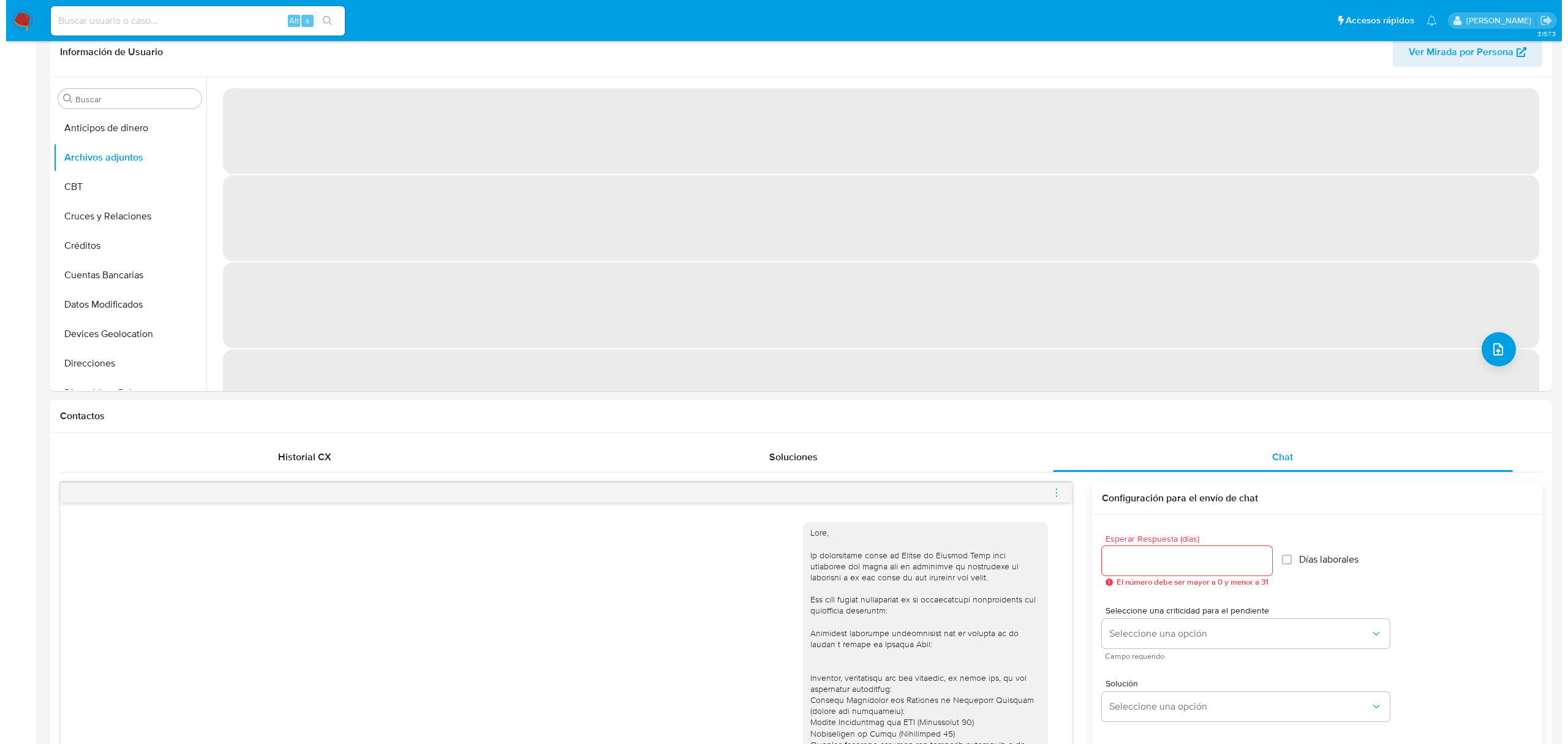
scroll to position [5, 0]
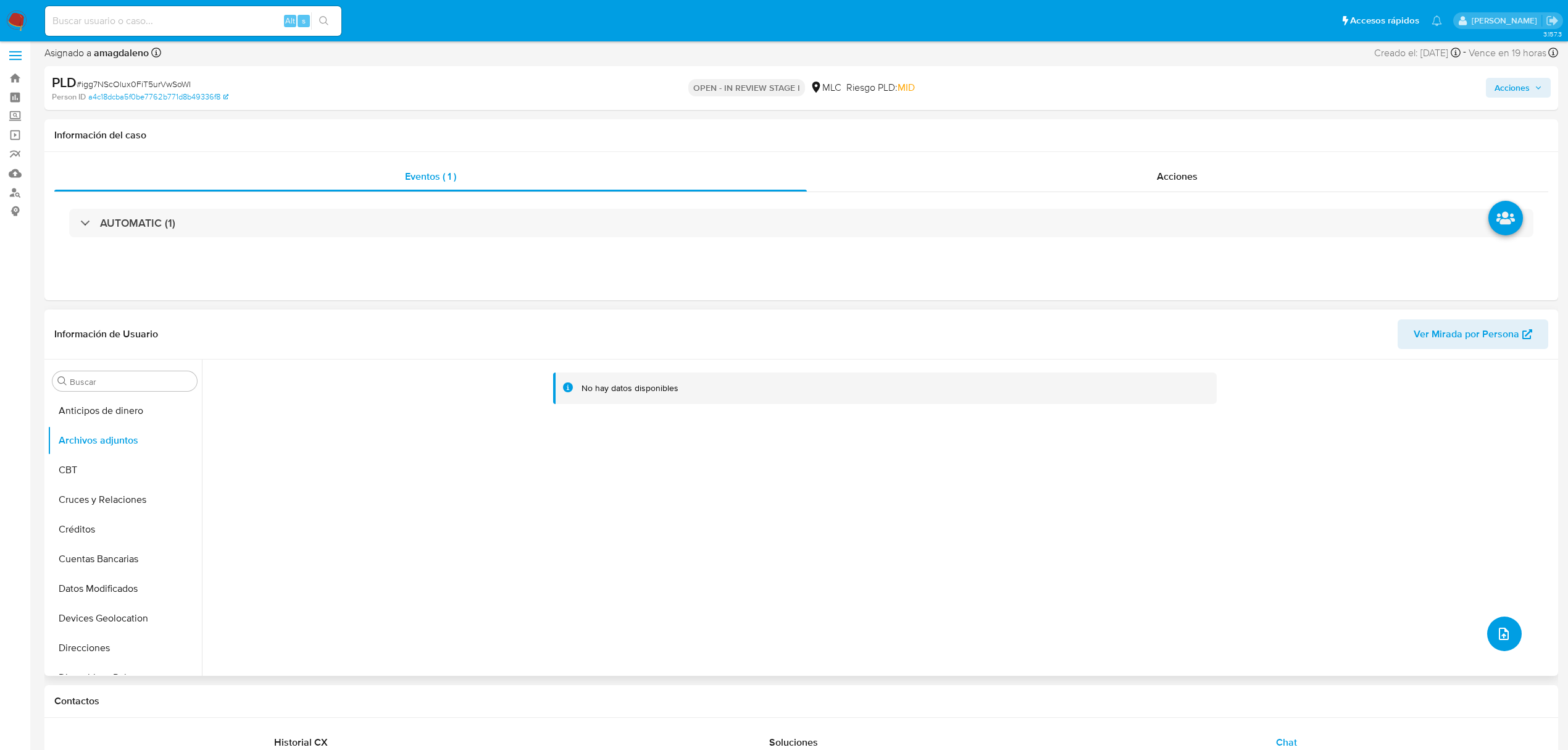
click at [1315, 624] on button "upload-file" at bounding box center [1504, 633] width 34 height 34
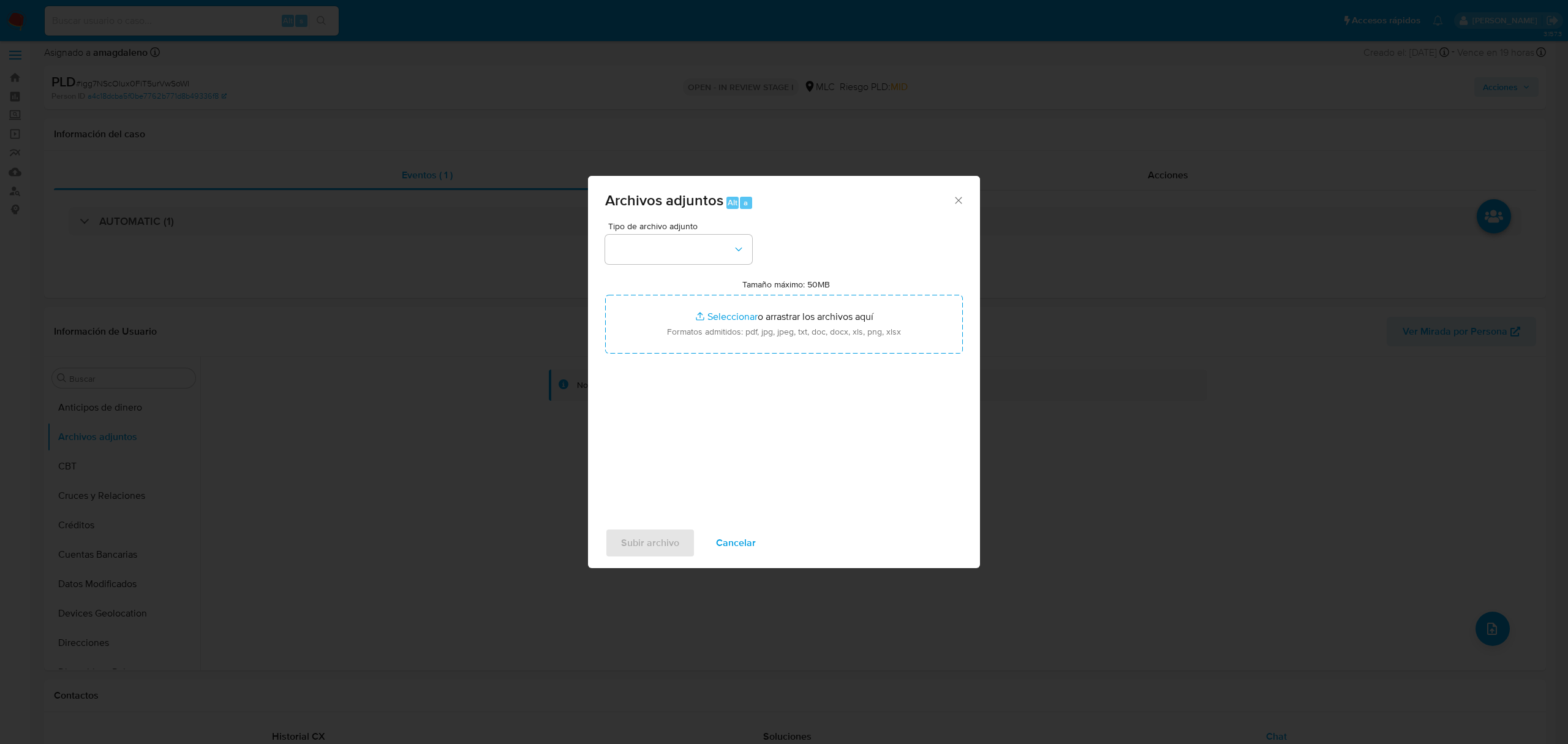
click at [651, 233] on div "Tipo de archivo adjunto" at bounding box center [679, 243] width 147 height 42
click at [653, 259] on button "button" at bounding box center [679, 249] width 147 height 29
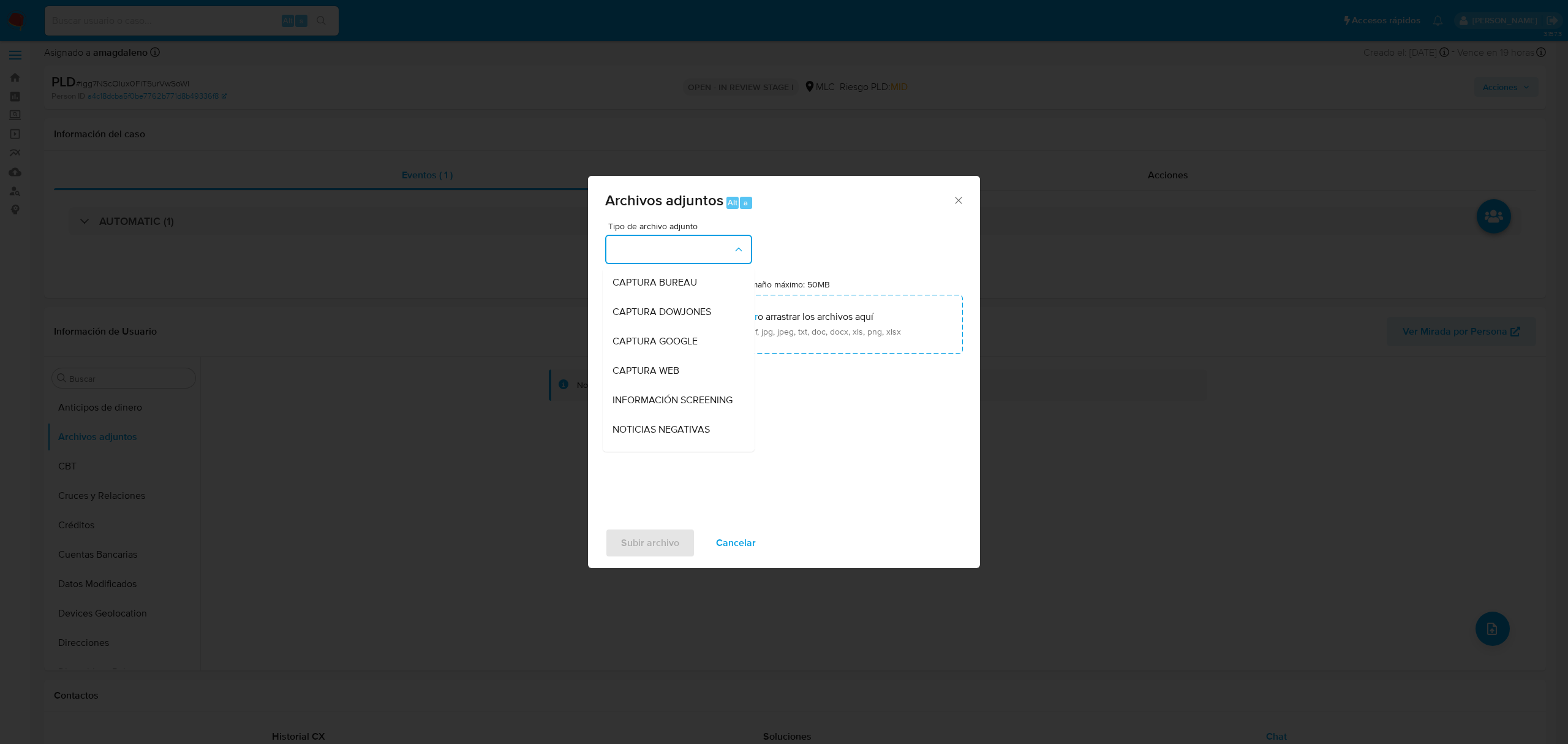
click at [656, 248] on button "button" at bounding box center [679, 249] width 147 height 29
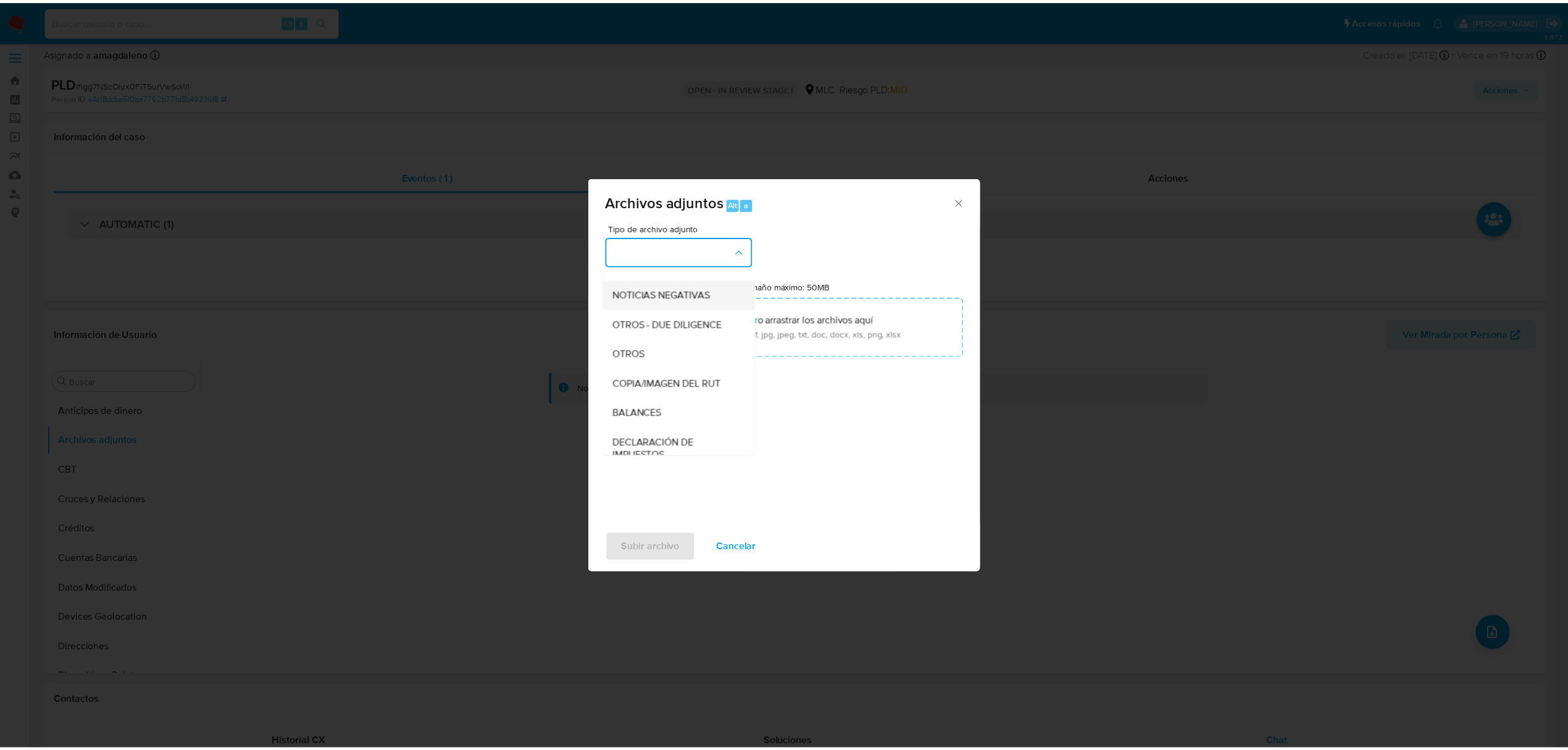
scroll to position [102, 0]
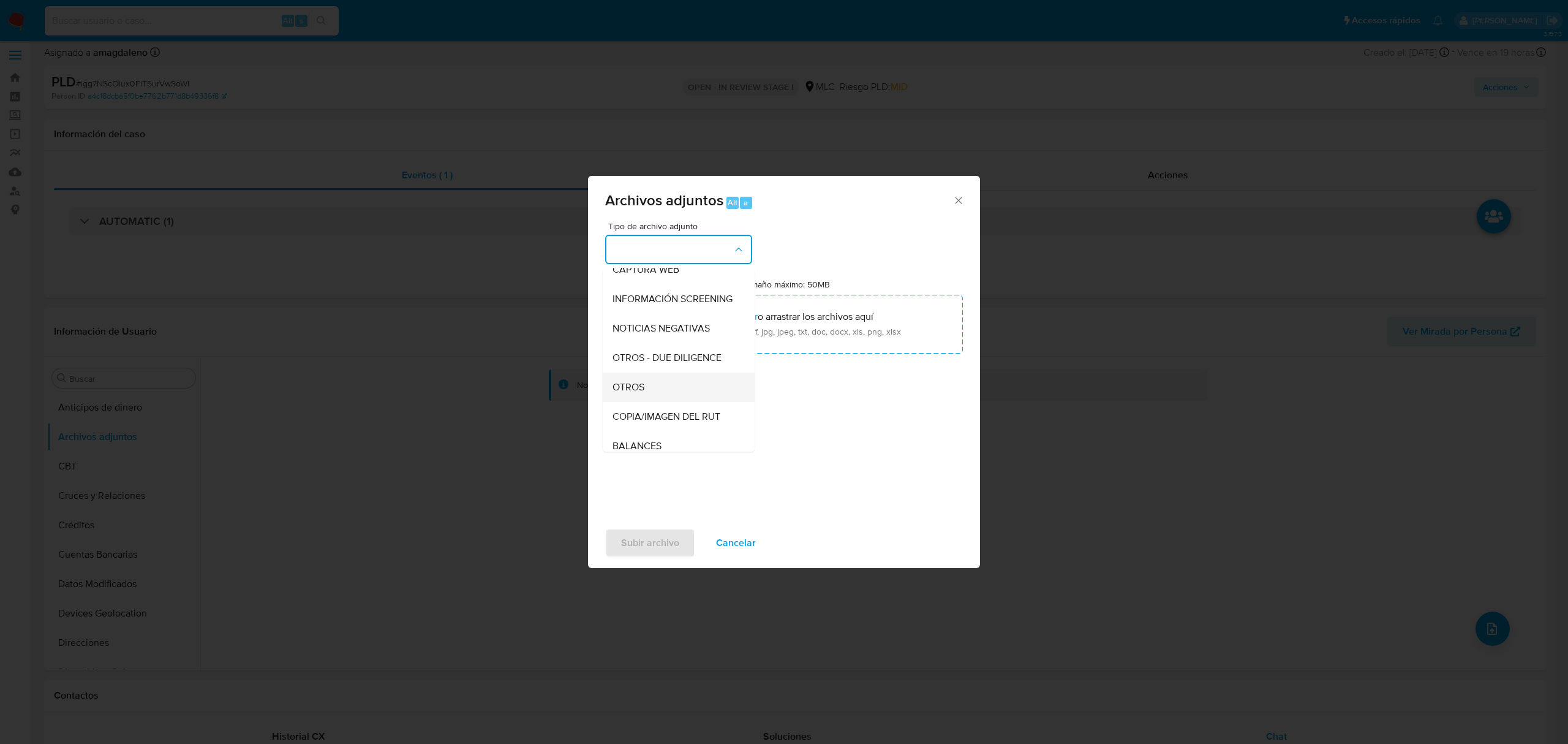
click at [645, 390] on div "OTROS" at bounding box center [675, 387] width 125 height 29
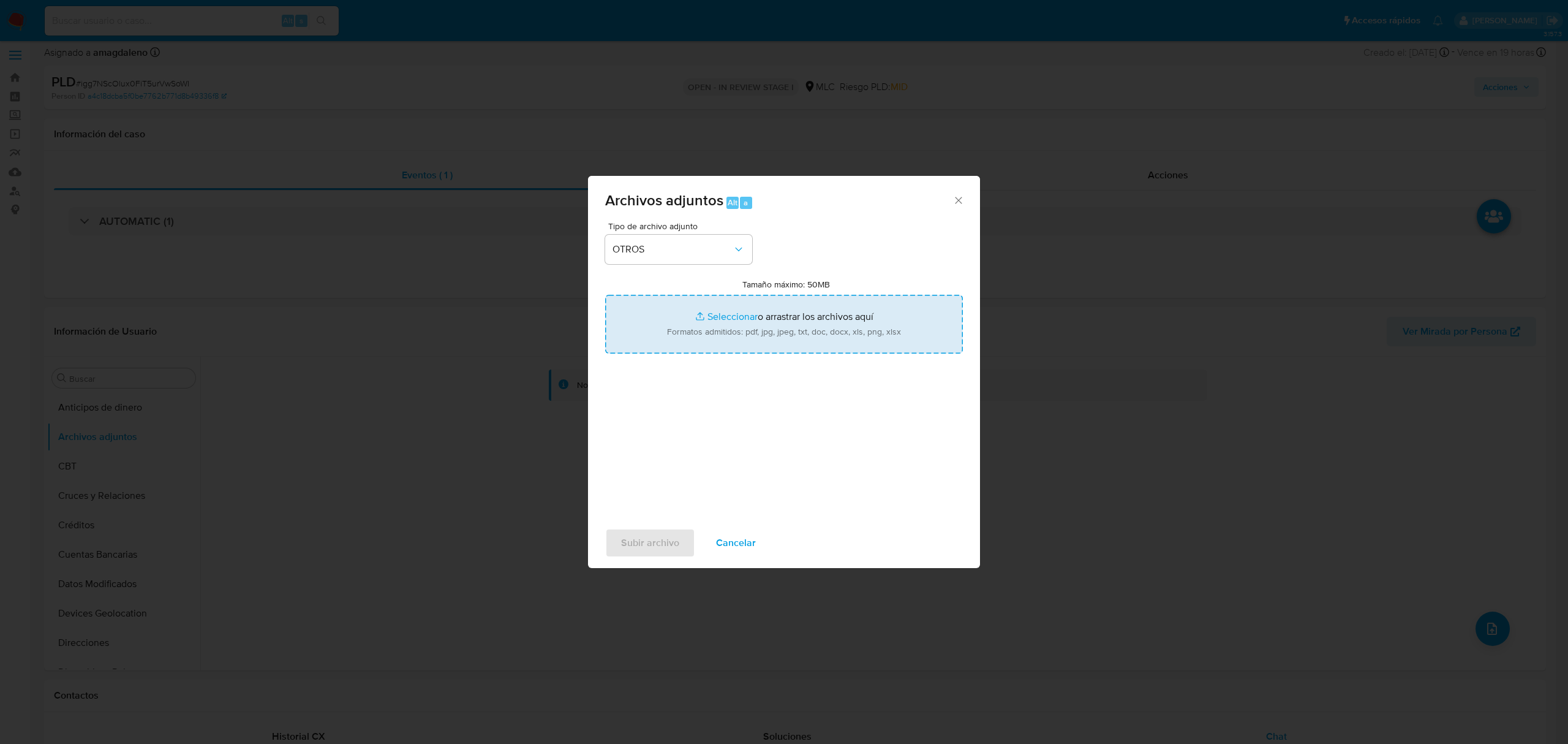
click at [746, 317] on input "Tamaño máximo: 50MB Seleccionar archivos" at bounding box center [784, 324] width 358 height 59
type input "C:\fakepath\2121656570 - 09_09_2025.xlsx"
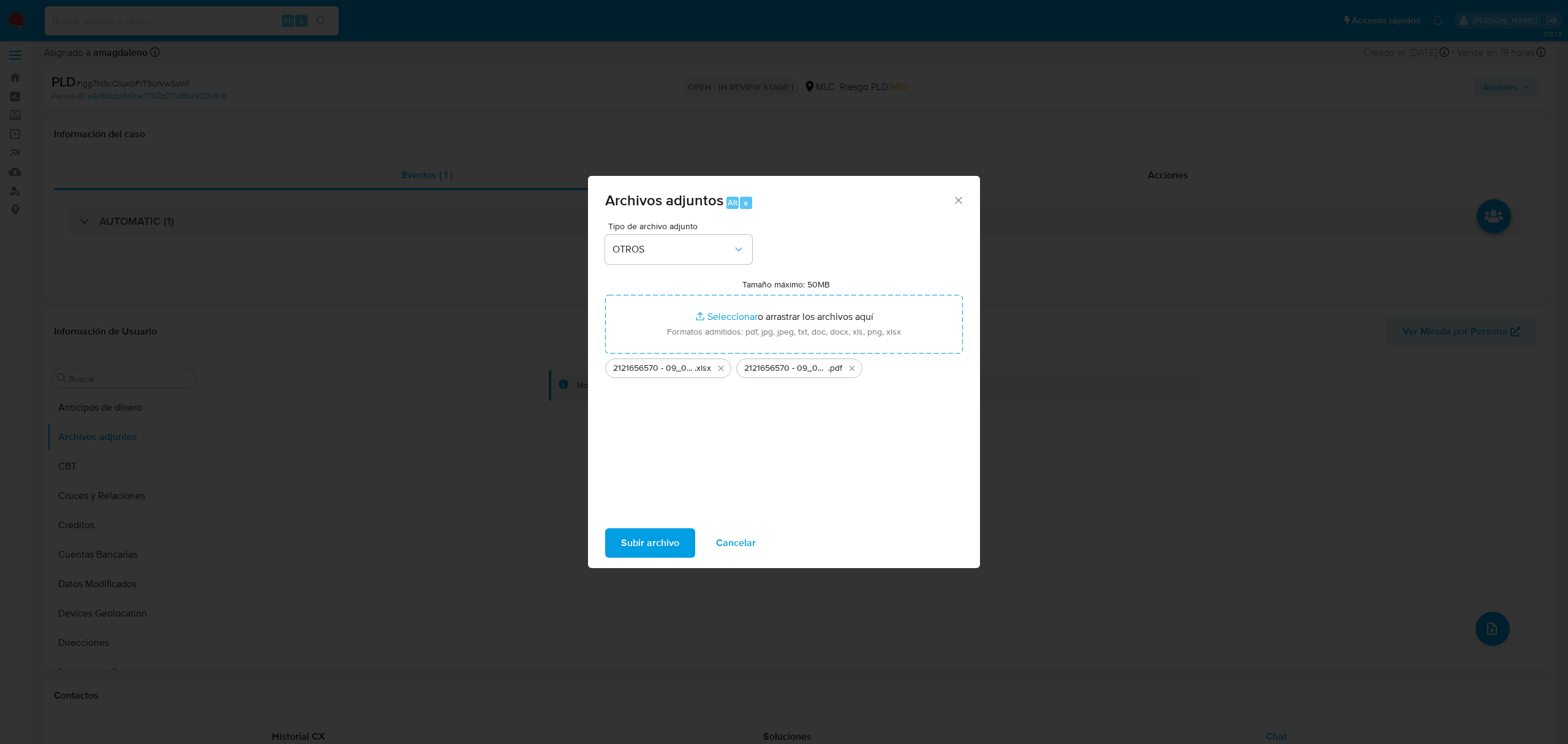
click at [645, 536] on span "Subir archivo" at bounding box center [650, 543] width 58 height 27
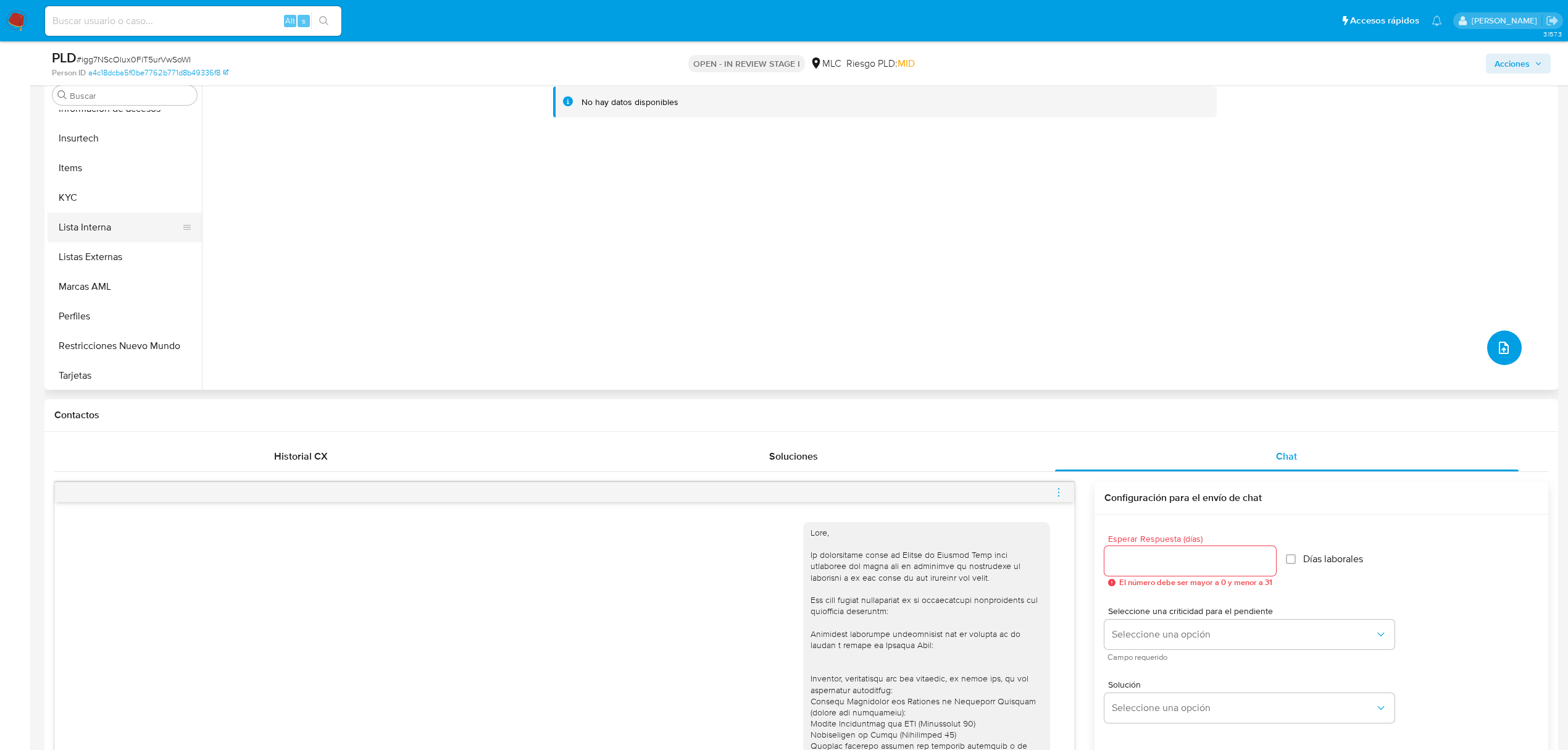
scroll to position [522, 0]
click at [107, 184] on button "KYC" at bounding box center [119, 196] width 144 height 30
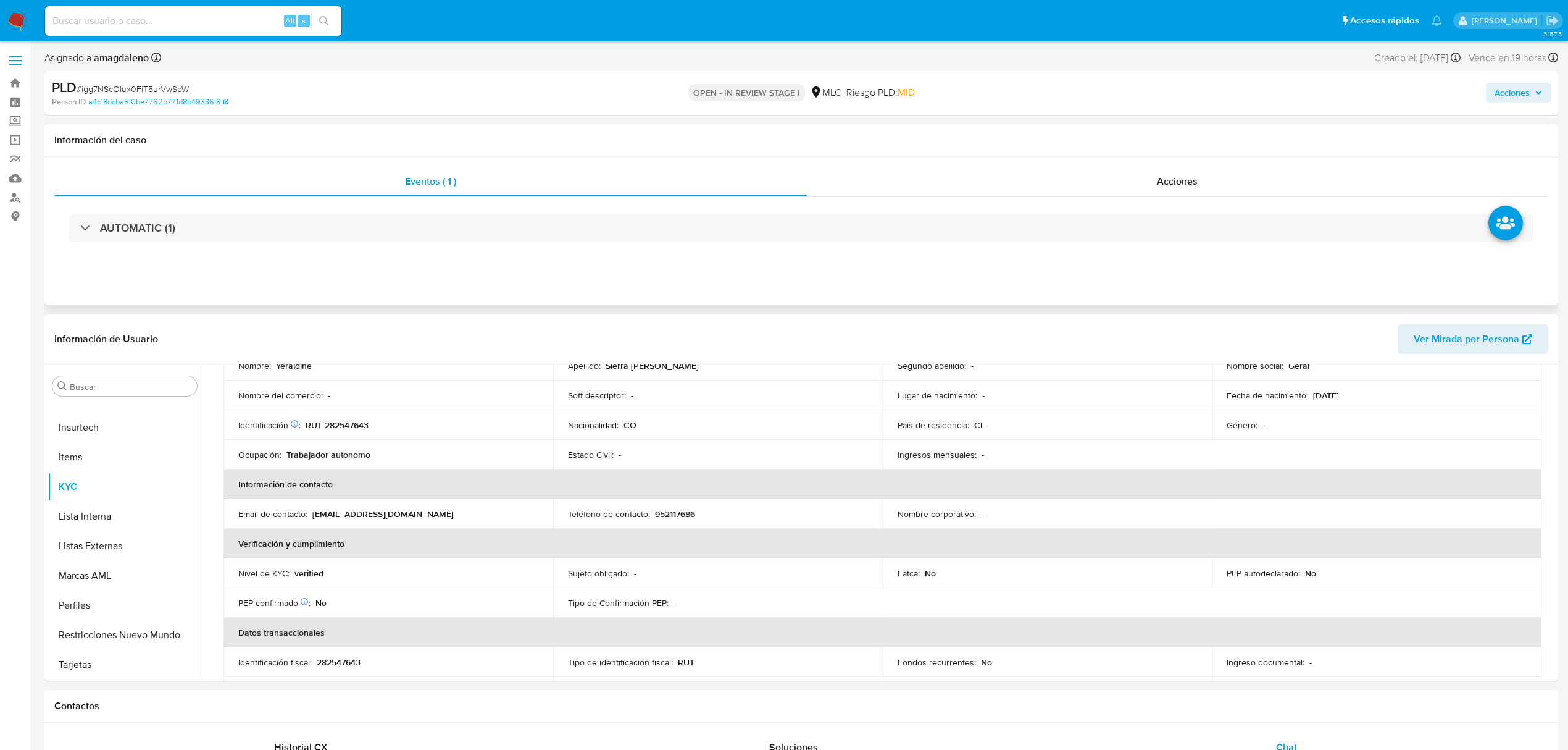
scroll to position [0, 0]
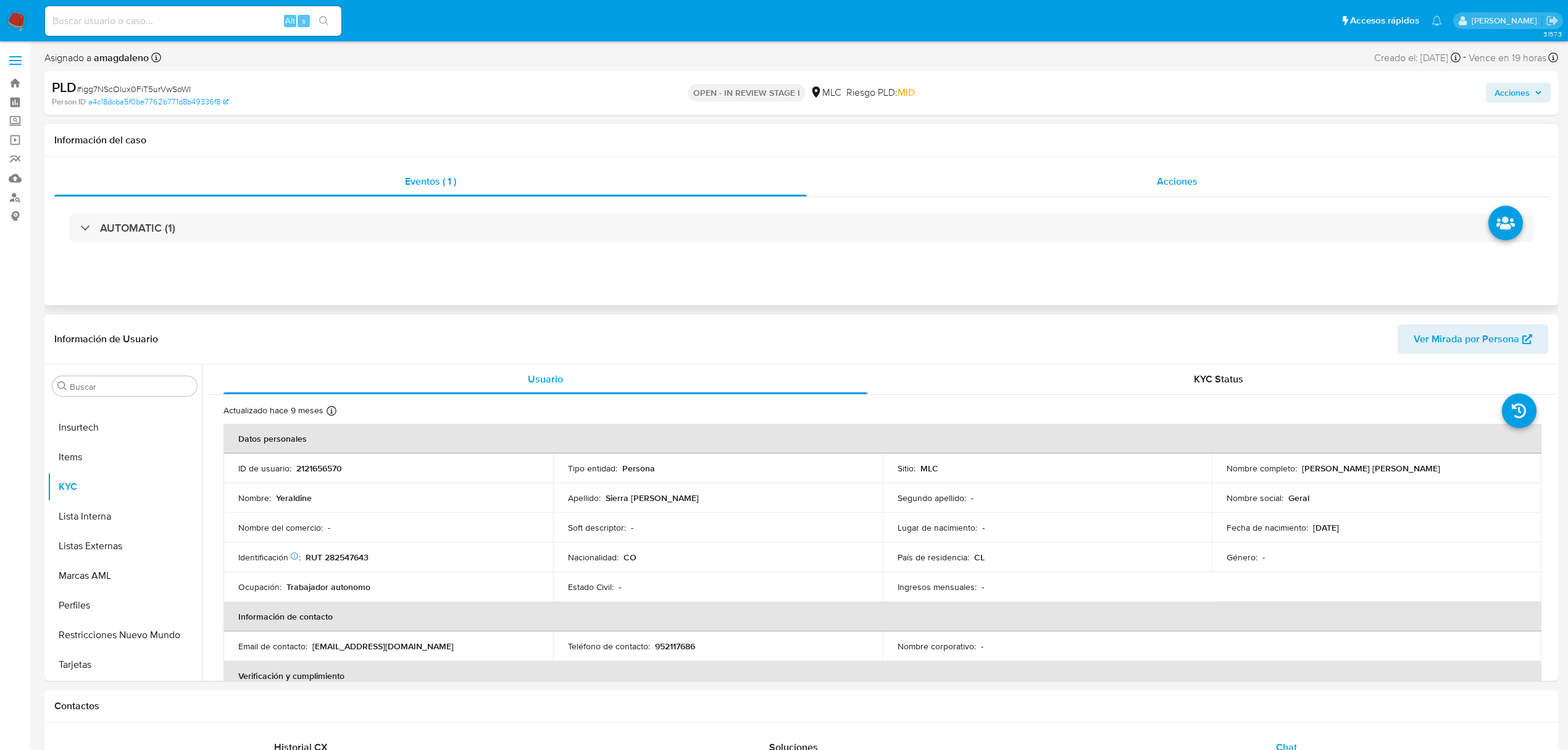
click at [954, 172] on div "Acciones" at bounding box center [1177, 181] width 742 height 30
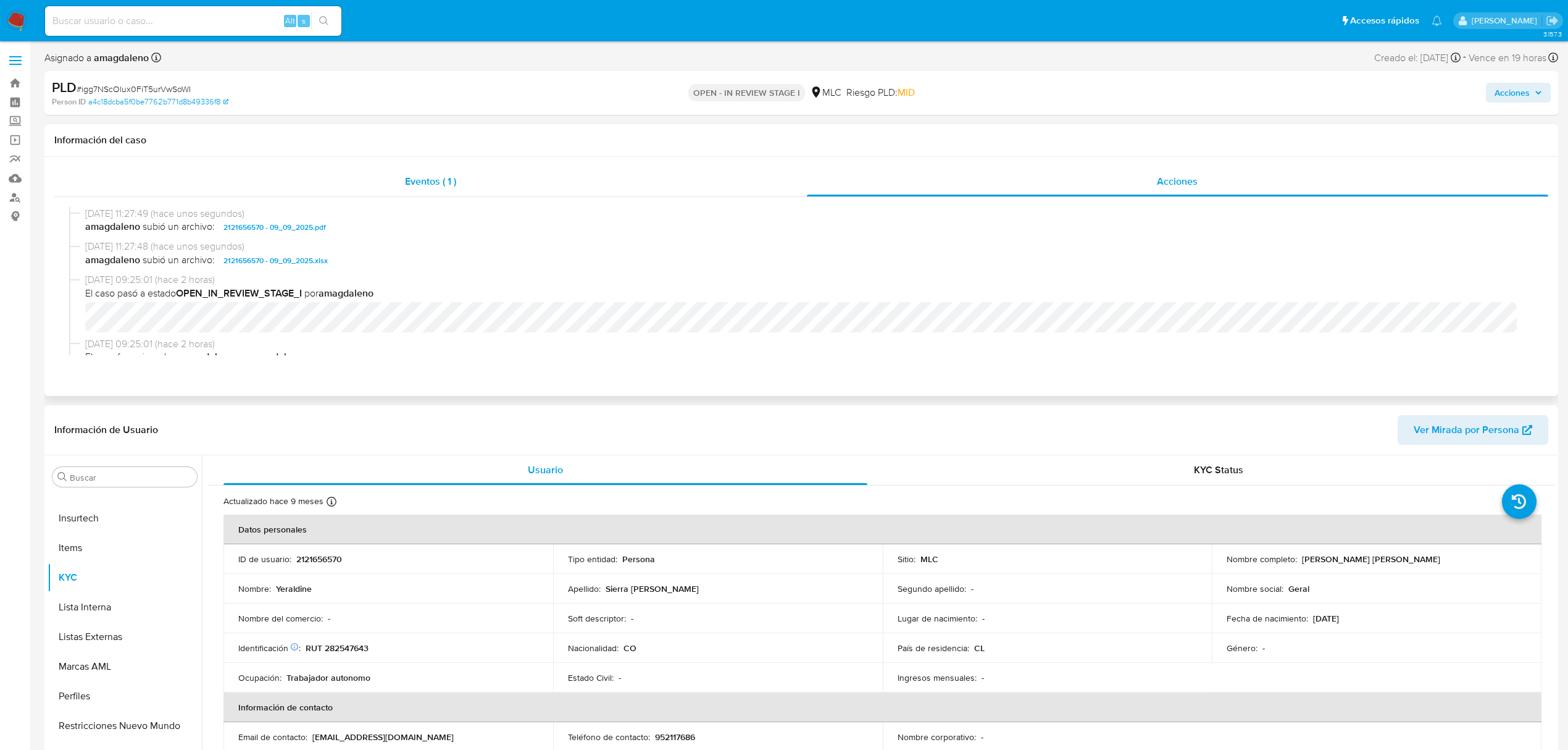
click at [552, 186] on div "Eventos ( 1 )" at bounding box center [430, 181] width 753 height 30
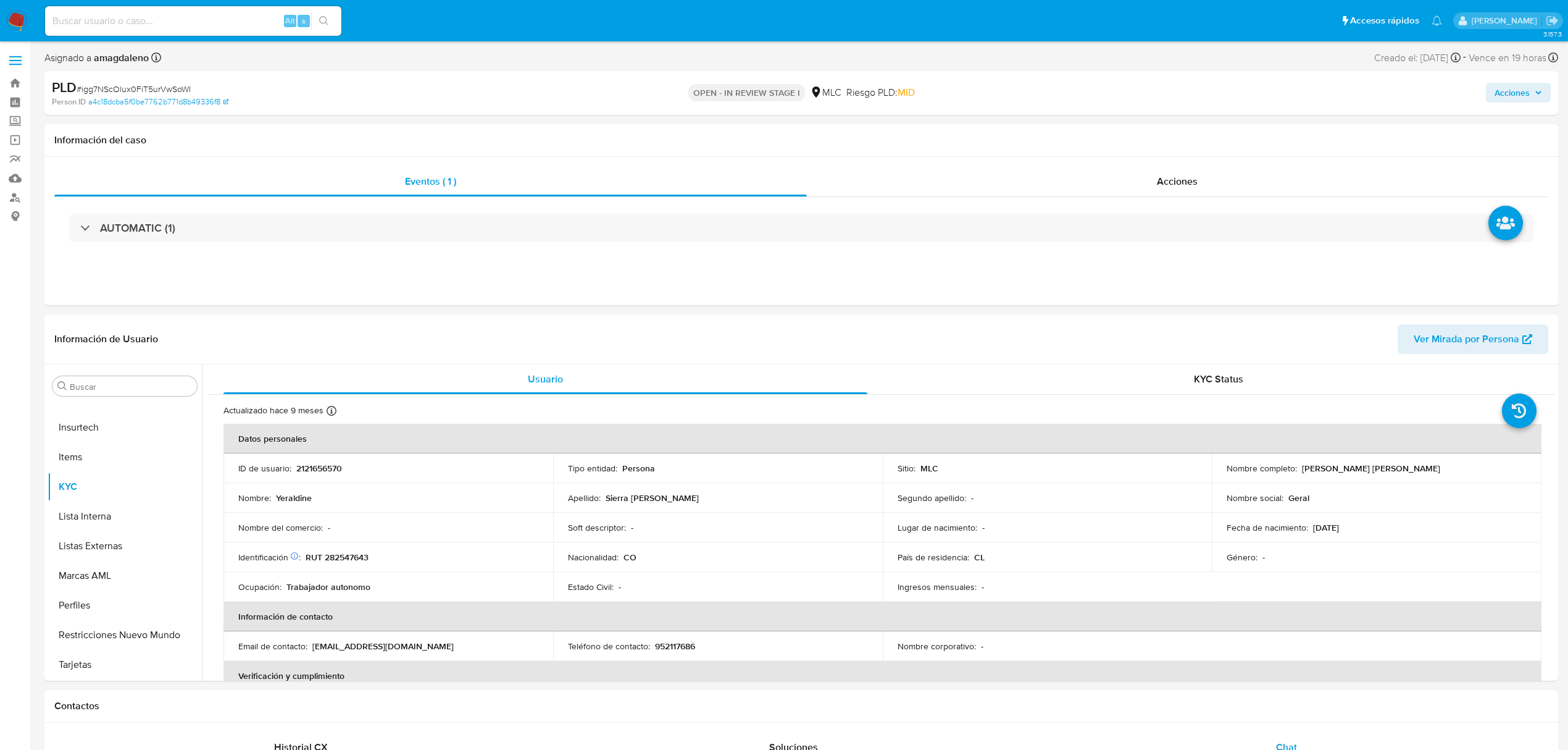
click at [1315, 84] on span "Acciones" at bounding box center [1512, 92] width 35 height 20
click at [1181, 122] on div "Resolución del caso Alt r" at bounding box center [1182, 132] width 118 height 32
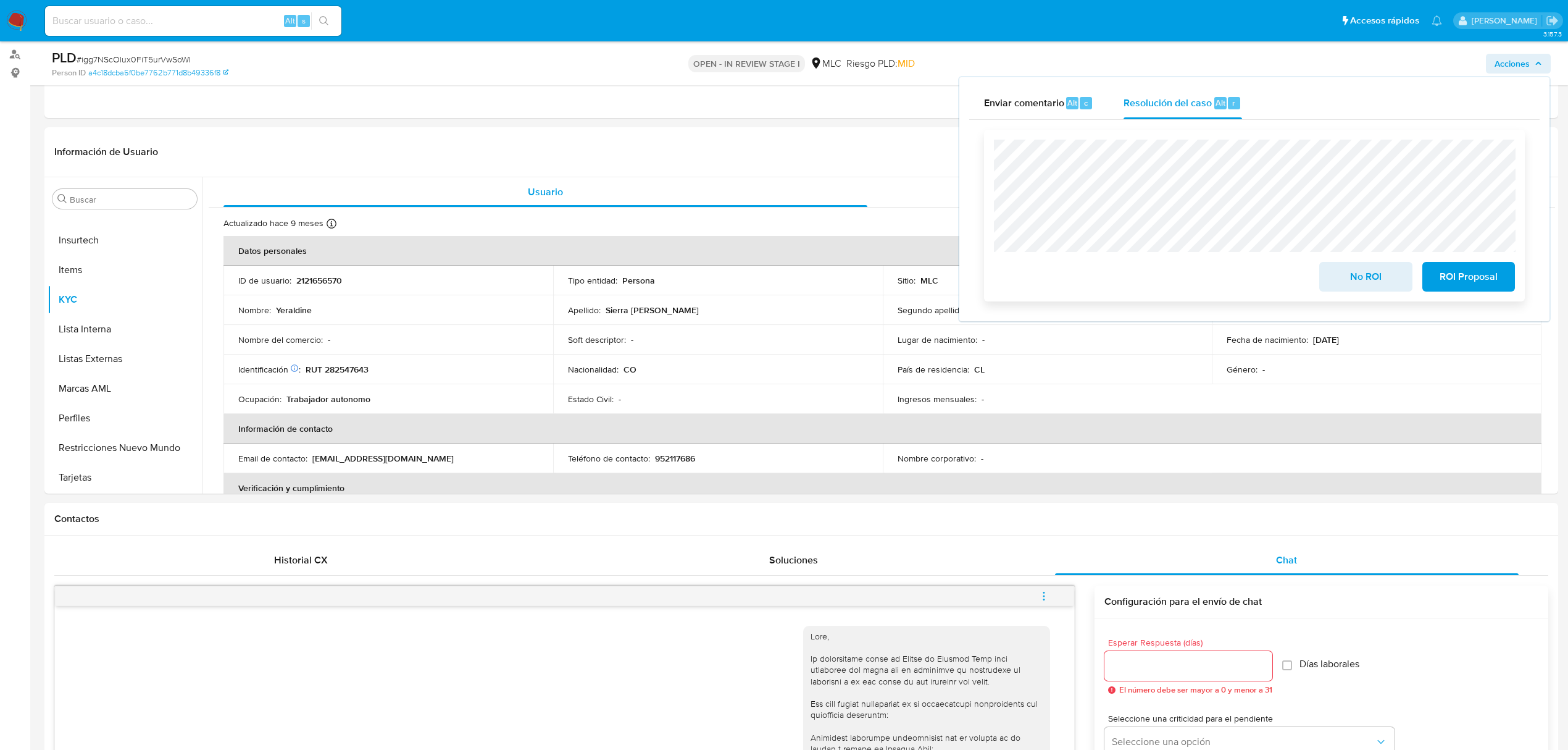
scroll to position [82, 0]
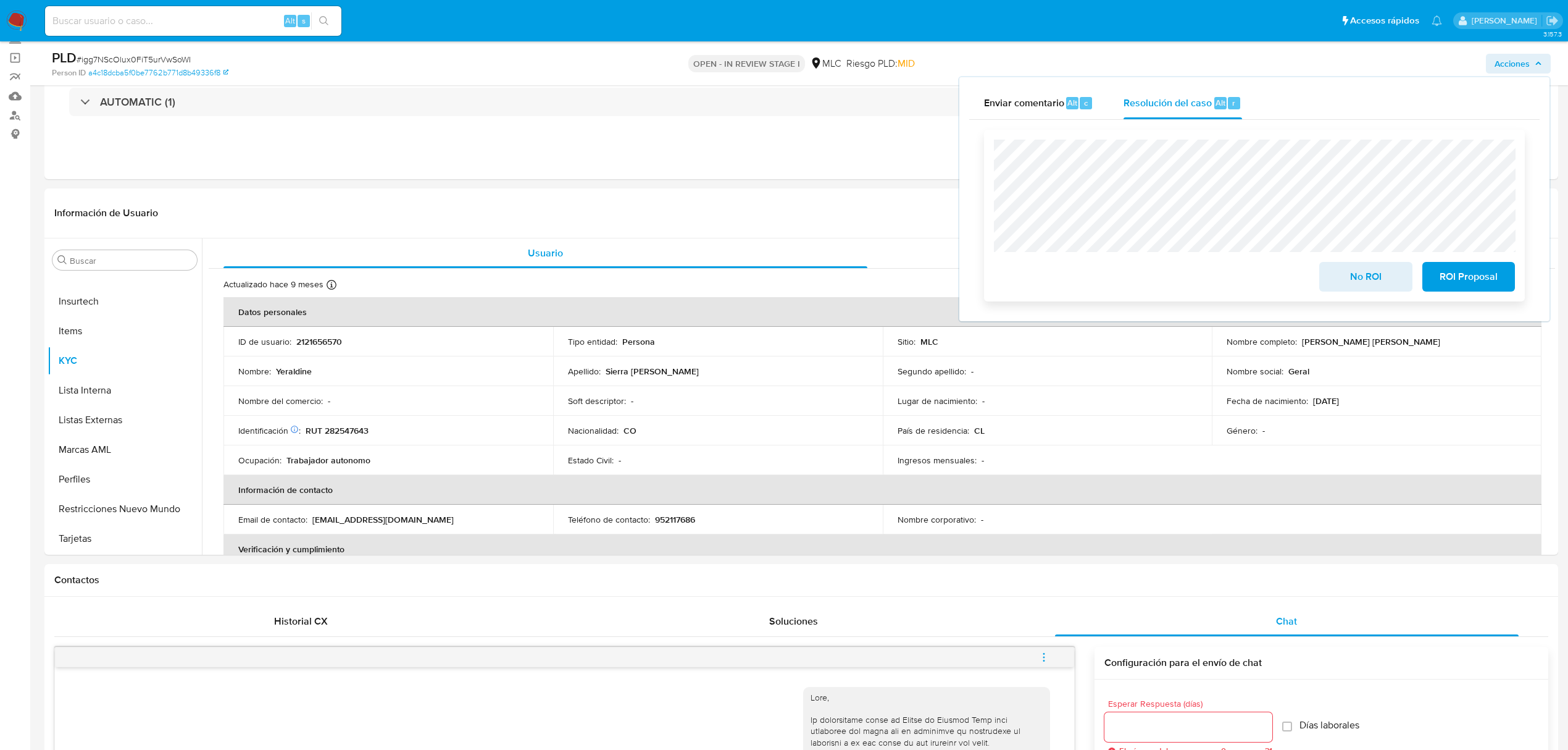
click at [1315, 281] on span "No ROI" at bounding box center [1364, 277] width 60 height 27
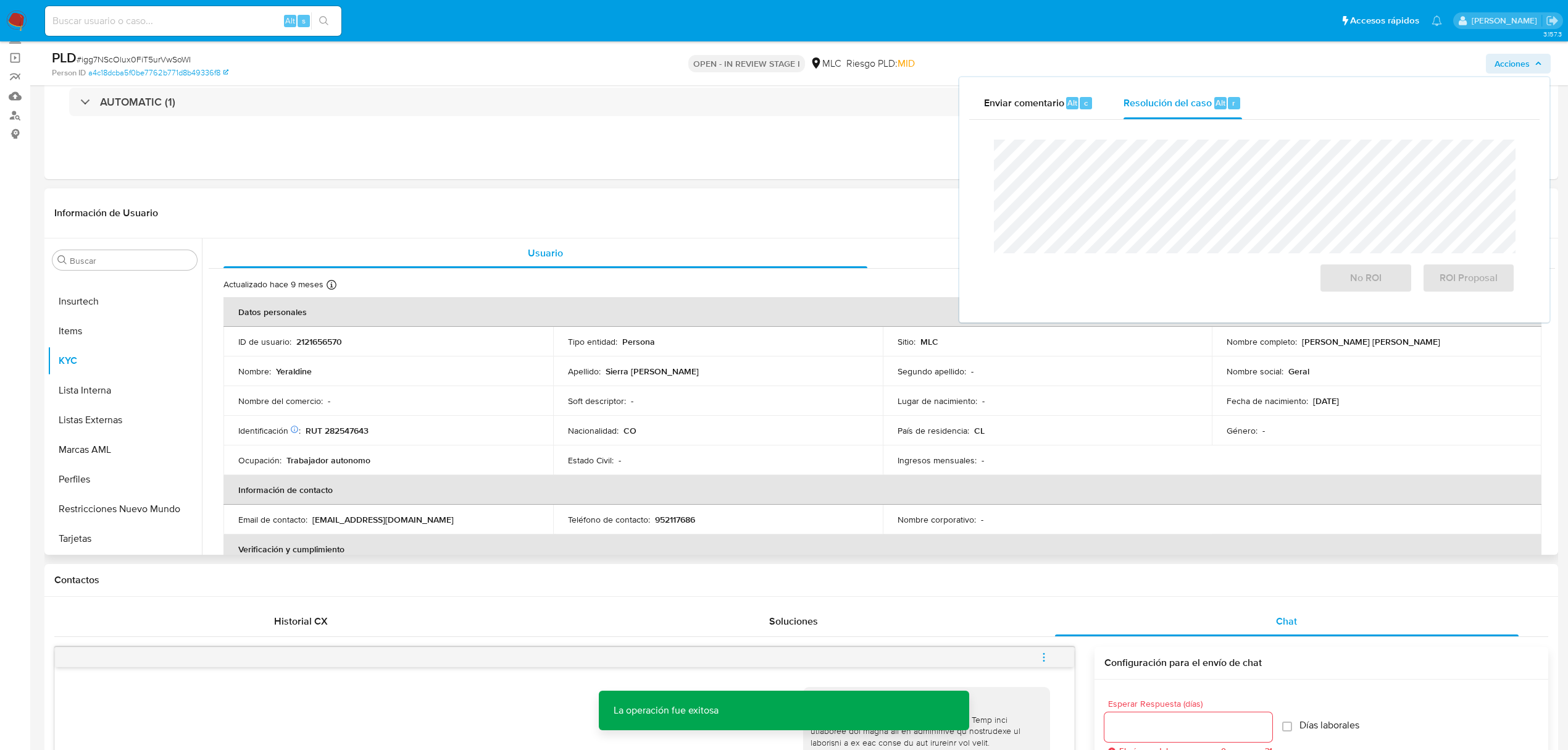
scroll to position [0, 0]
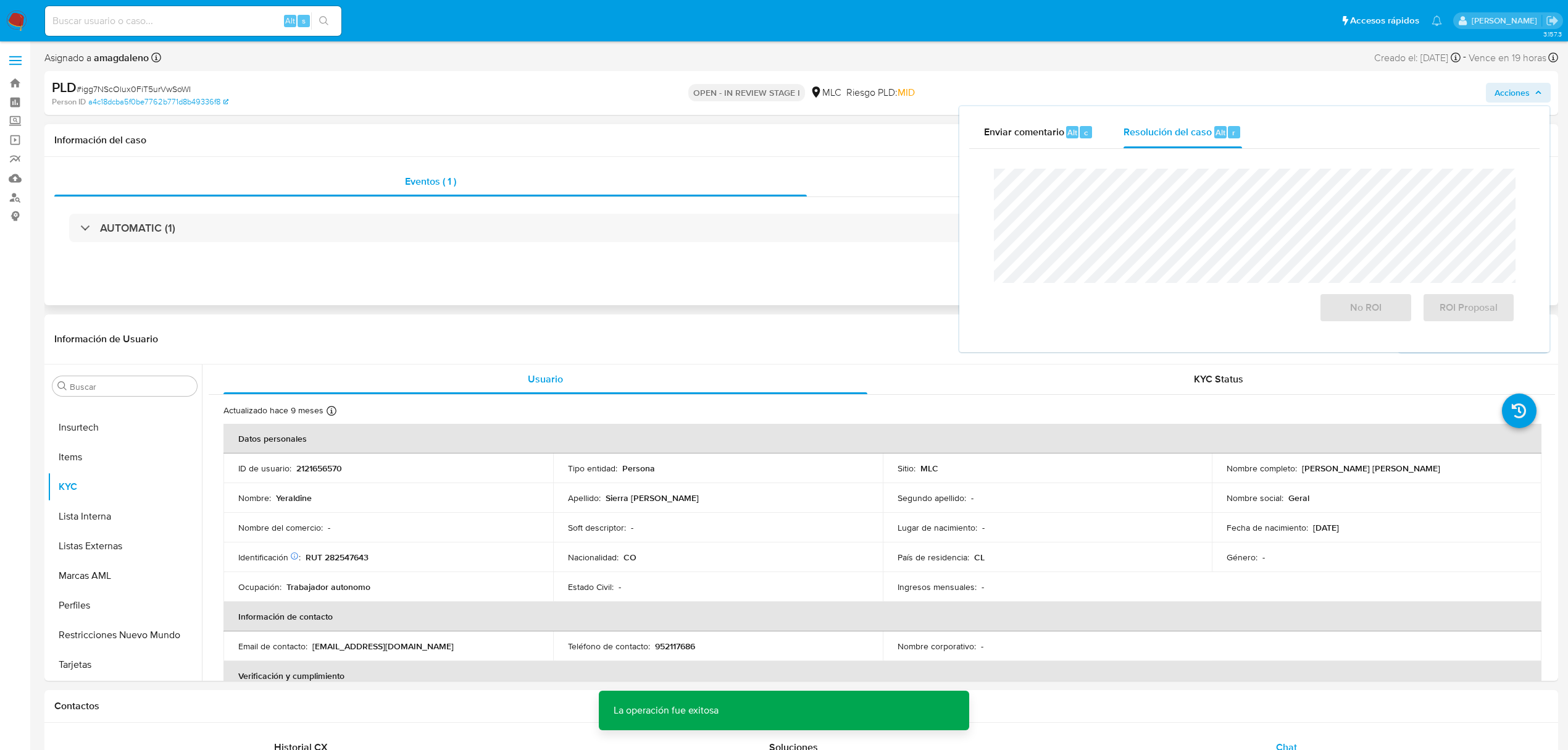
click at [863, 183] on div "Acciones" at bounding box center [1177, 181] width 742 height 30
